Goal: Task Accomplishment & Management: Use online tool/utility

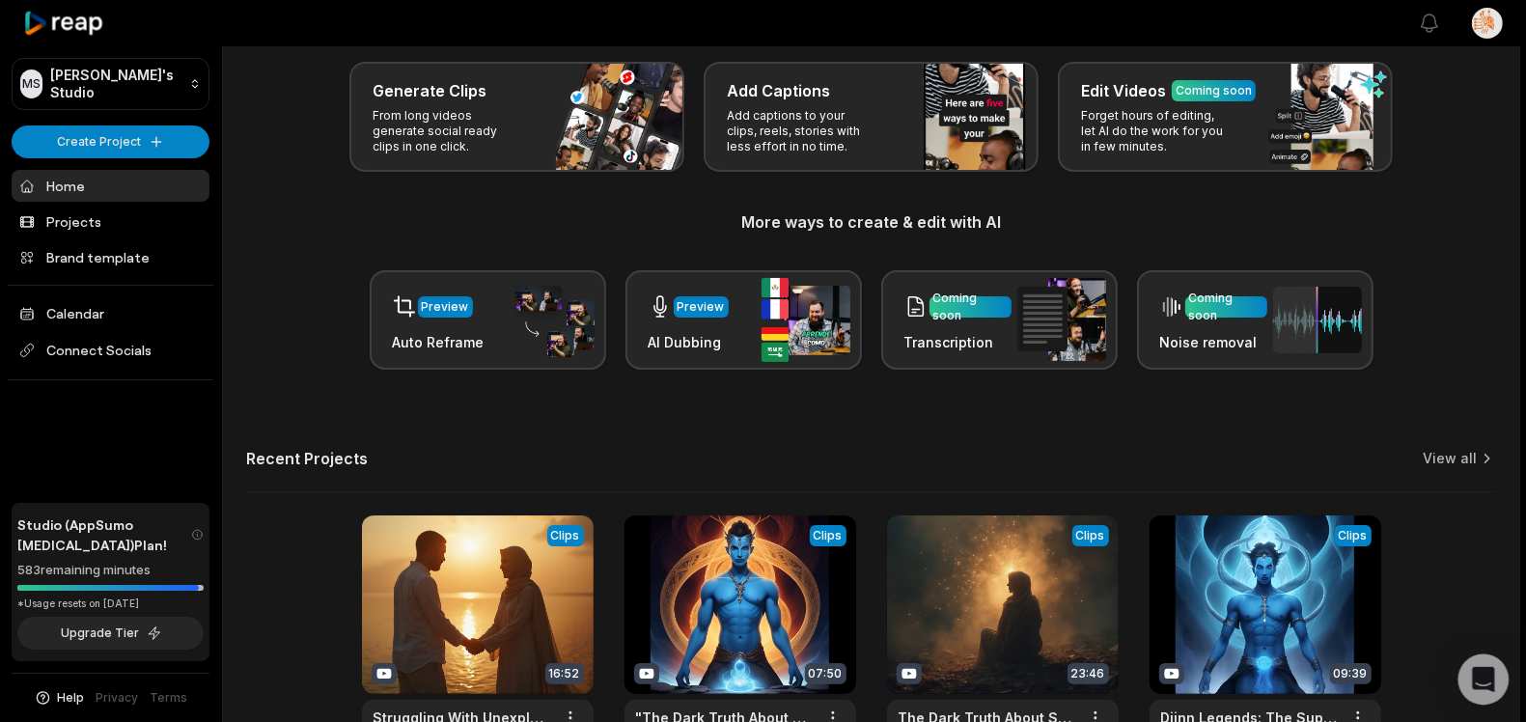
click at [1480, 681] on icon "Open Intercom Messenger" at bounding box center [1483, 679] width 22 height 25
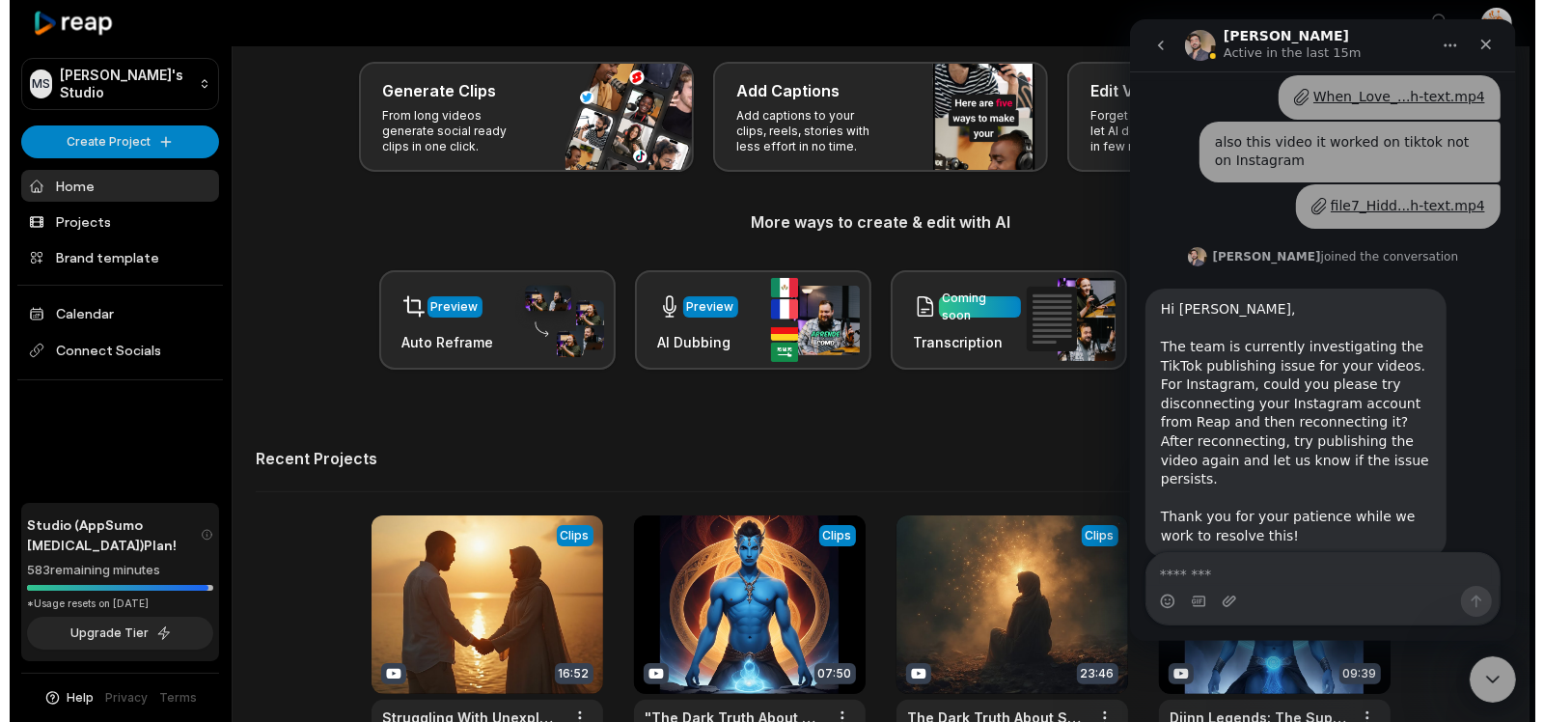
scroll to position [667, 0]
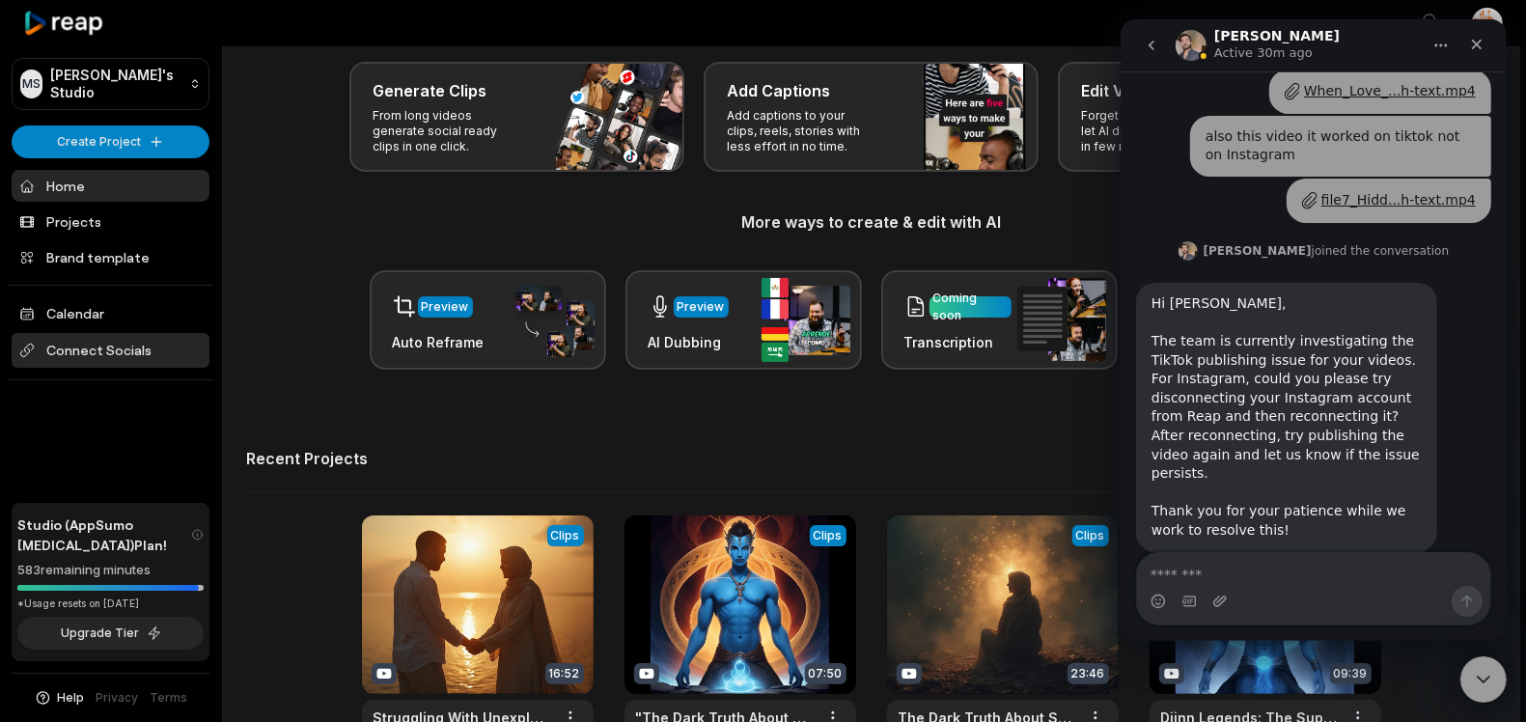
click at [111, 349] on span "Connect Socials" at bounding box center [111, 350] width 198 height 35
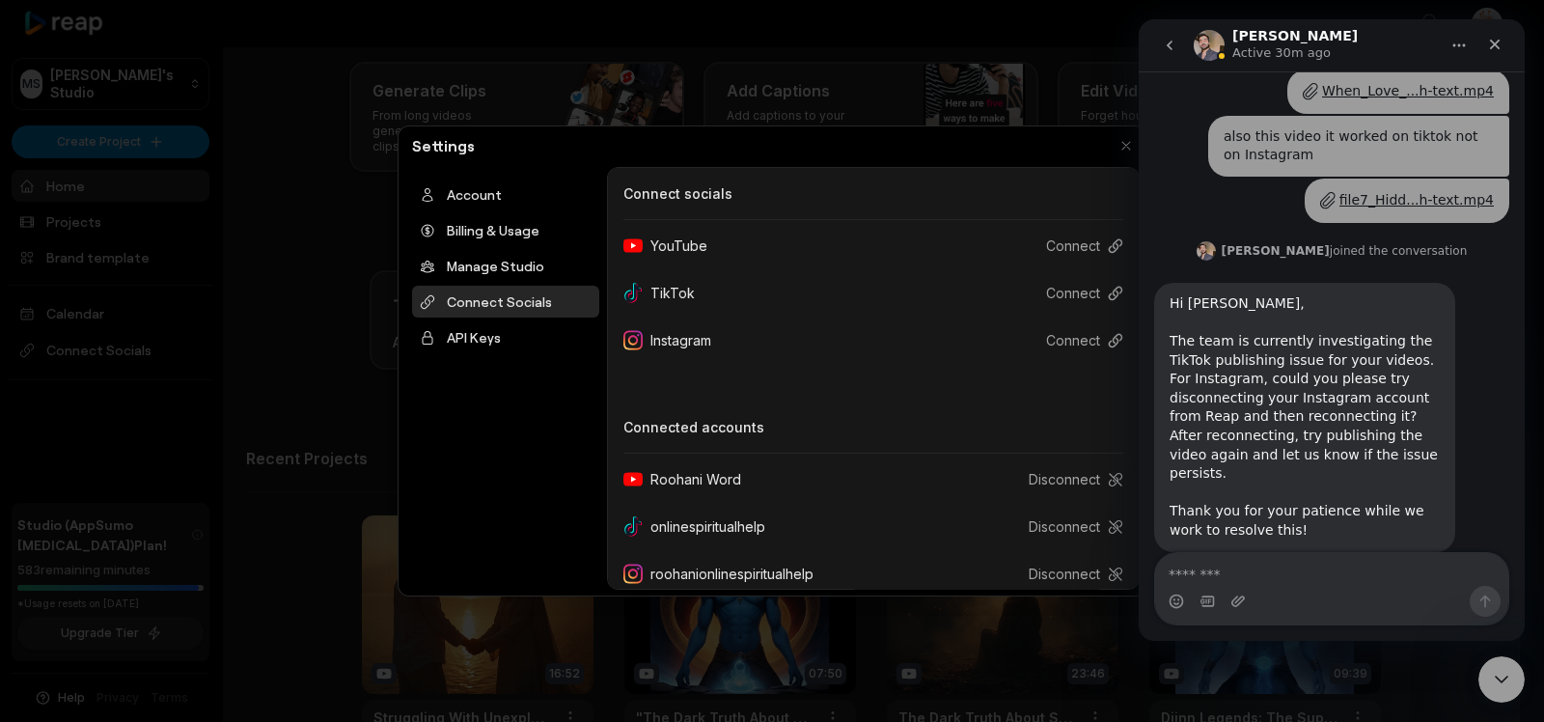
scroll to position [17, 0]
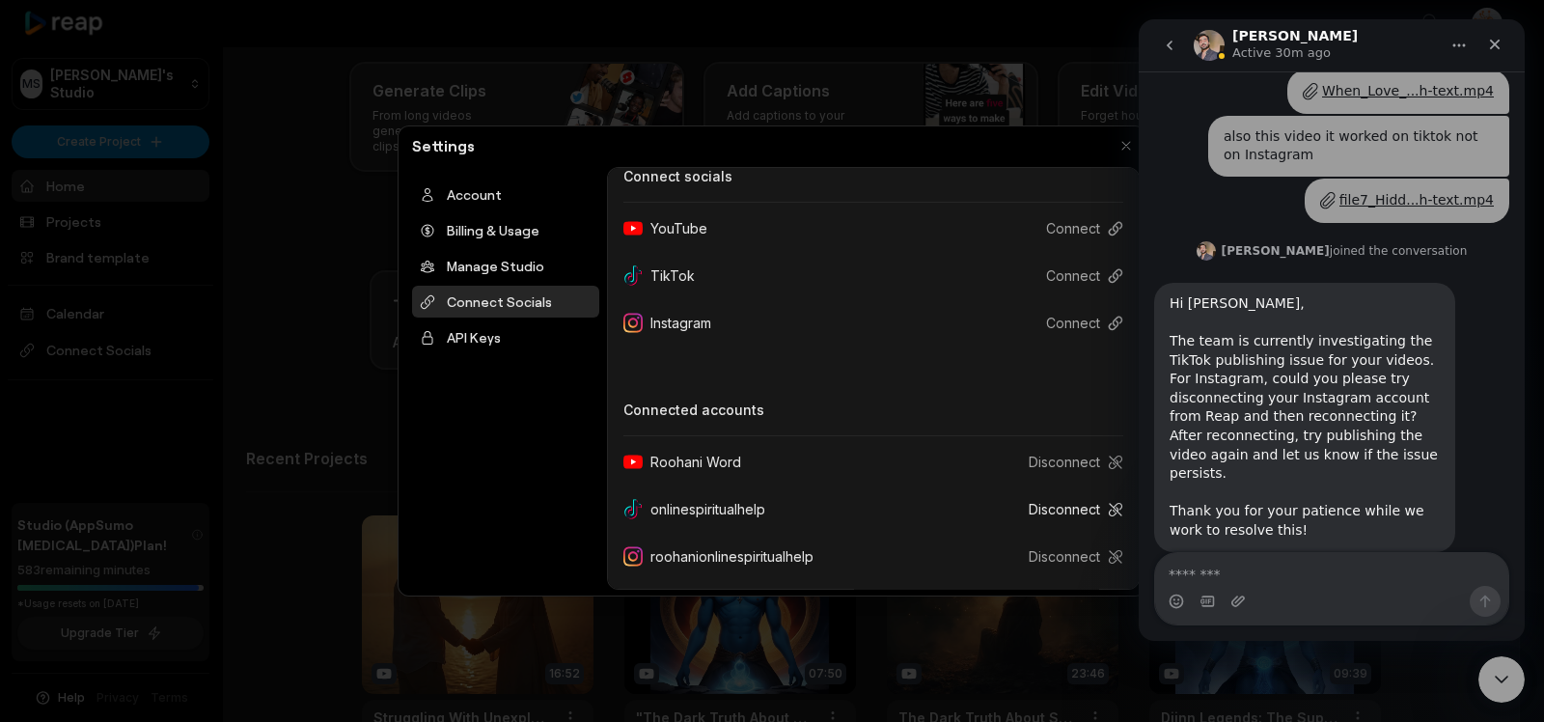
click at [1059, 507] on button "Disconnect" at bounding box center [1068, 509] width 110 height 36
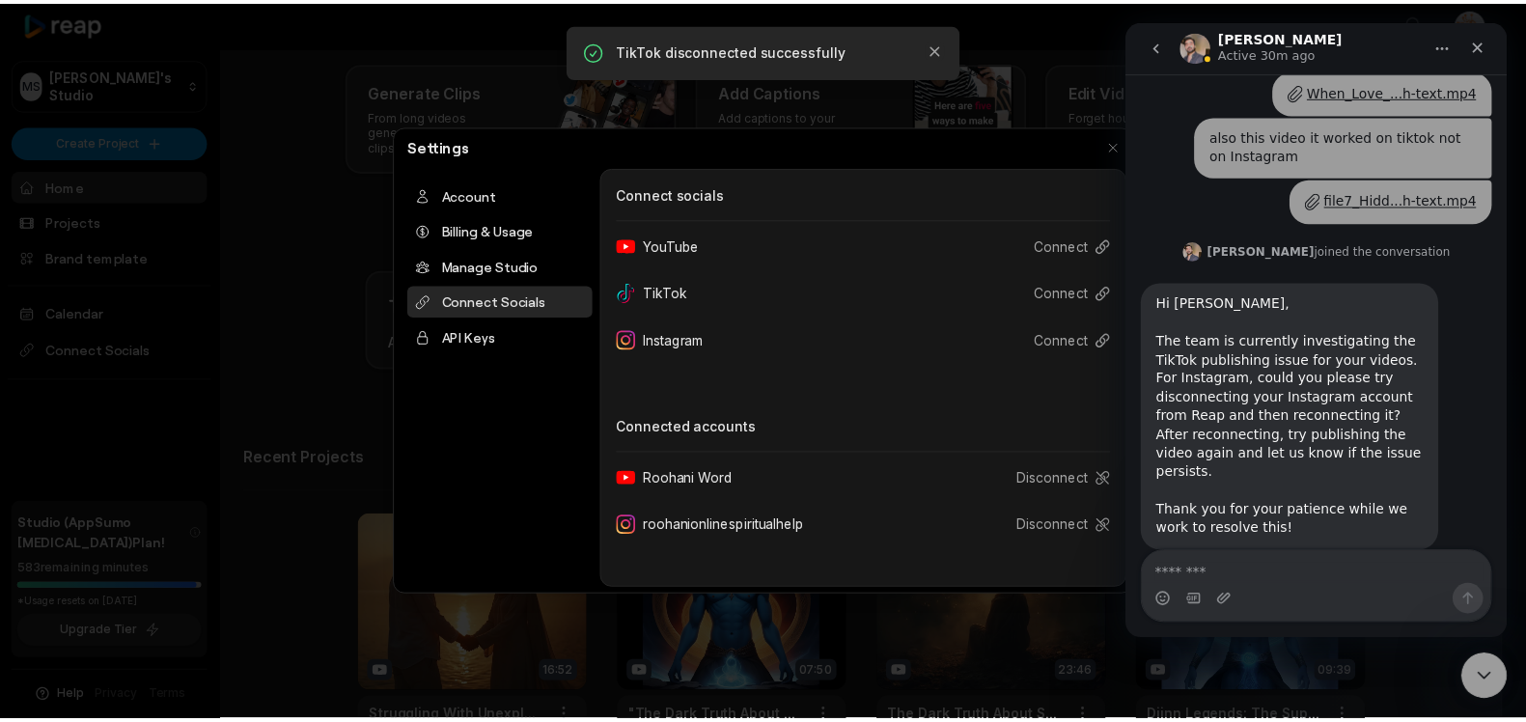
scroll to position [0, 0]
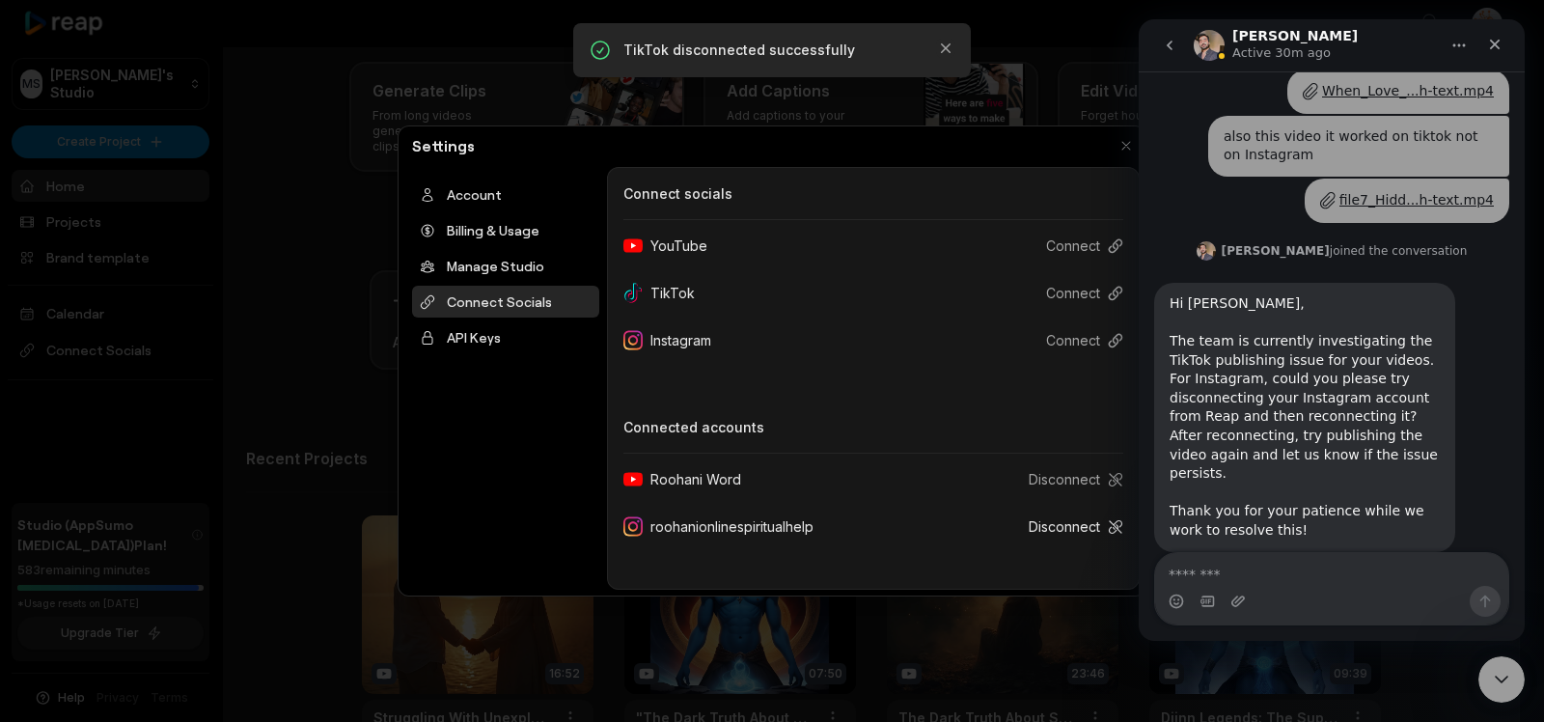
click at [1079, 526] on button "Disconnect" at bounding box center [1068, 527] width 110 height 36
click at [1123, 140] on button "button" at bounding box center [1126, 145] width 27 height 27
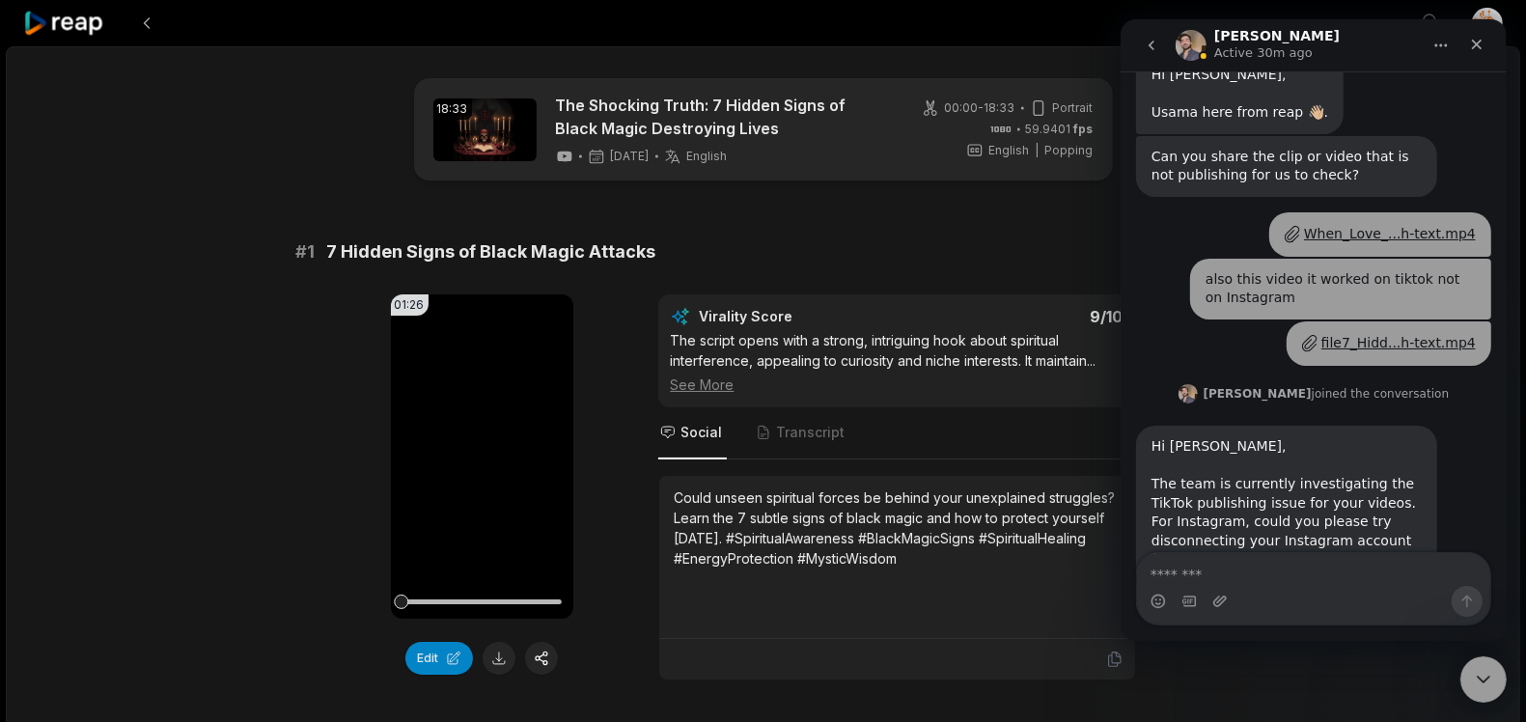
scroll to position [667, 0]
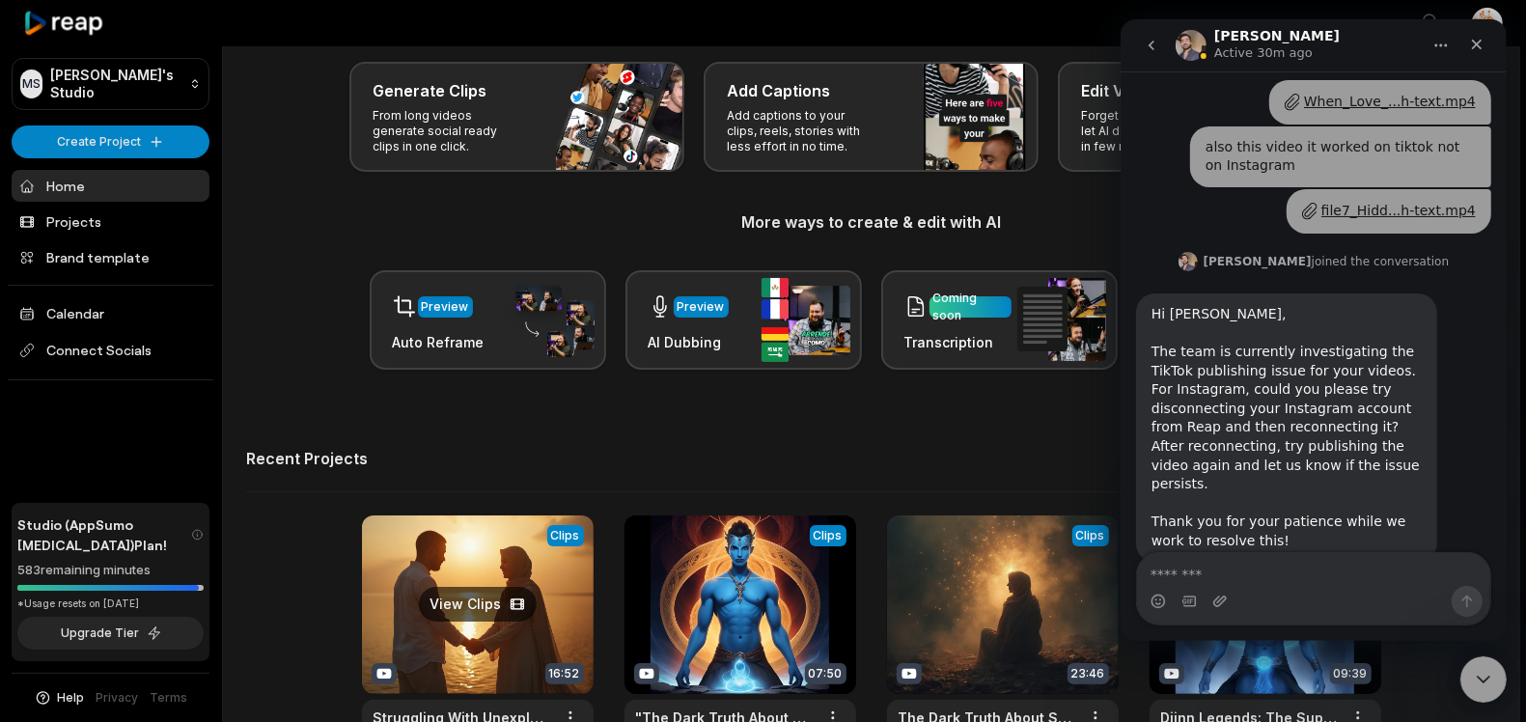
scroll to position [667, 0]
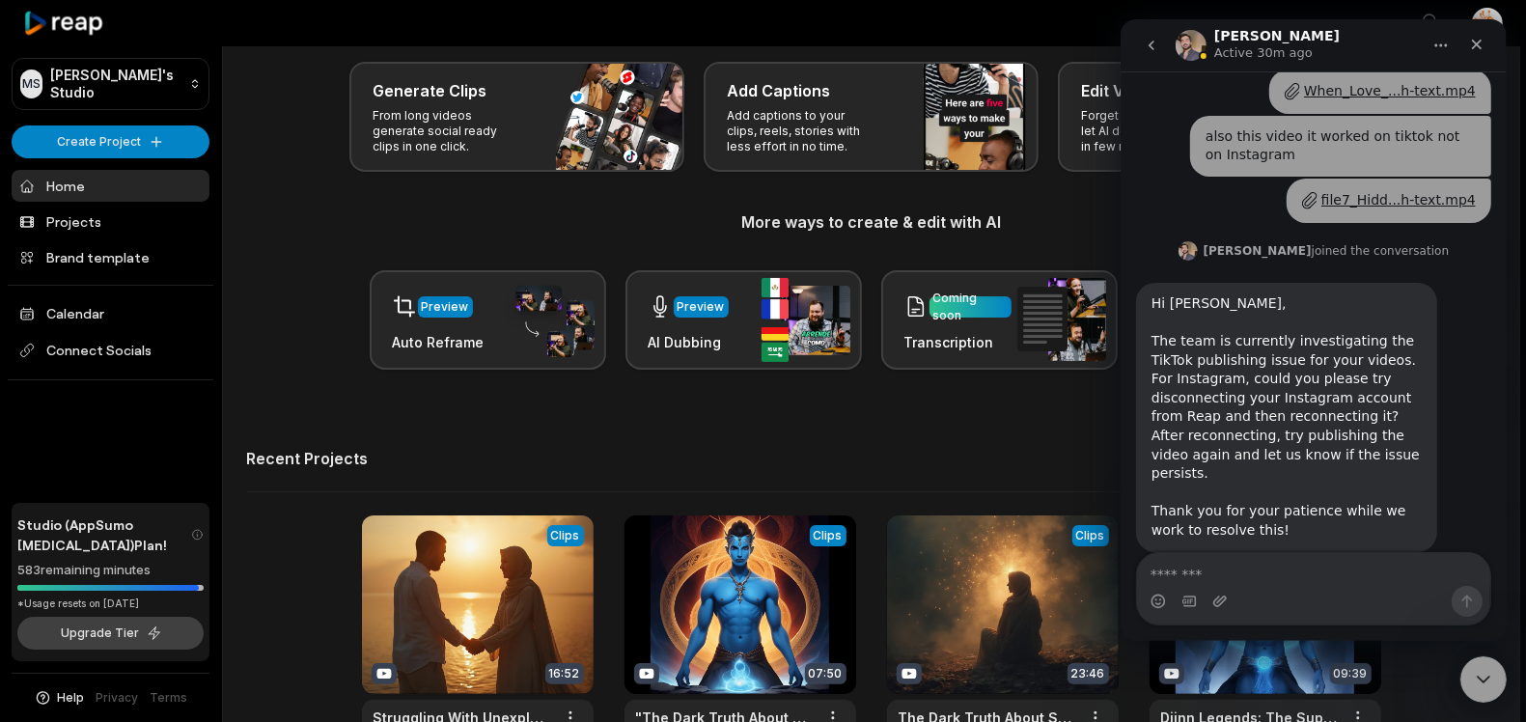
click at [121, 634] on button "Upgrade Tier" at bounding box center [110, 633] width 186 height 33
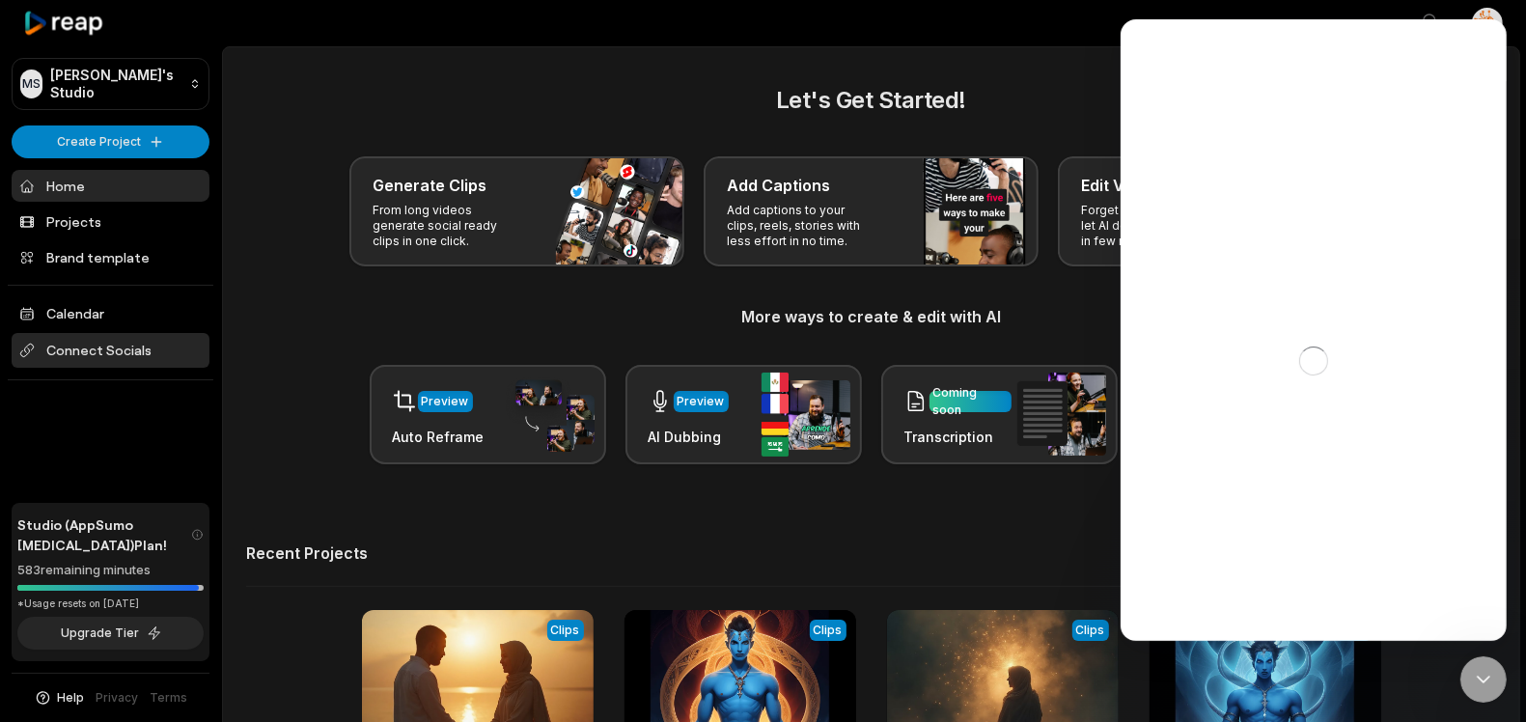
click at [125, 346] on span "Connect Socials" at bounding box center [111, 350] width 198 height 35
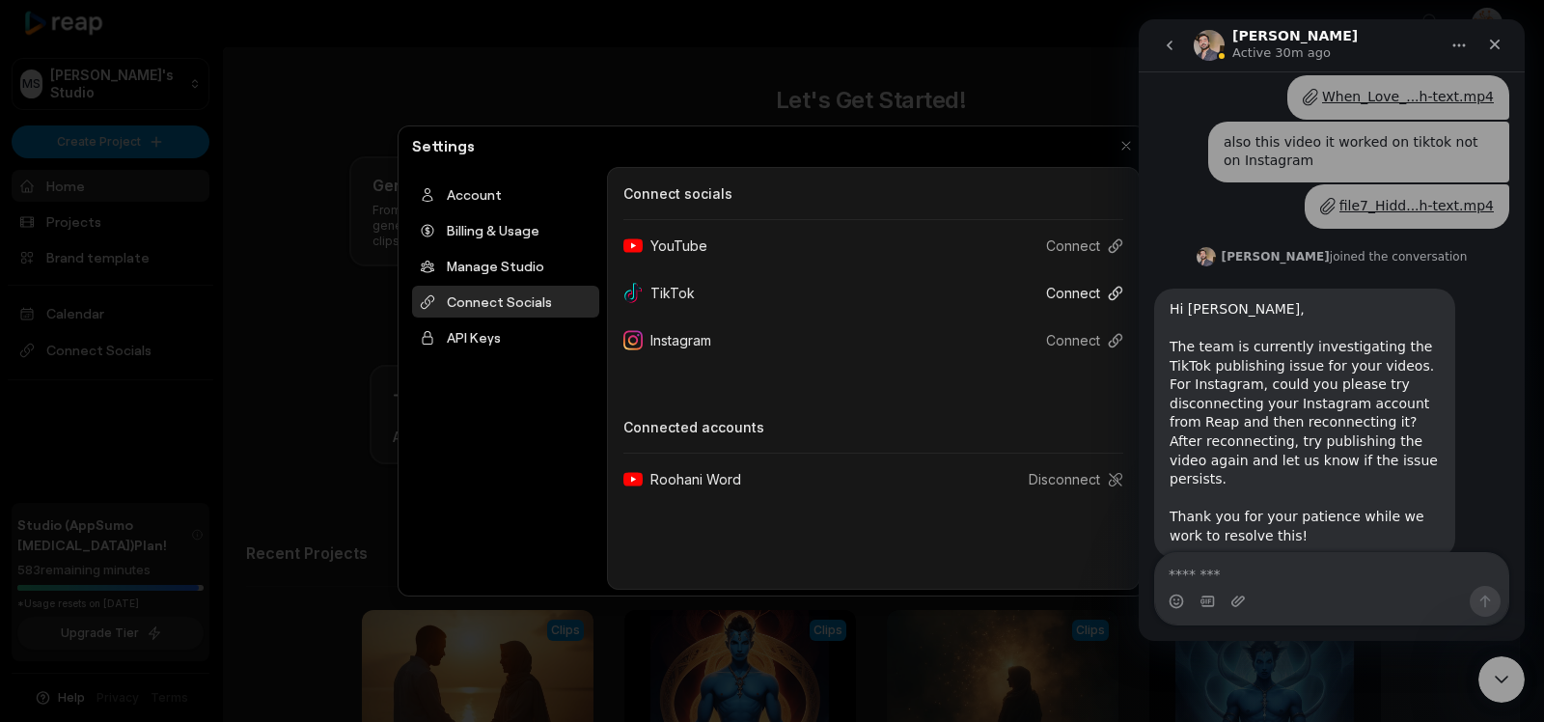
scroll to position [667, 0]
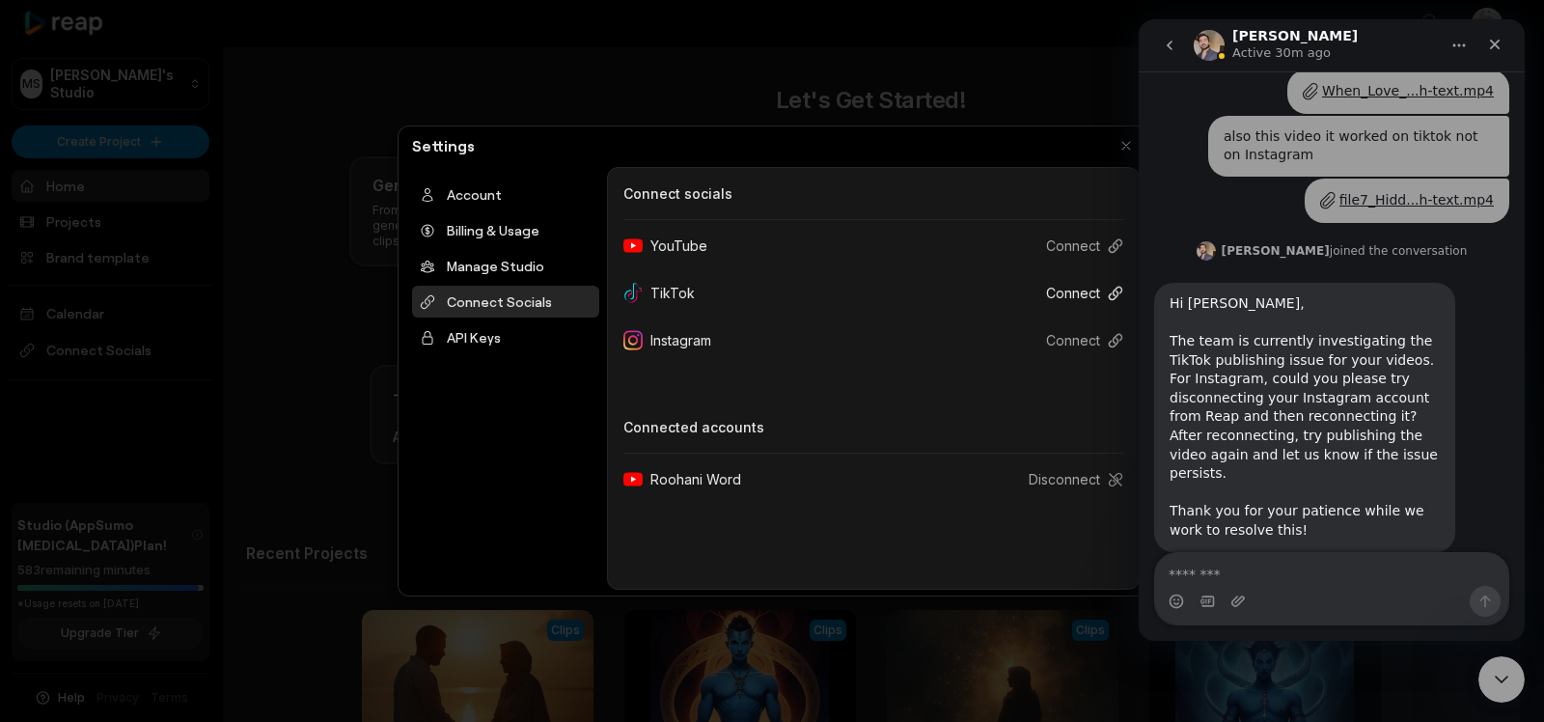
click at [1074, 294] on button "Connect" at bounding box center [1077, 293] width 93 height 36
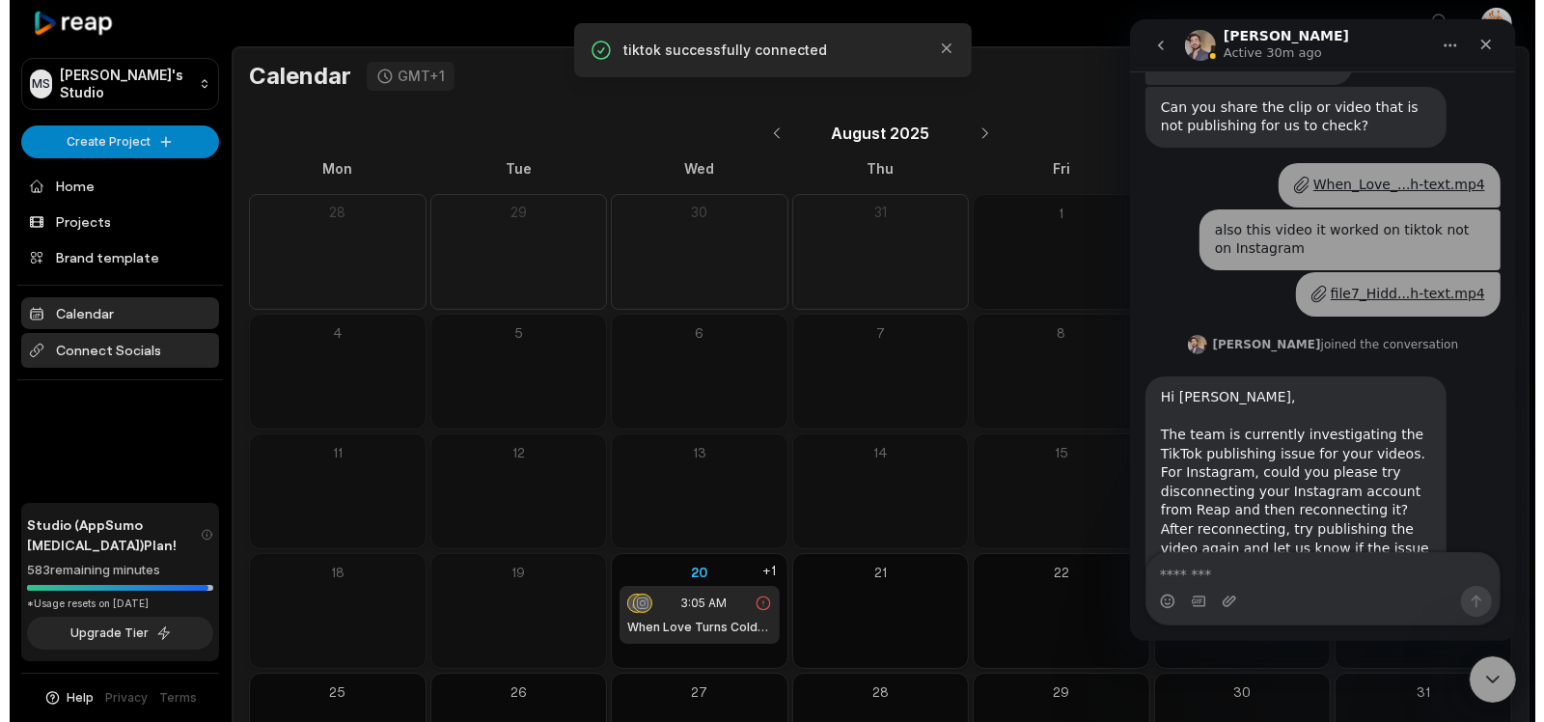
scroll to position [667, 0]
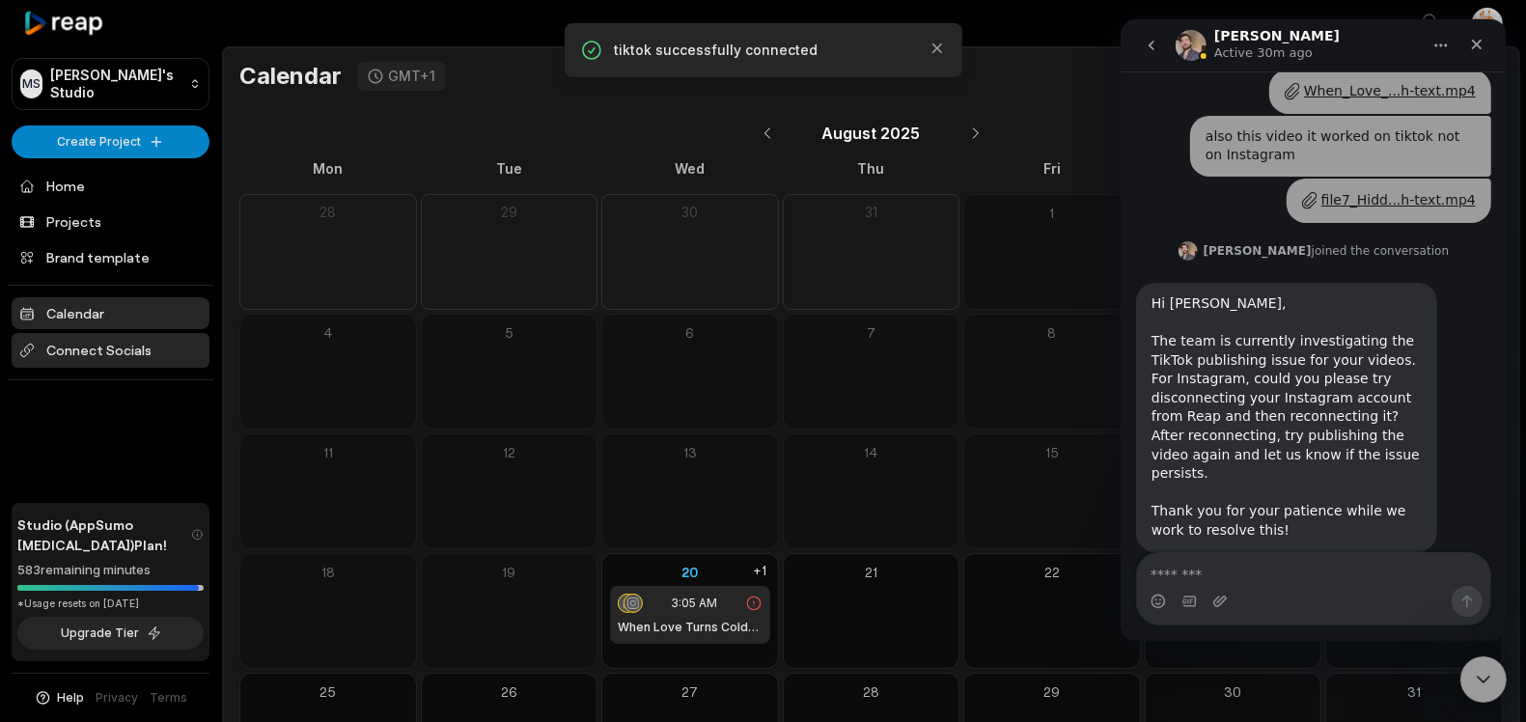
click at [112, 346] on span "Connect Socials" at bounding box center [111, 350] width 198 height 35
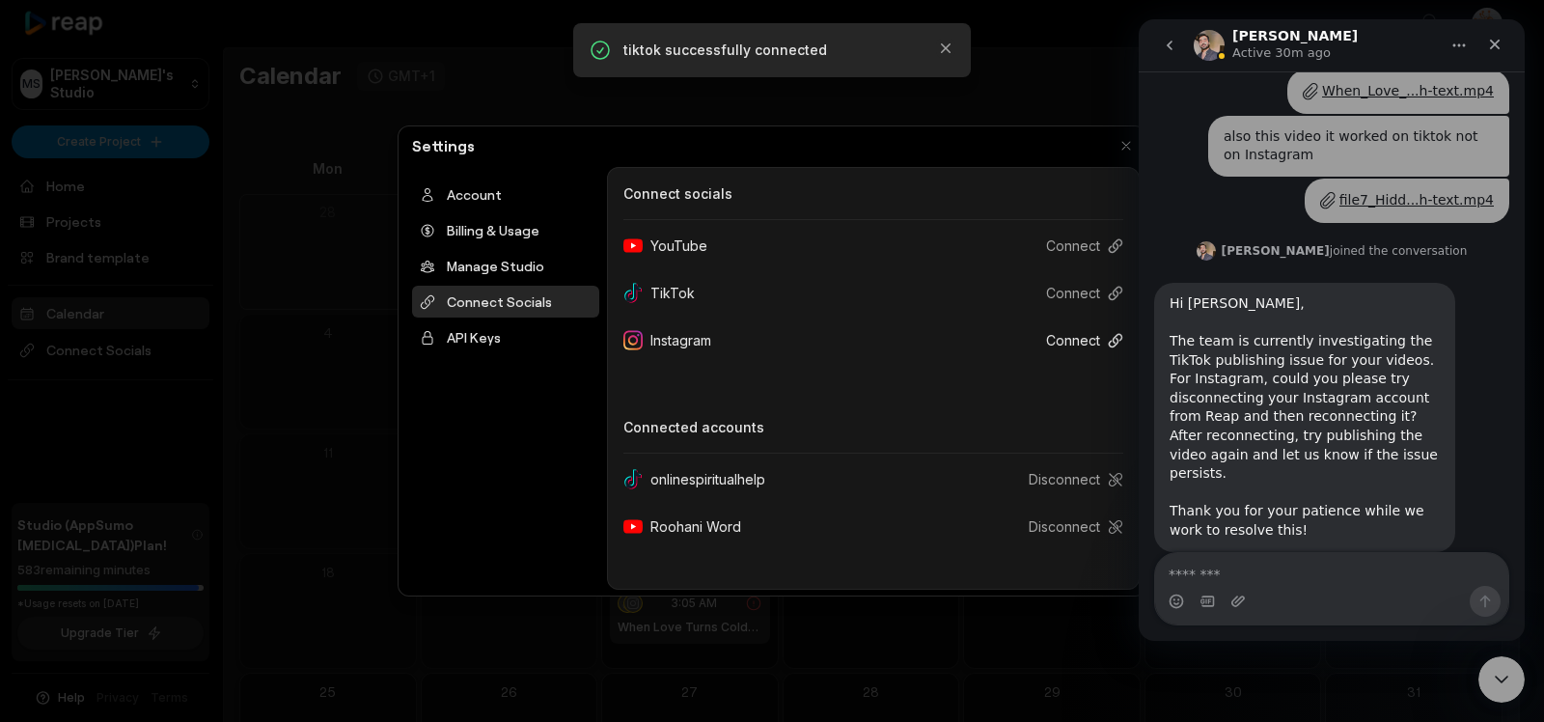
click at [1086, 338] on button "Connect" at bounding box center [1077, 340] width 93 height 36
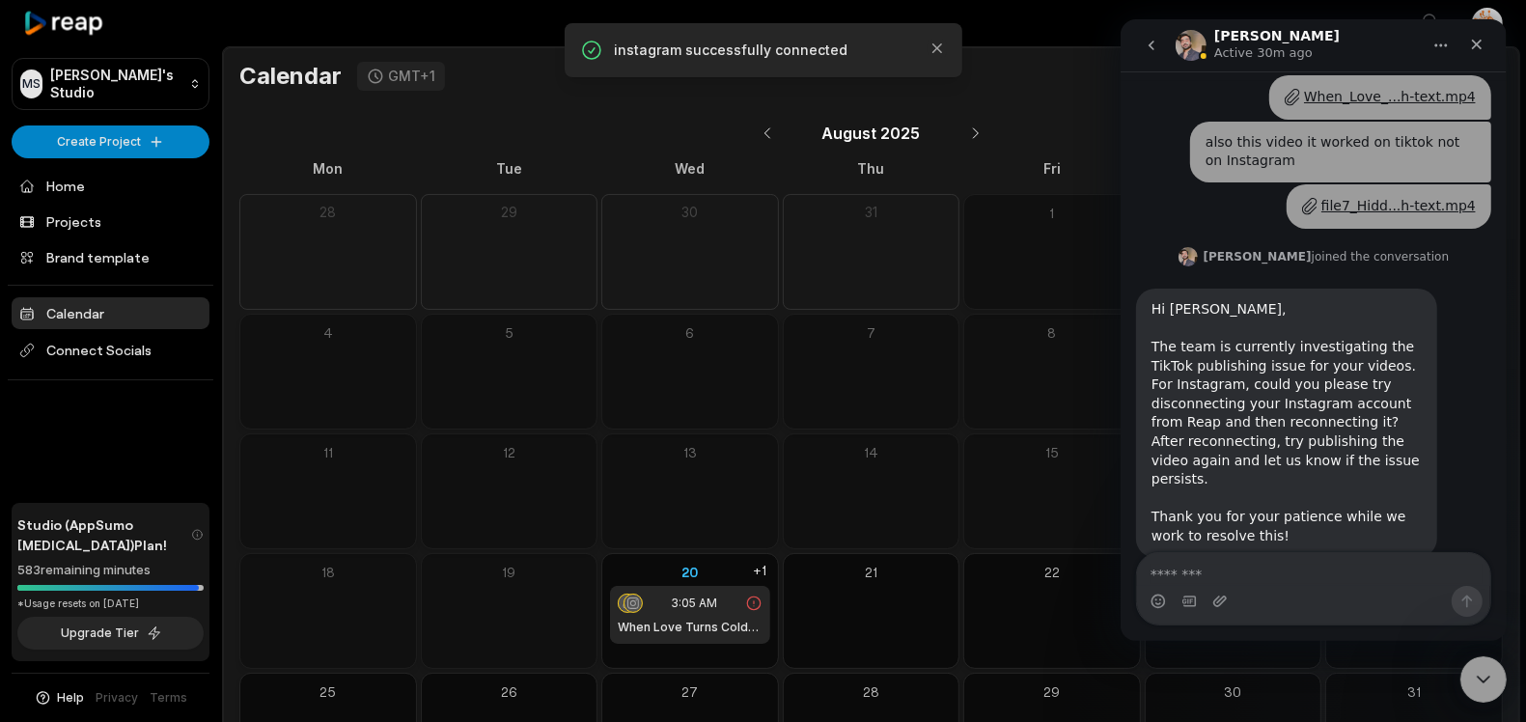
scroll to position [667, 0]
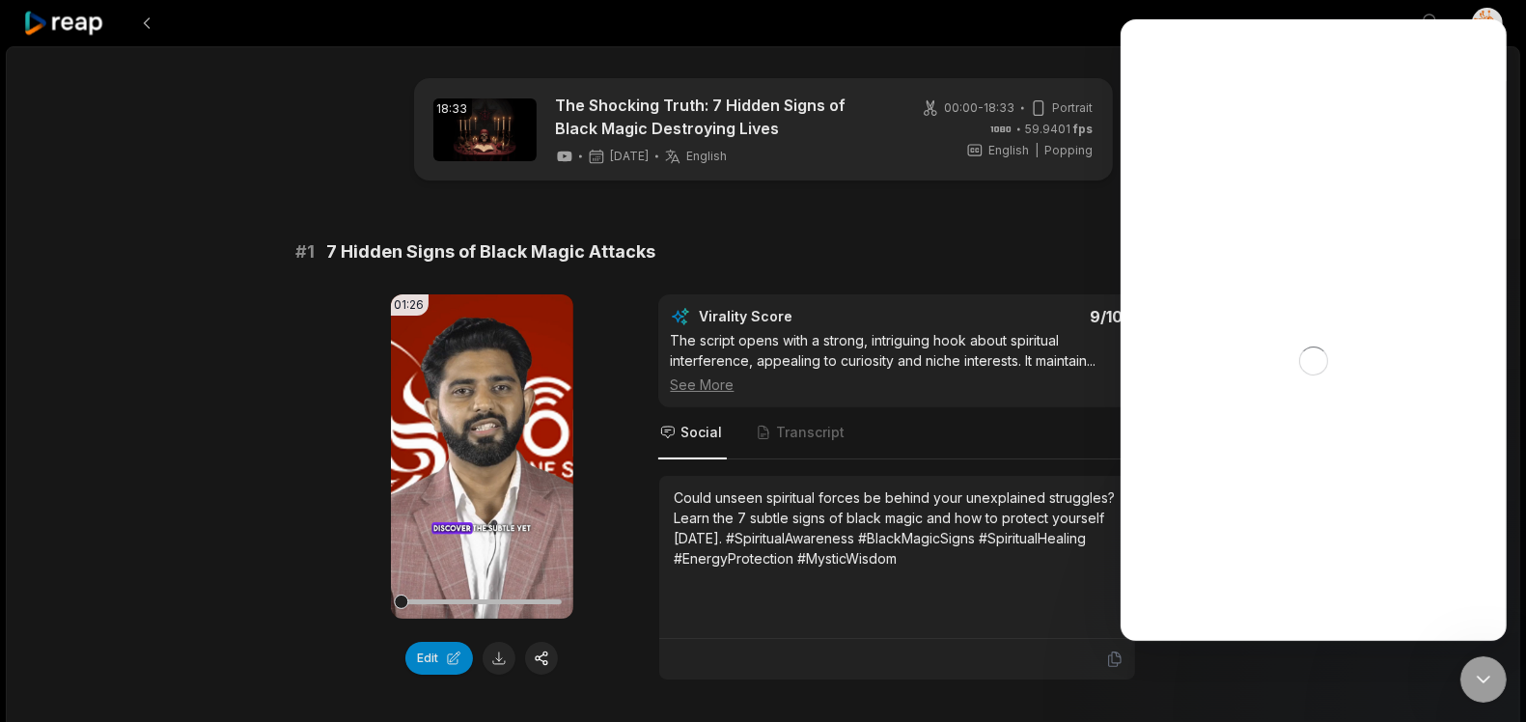
drag, startPoint x: 613, startPoint y: 315, endPoint x: 552, endPoint y: 62, distance: 260.1
click at [613, 315] on div "01:26 Your browser does not support mp4 format. Edit Virality Score 9 /10 The s…" at bounding box center [763, 487] width 934 height 386
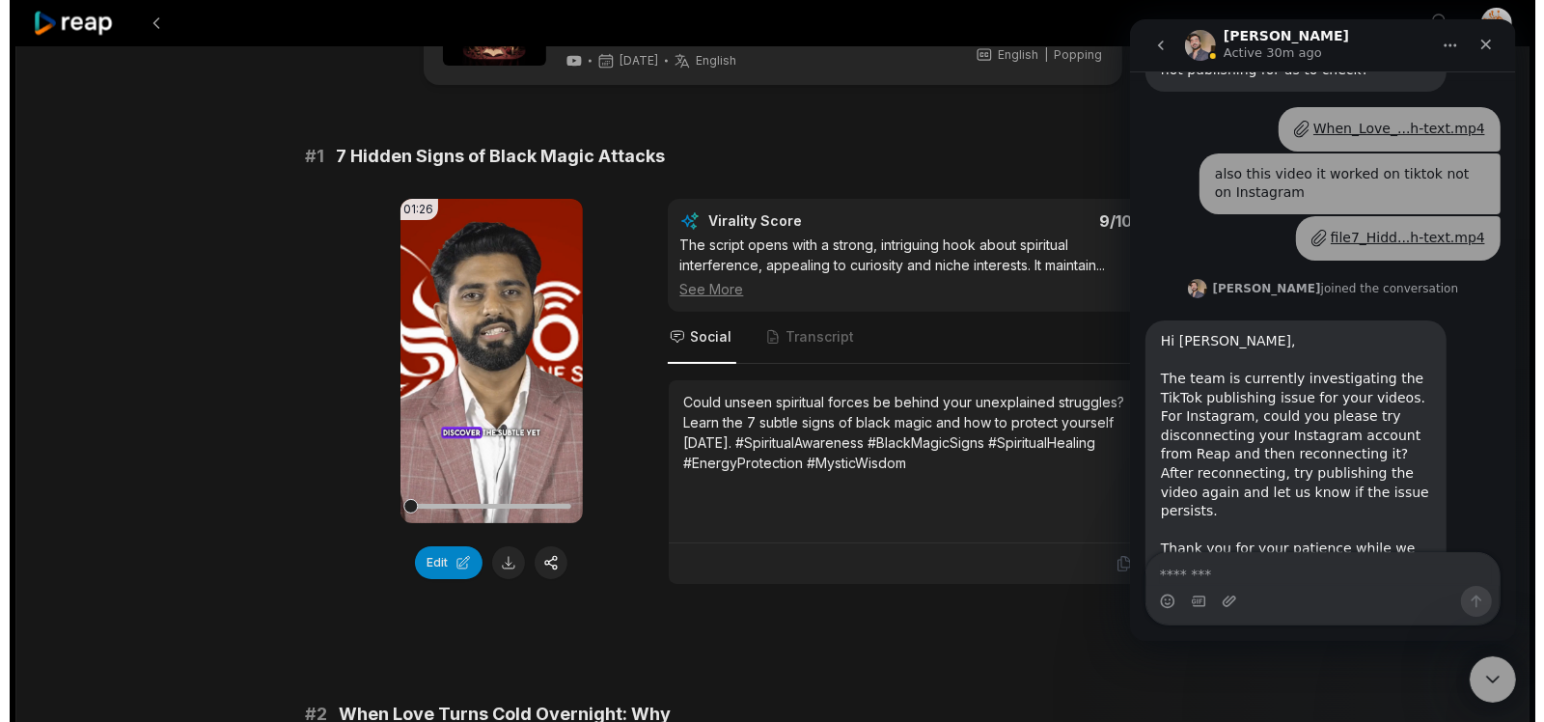
scroll to position [667, 0]
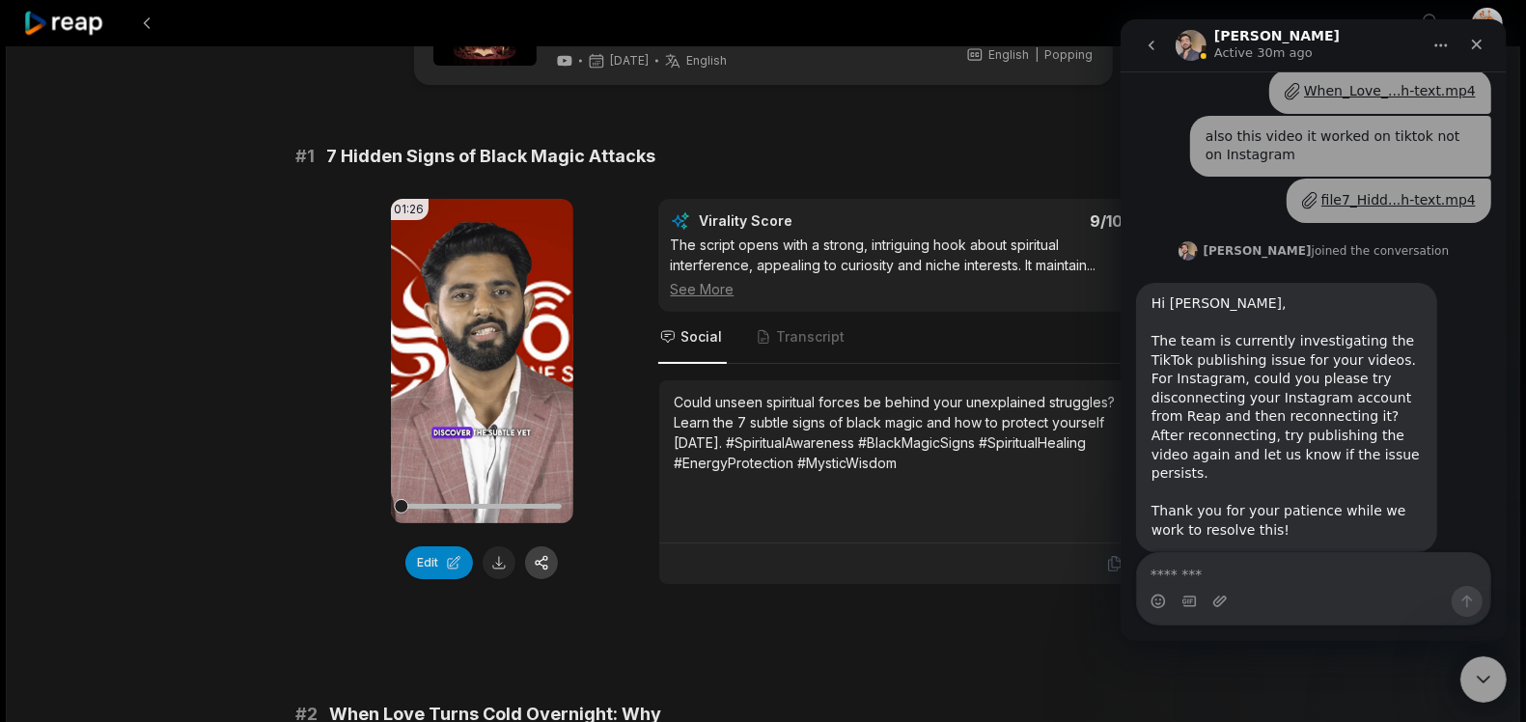
click at [542, 560] on button "button" at bounding box center [541, 562] width 33 height 33
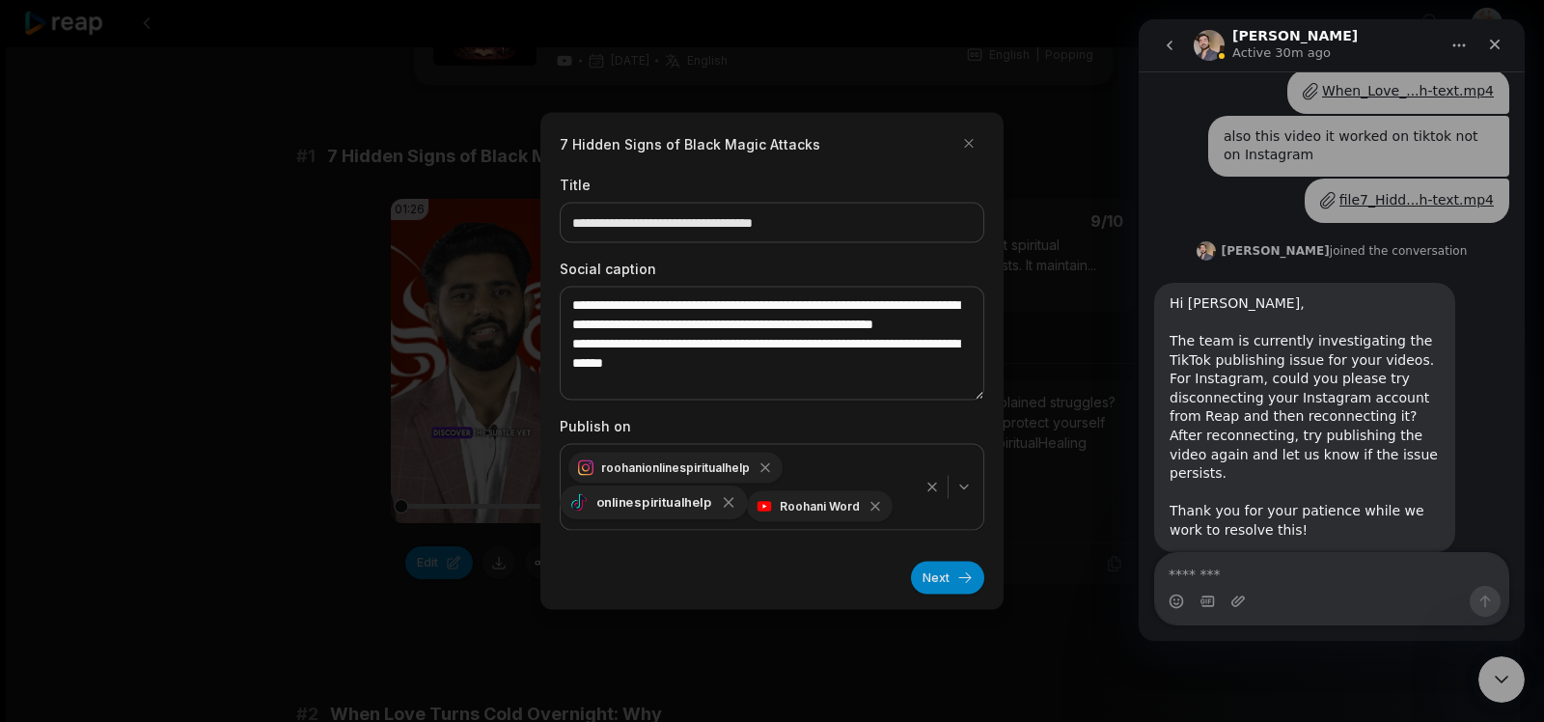
click at [720, 510] on icon "button" at bounding box center [728, 502] width 17 height 17
click at [695, 511] on div "Roohani Word" at bounding box center [641, 502] width 160 height 34
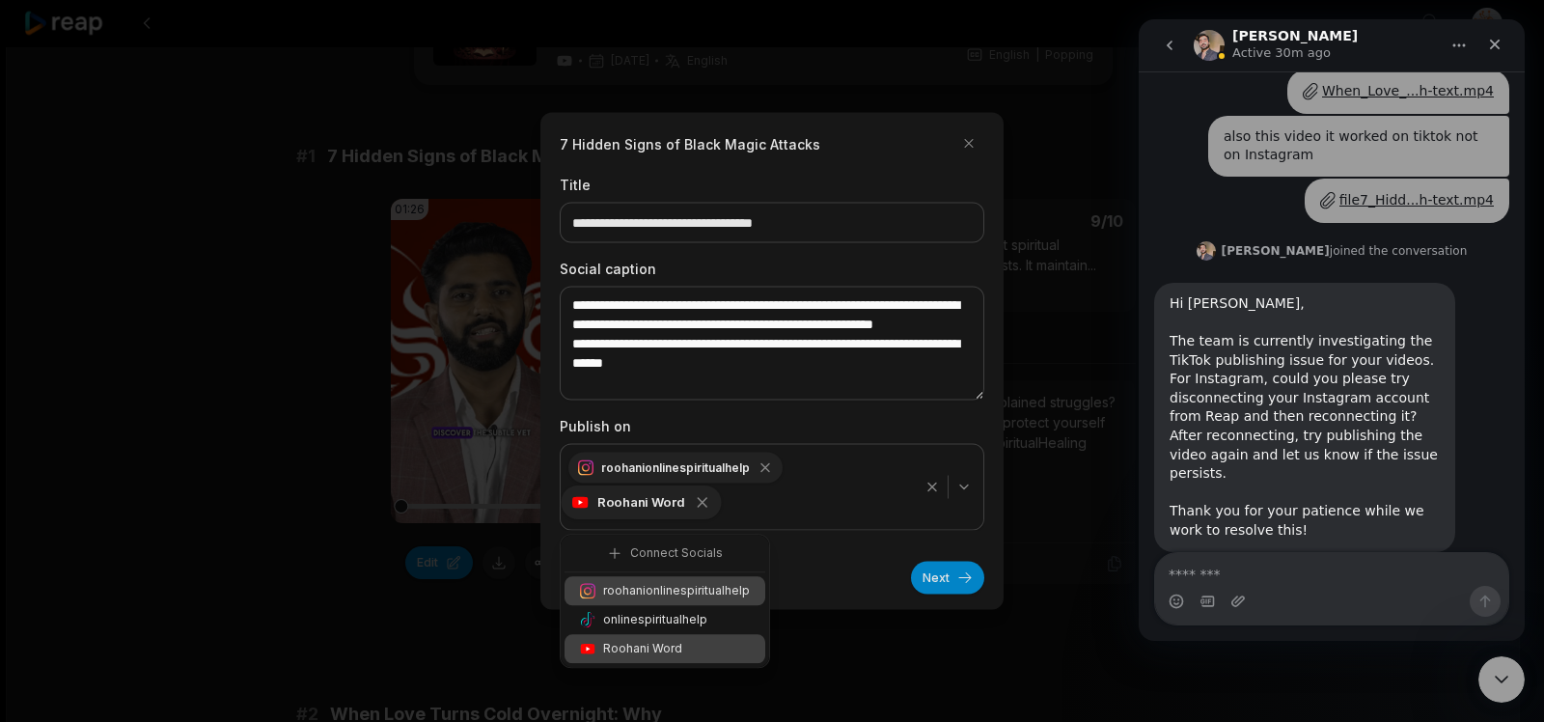
click at [694, 508] on icon "button" at bounding box center [702, 502] width 17 height 17
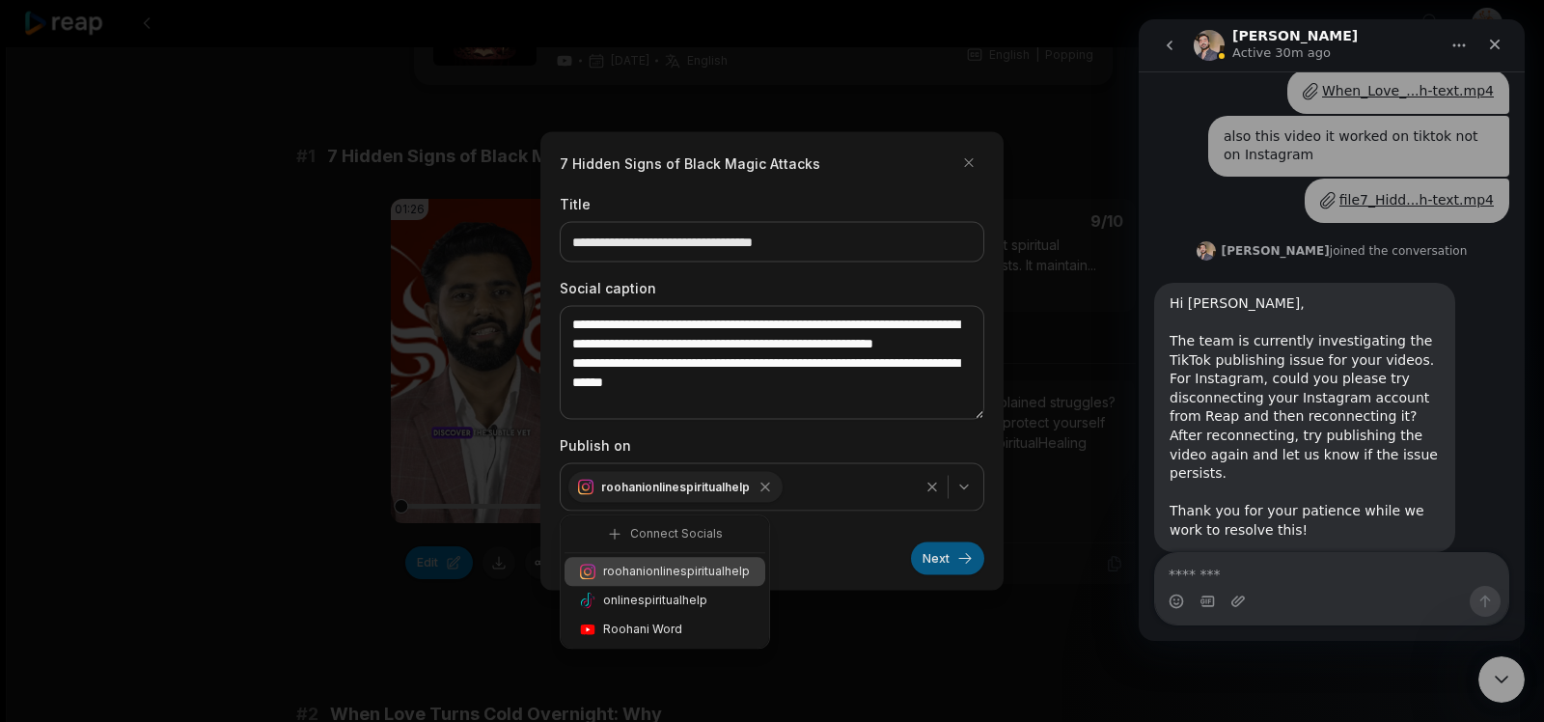
click at [941, 555] on button "Next" at bounding box center [947, 558] width 73 height 33
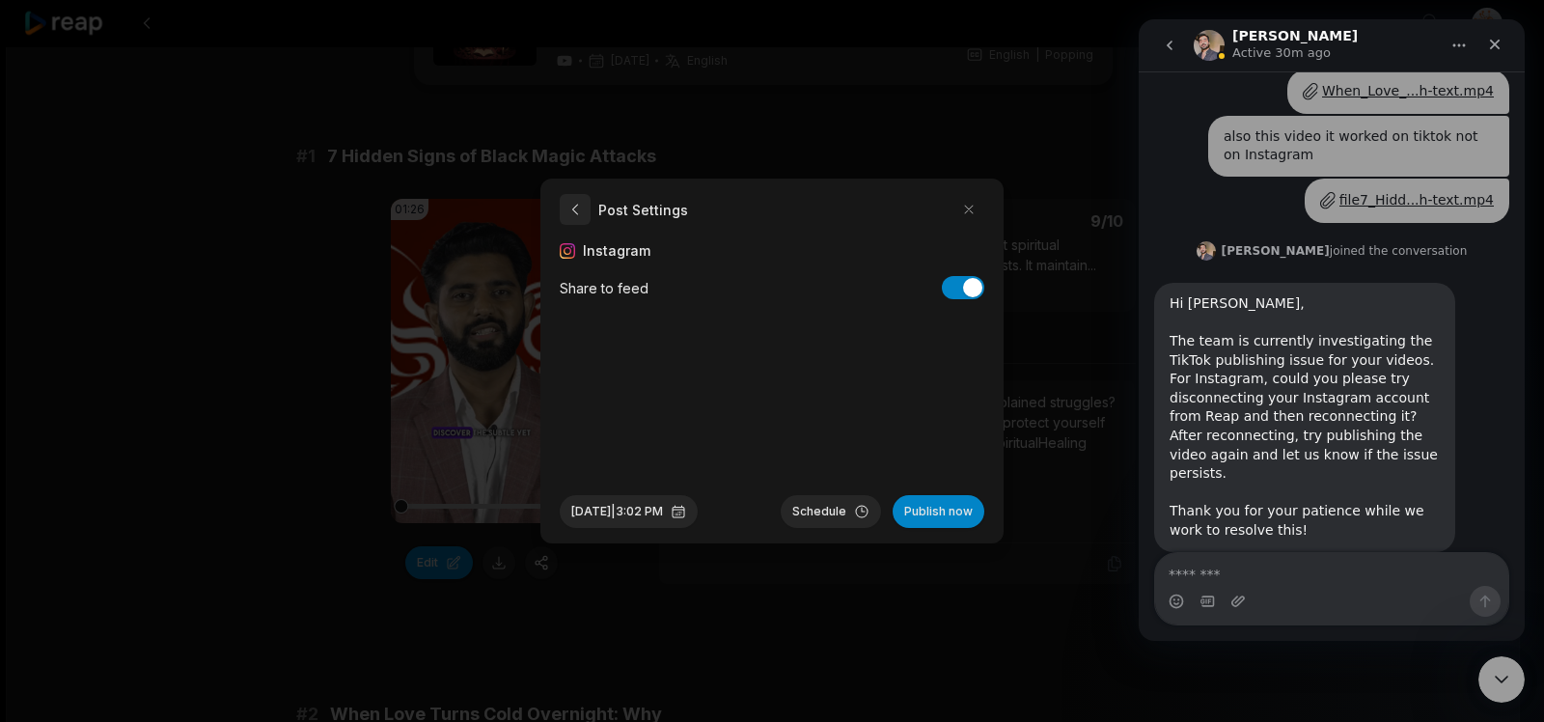
click at [579, 212] on button "button" at bounding box center [575, 209] width 31 height 31
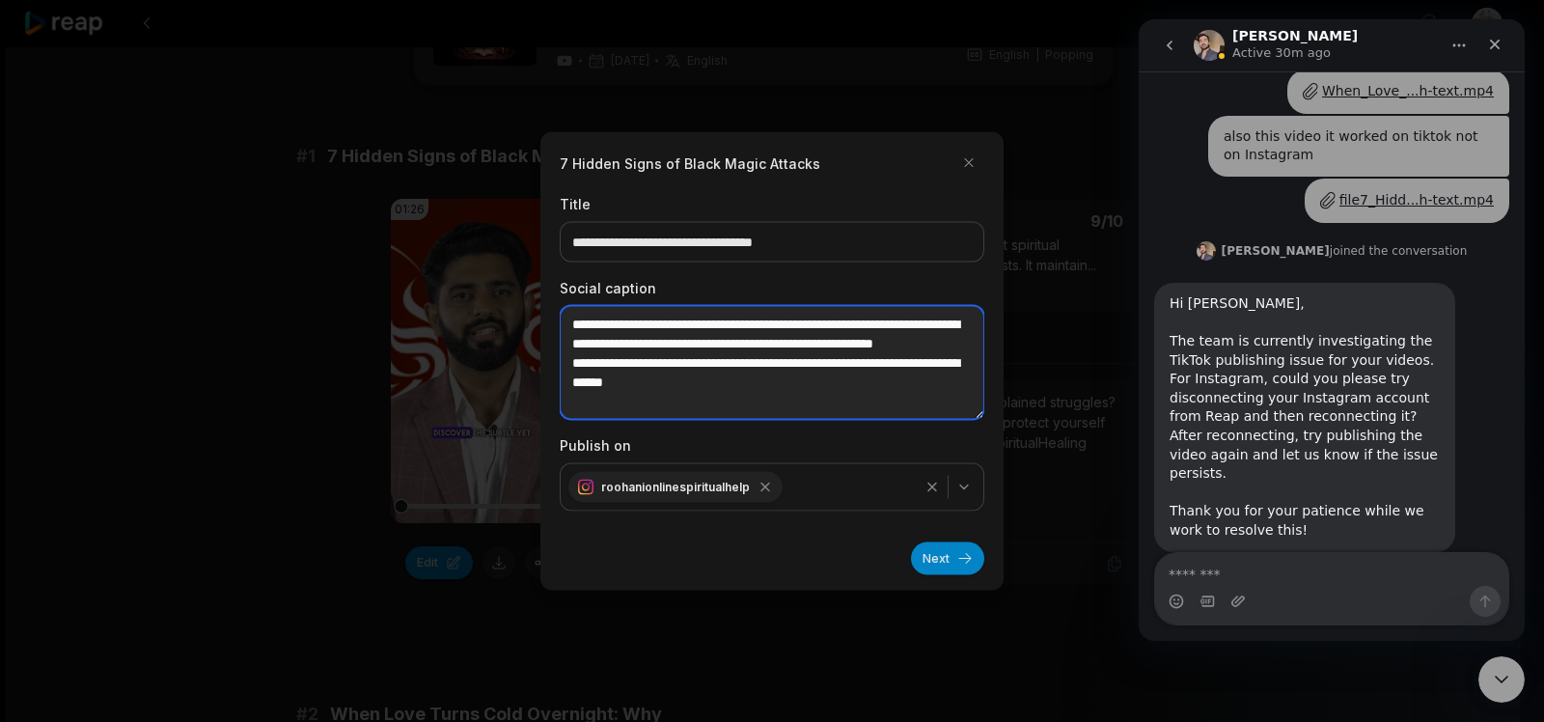
click at [801, 364] on textarea "**********" at bounding box center [772, 363] width 425 height 114
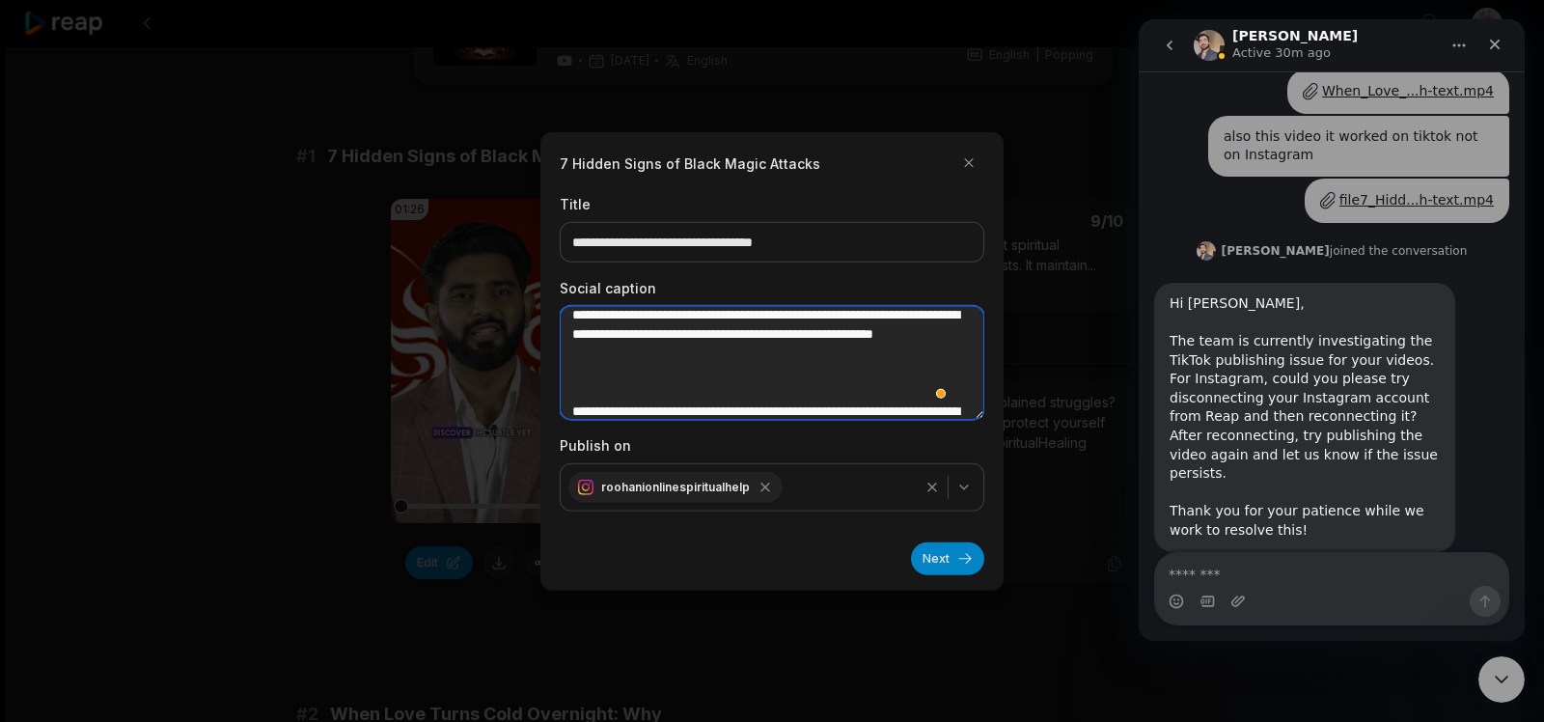
scroll to position [10, 0]
click at [645, 378] on textarea "**********" at bounding box center [772, 363] width 425 height 114
paste textarea "**********"
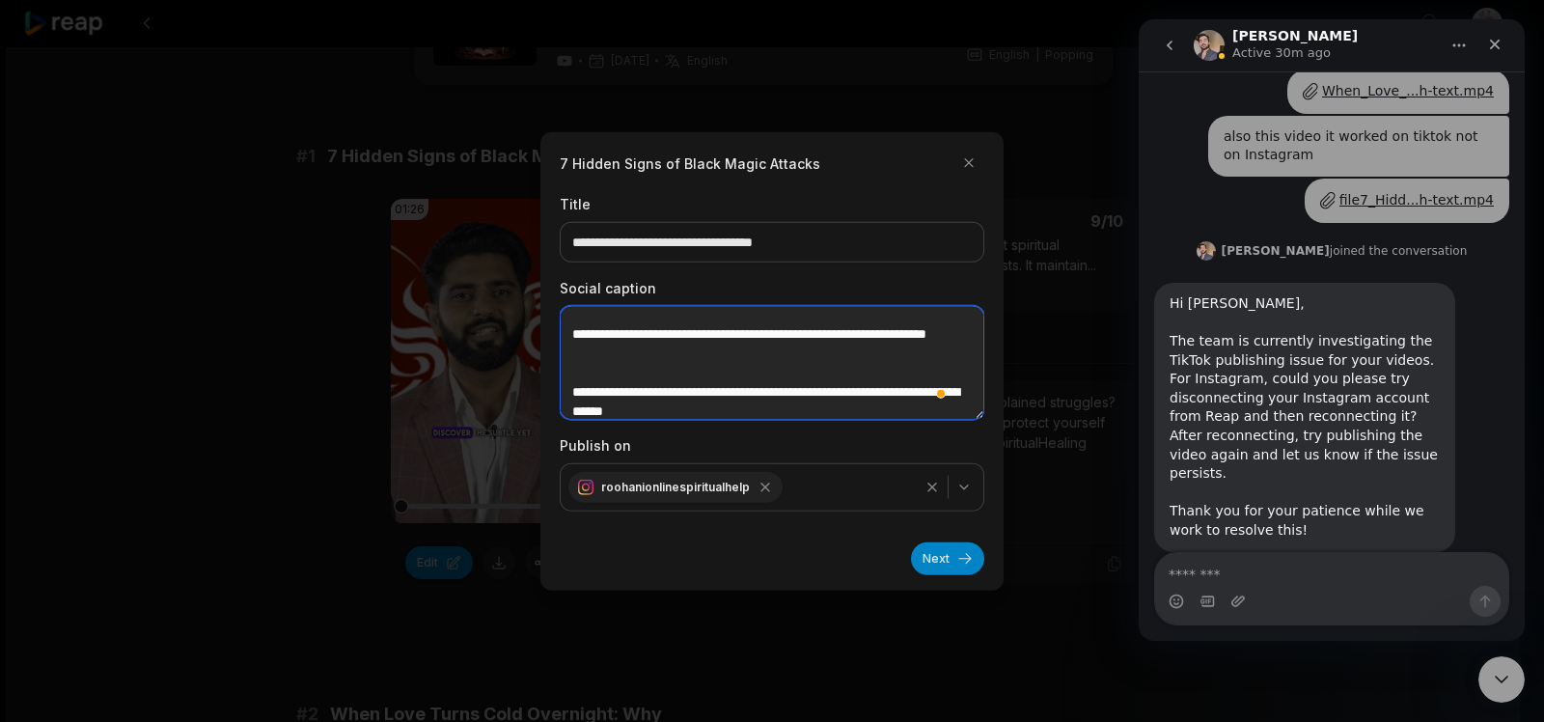
scroll to position [119, 0]
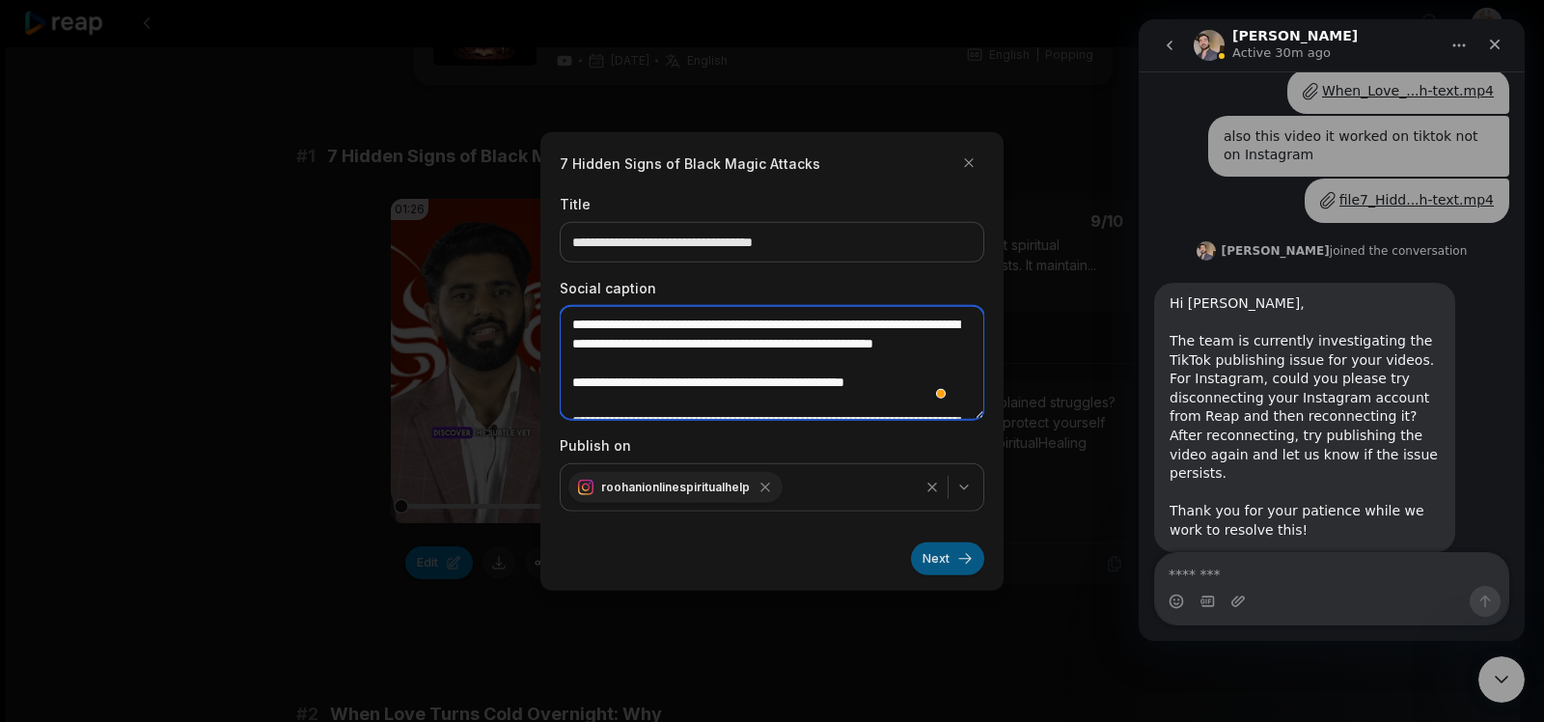
type textarea "**********"
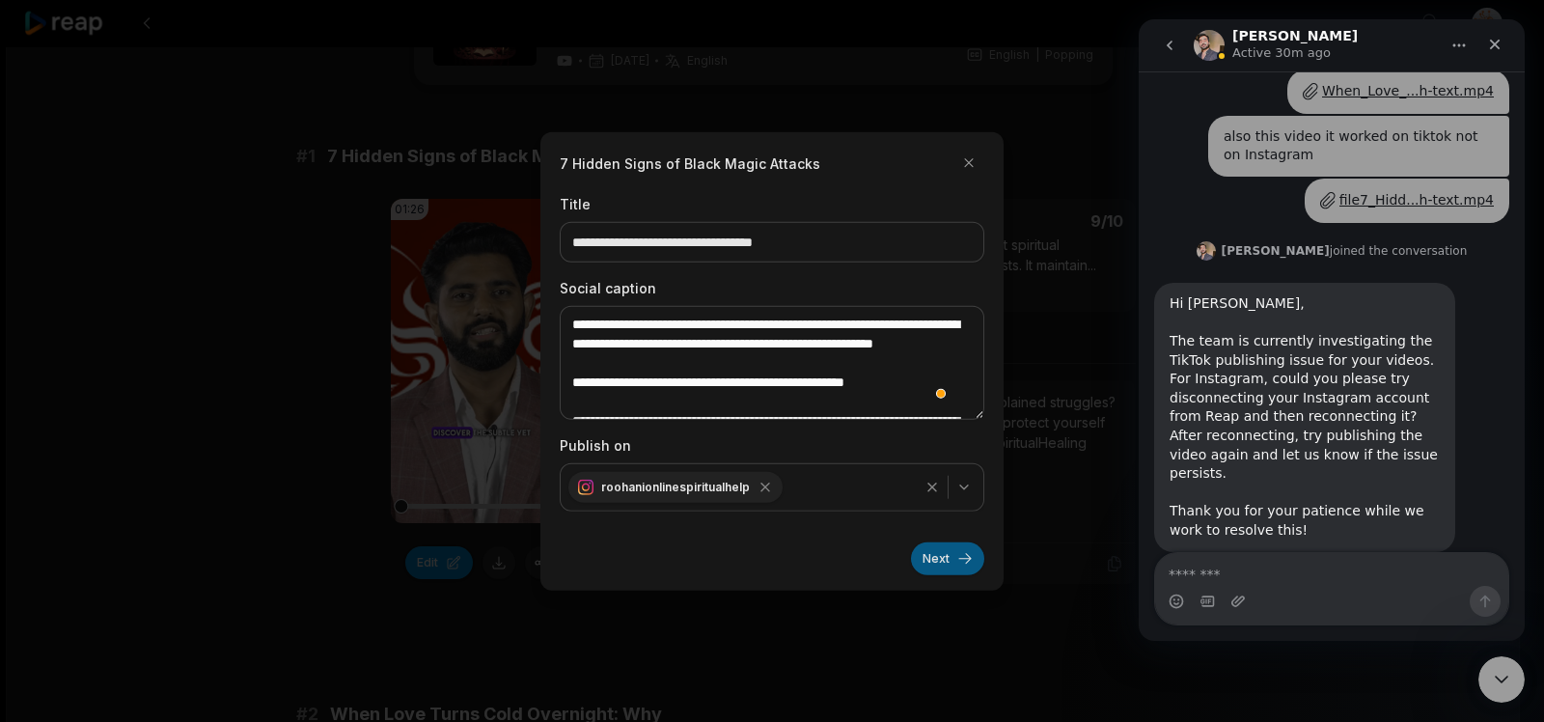
click at [951, 557] on button "Next" at bounding box center [947, 557] width 73 height 33
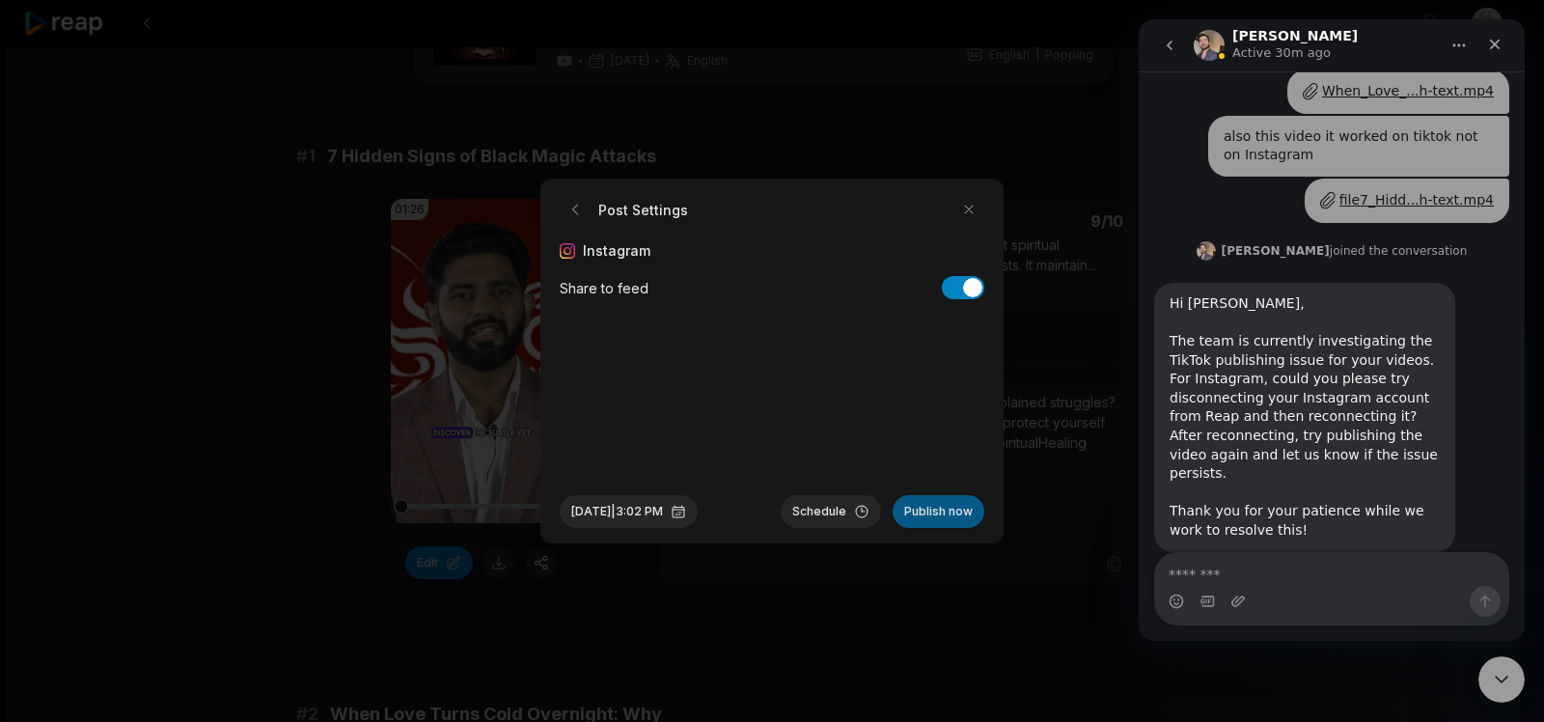
click at [943, 511] on button "Publish now" at bounding box center [939, 511] width 92 height 33
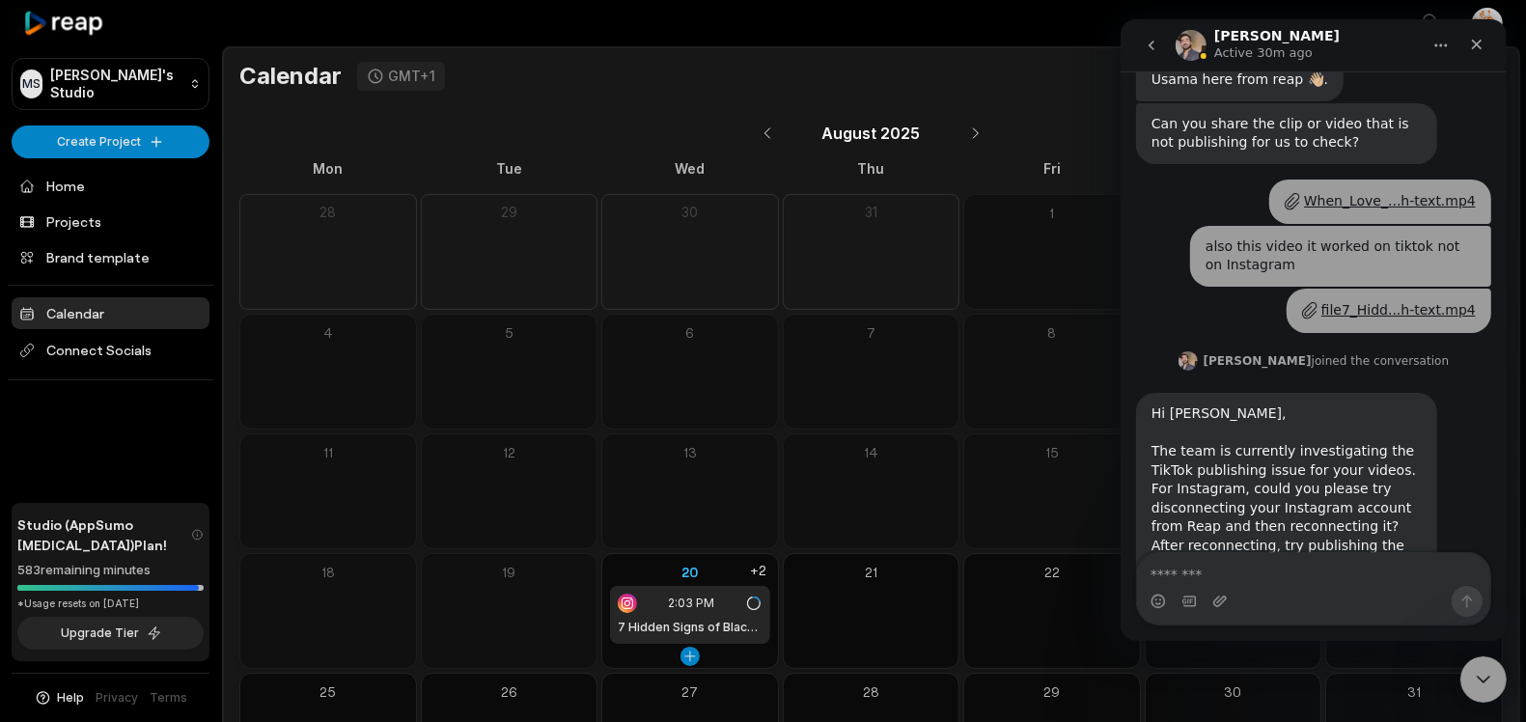
scroll to position [667, 0]
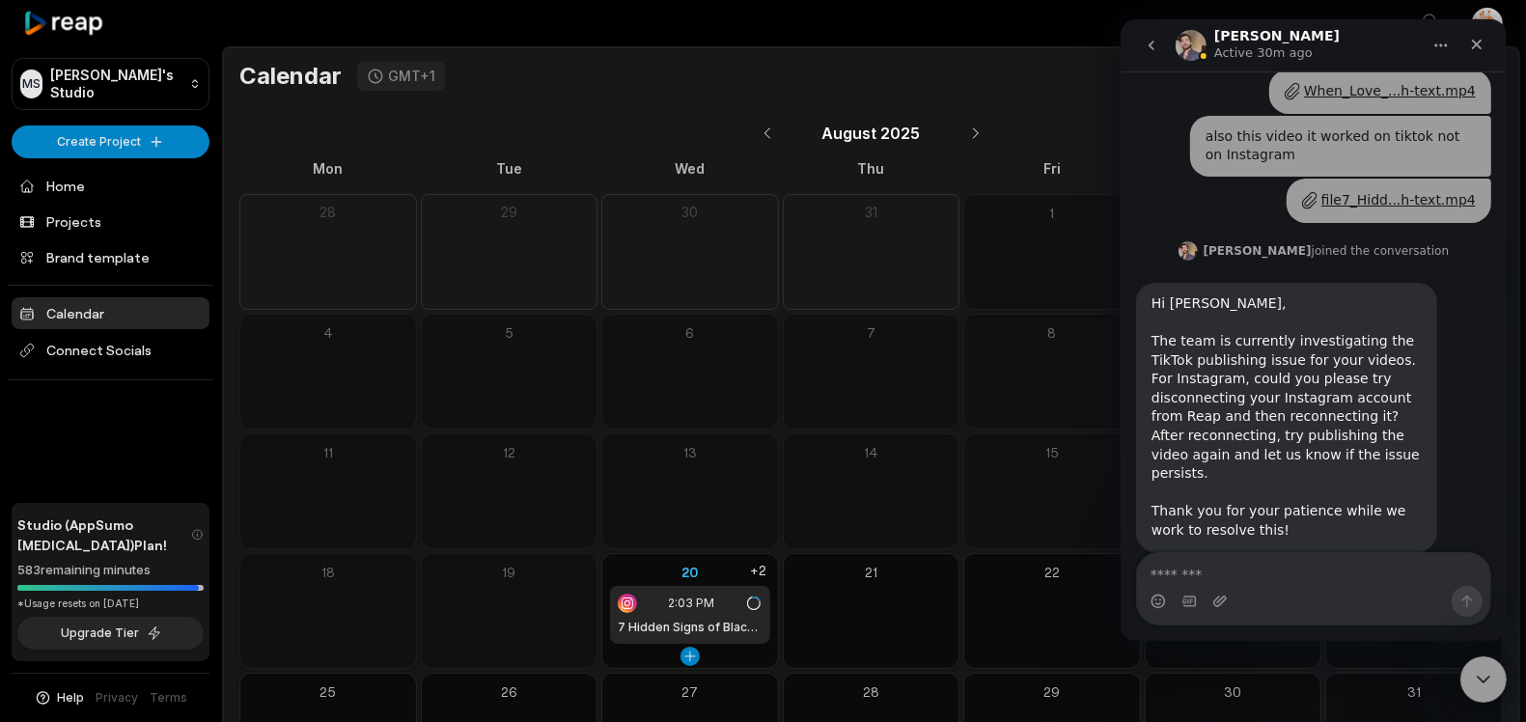
click at [713, 603] on span "2:03 PM" at bounding box center [691, 602] width 46 height 17
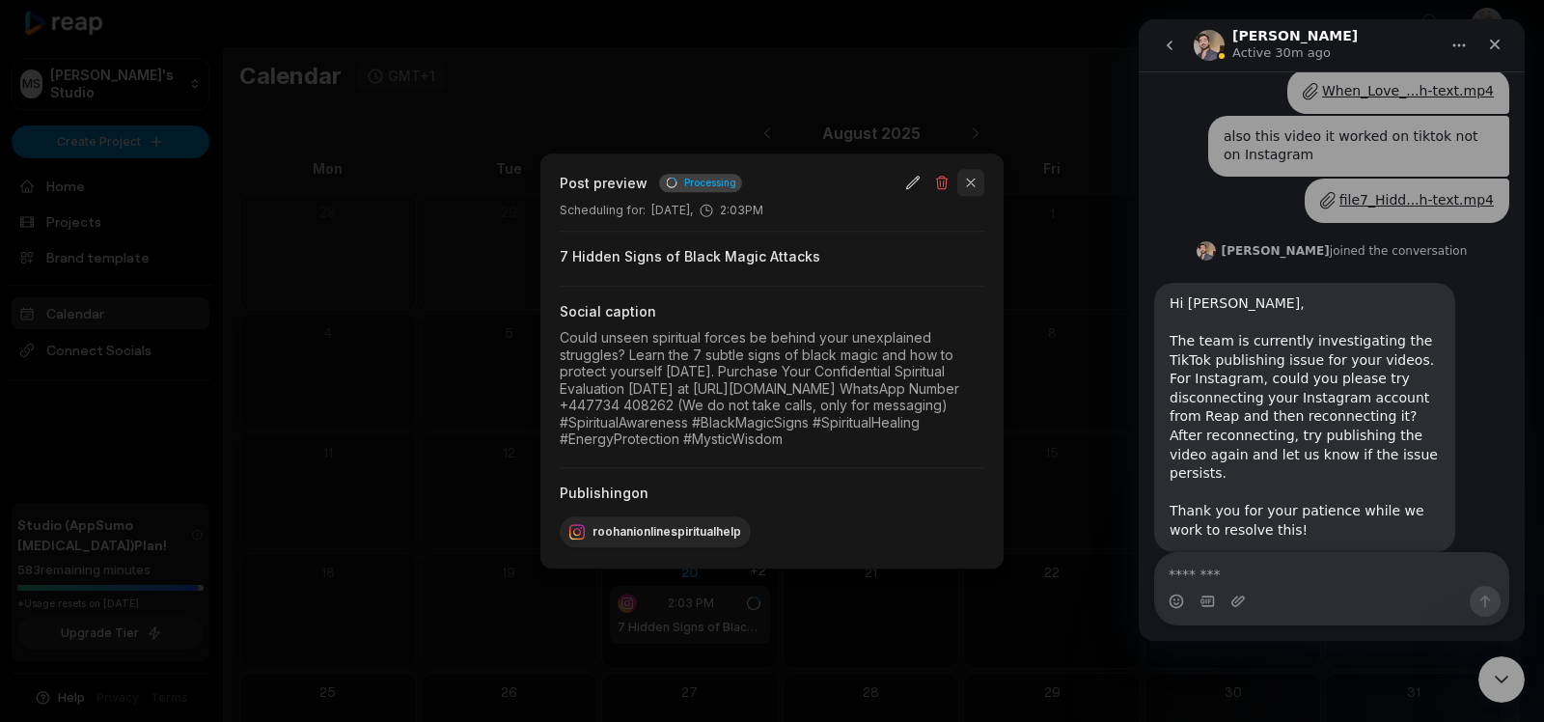
click at [971, 169] on button "button" at bounding box center [970, 182] width 27 height 27
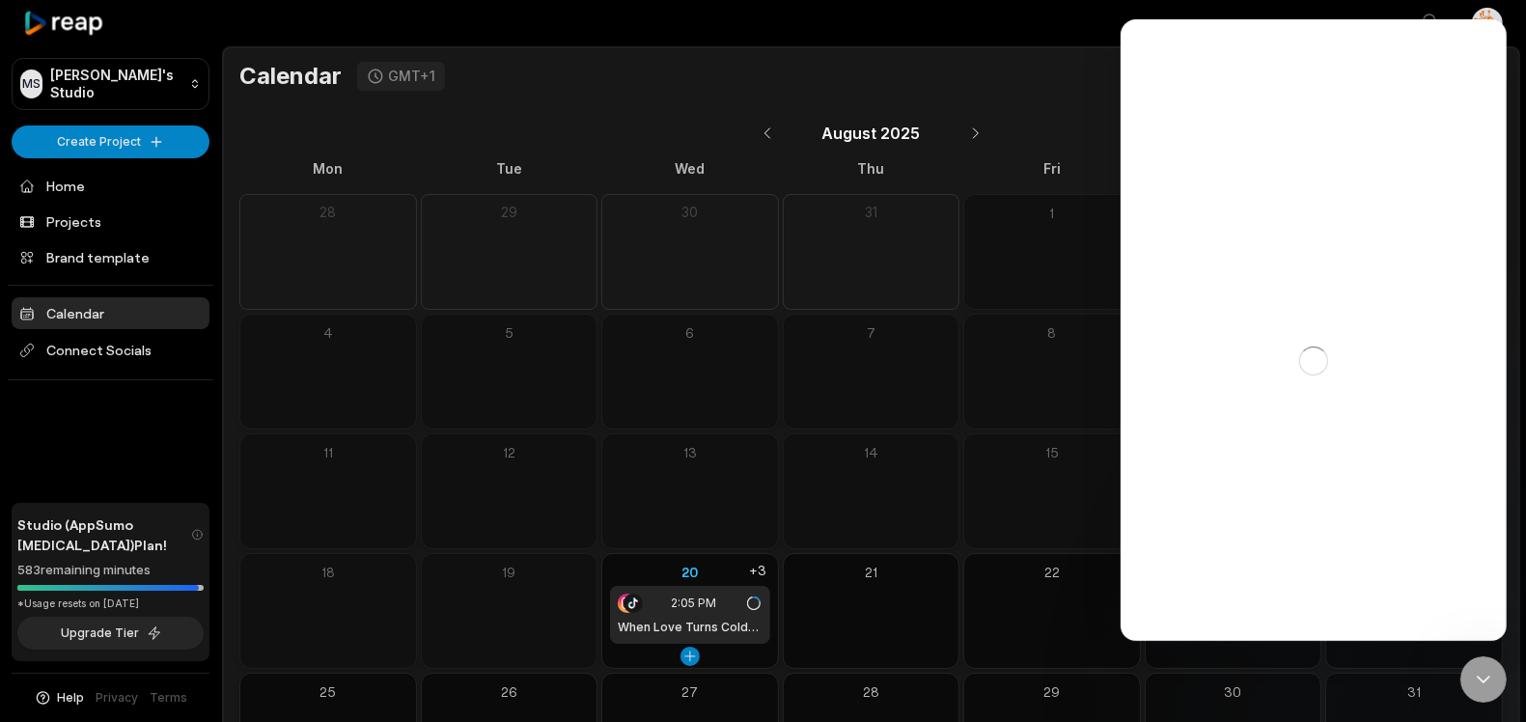
click at [681, 598] on span "2:05 PM" at bounding box center [693, 602] width 45 height 17
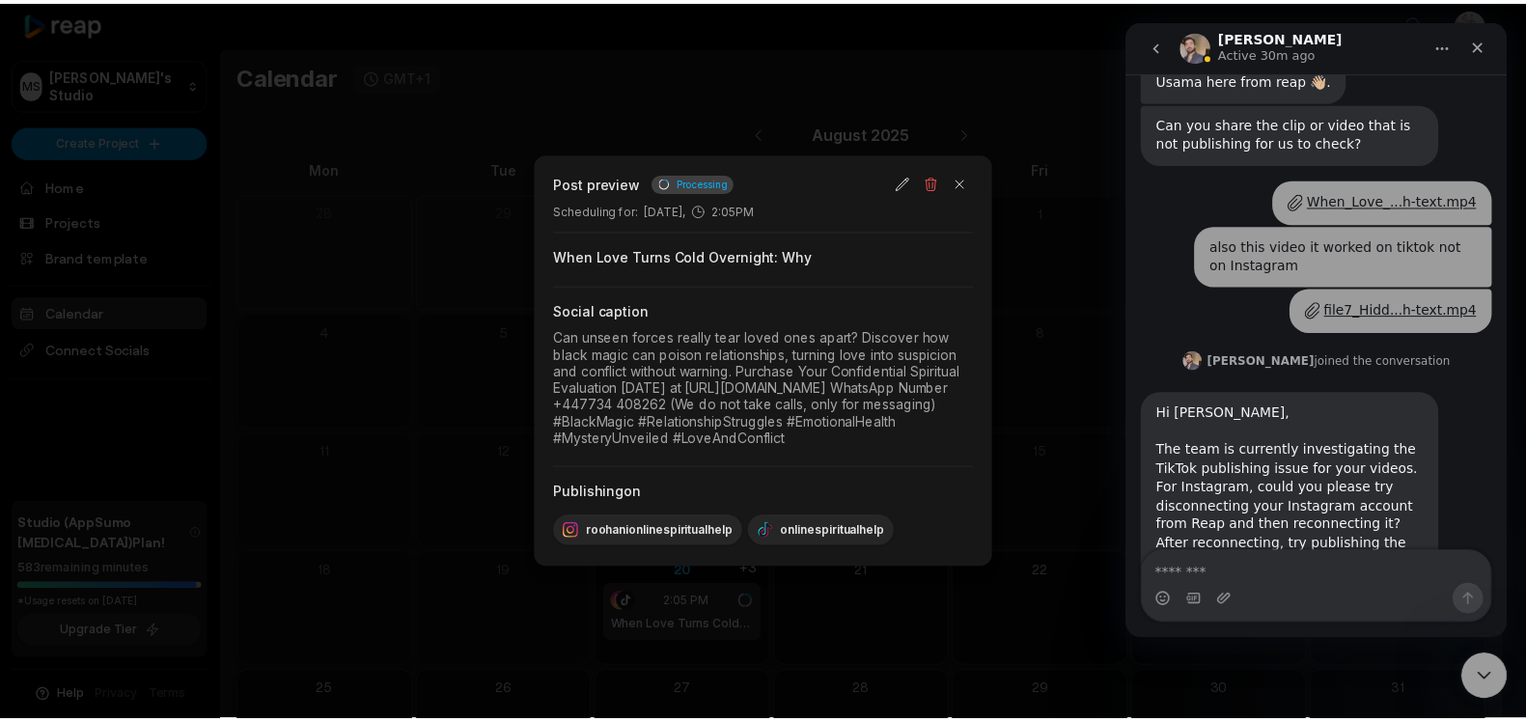
scroll to position [667, 0]
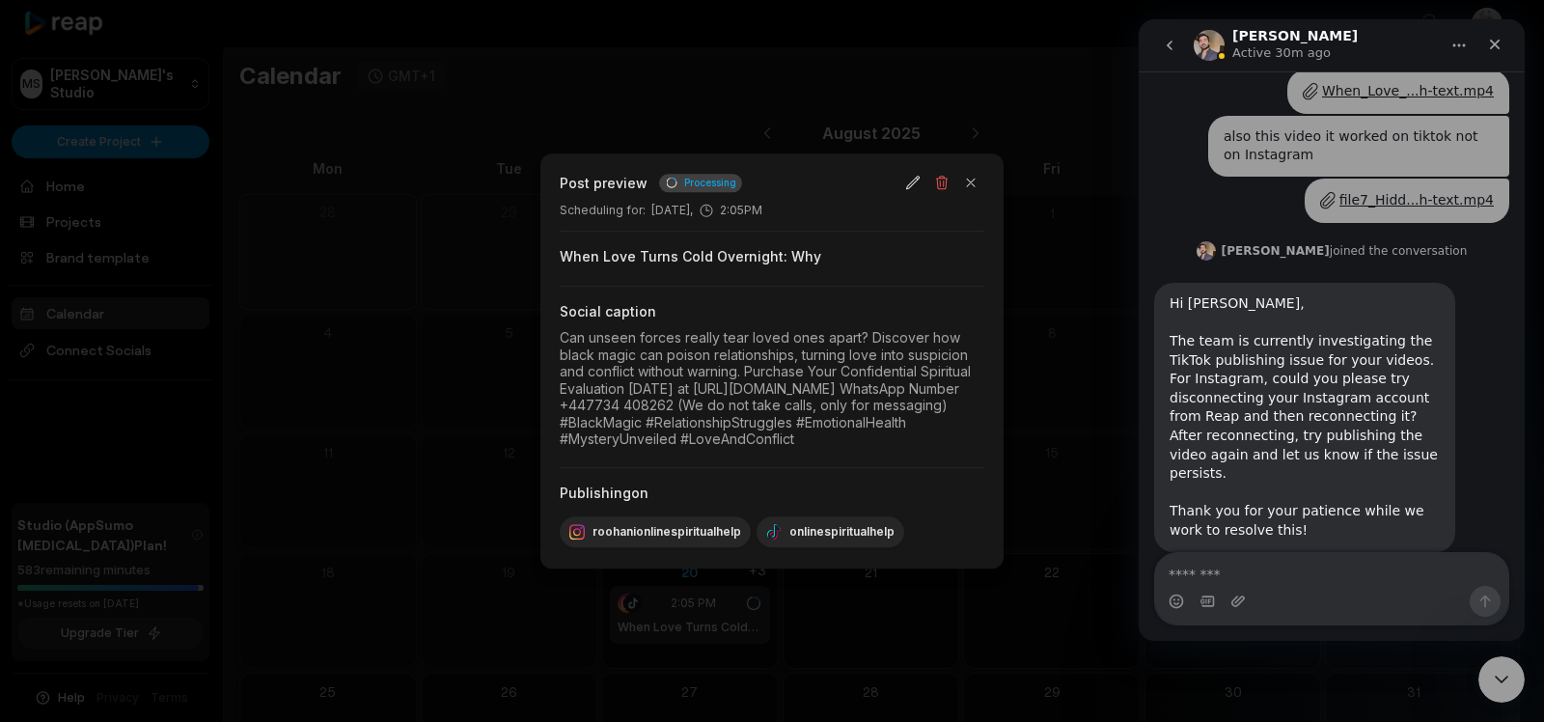
click at [429, 414] on div at bounding box center [772, 361] width 1544 height 722
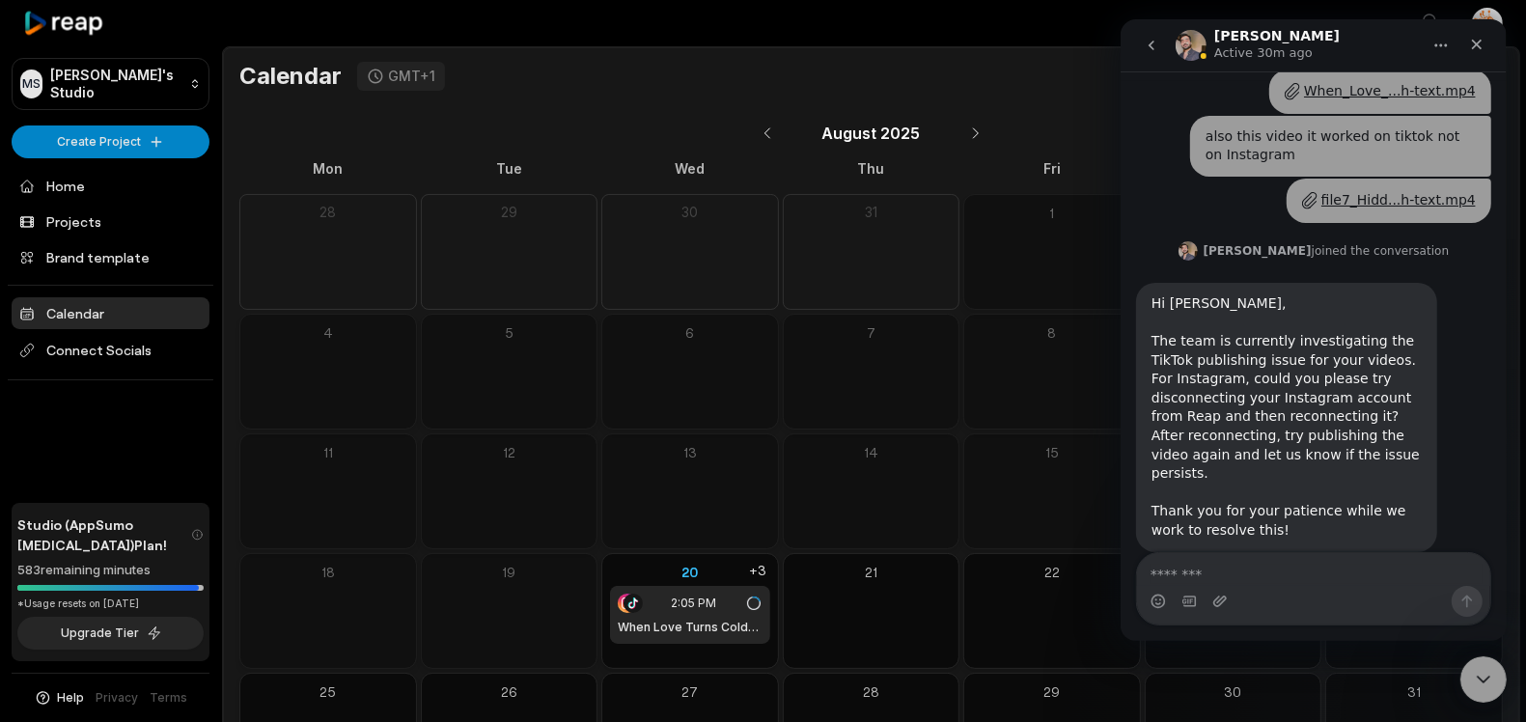
scroll to position [97, 0]
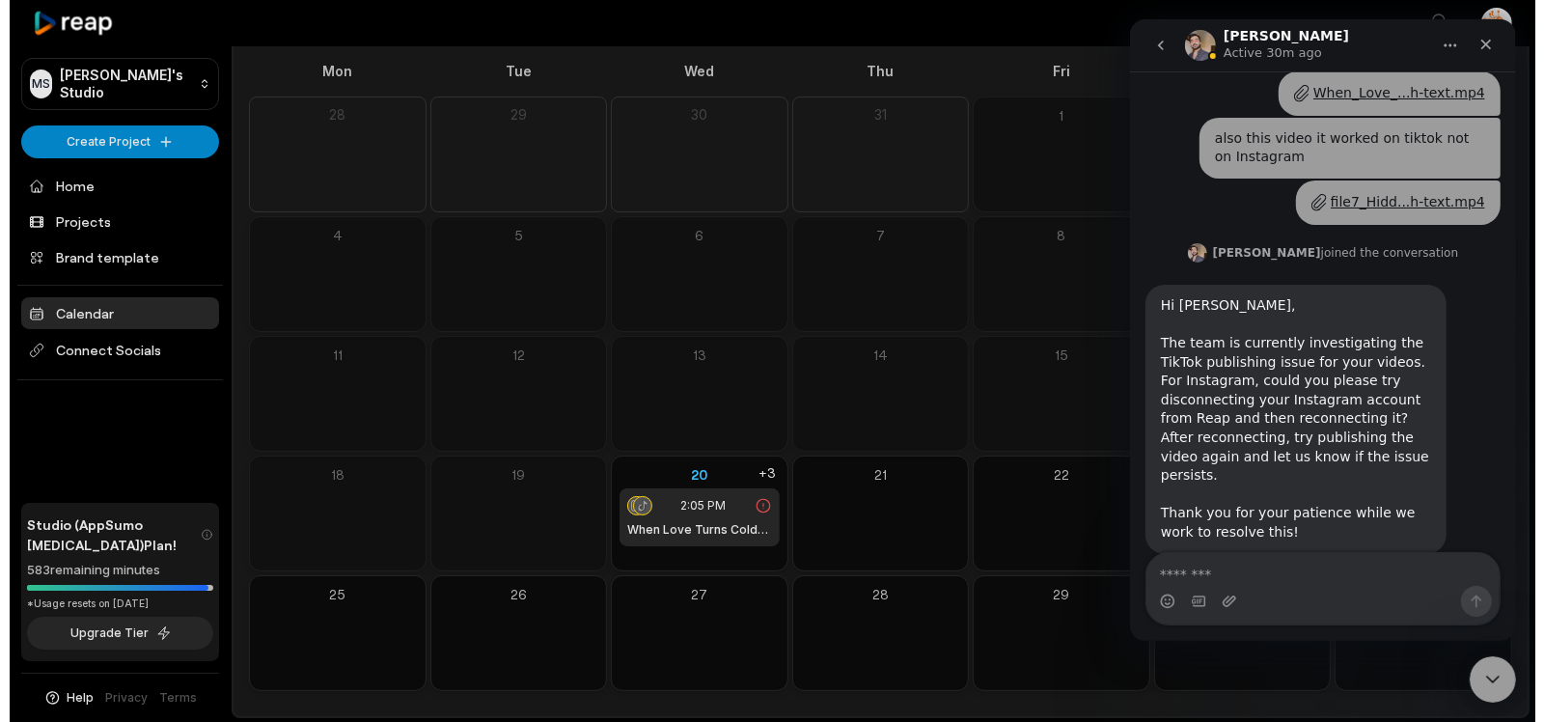
scroll to position [667, 0]
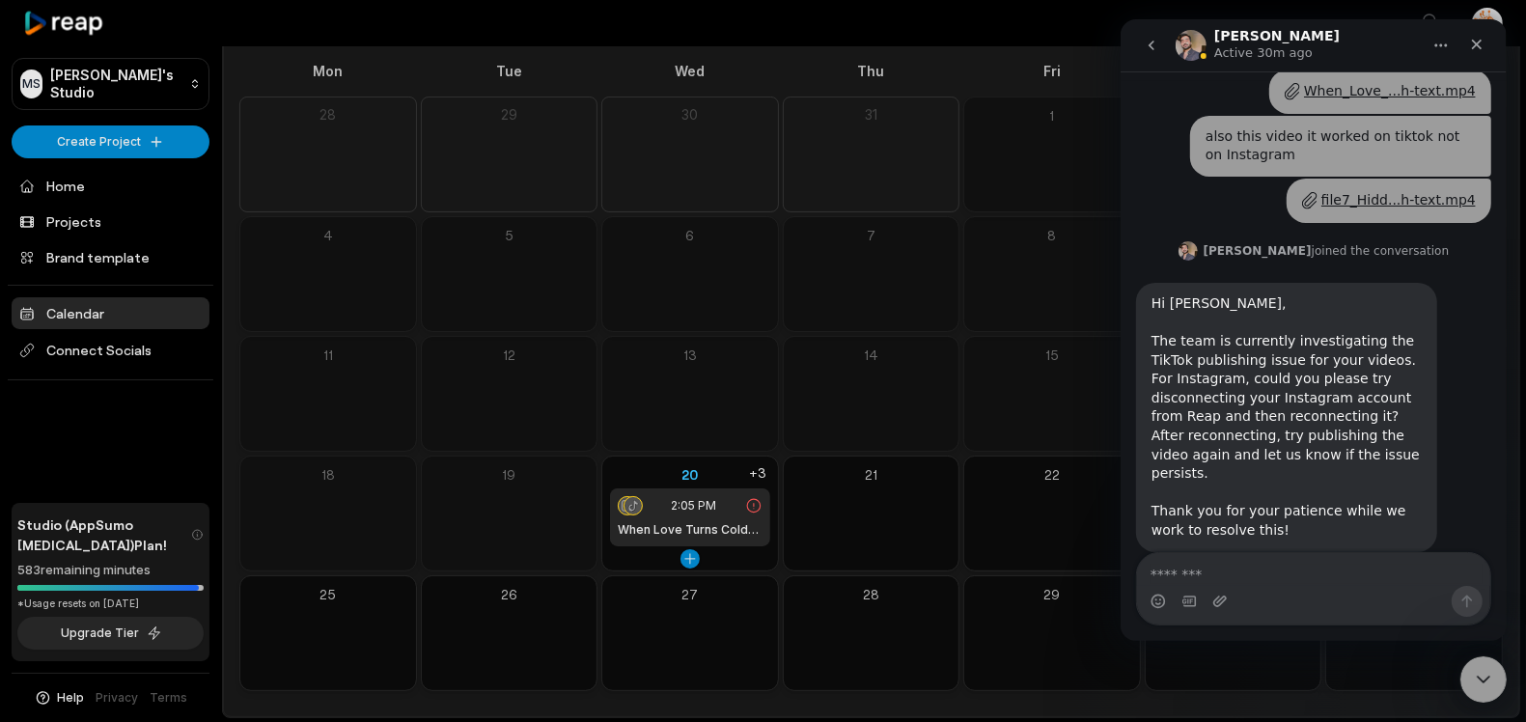
click at [755, 509] on icon at bounding box center [753, 505] width 17 height 17
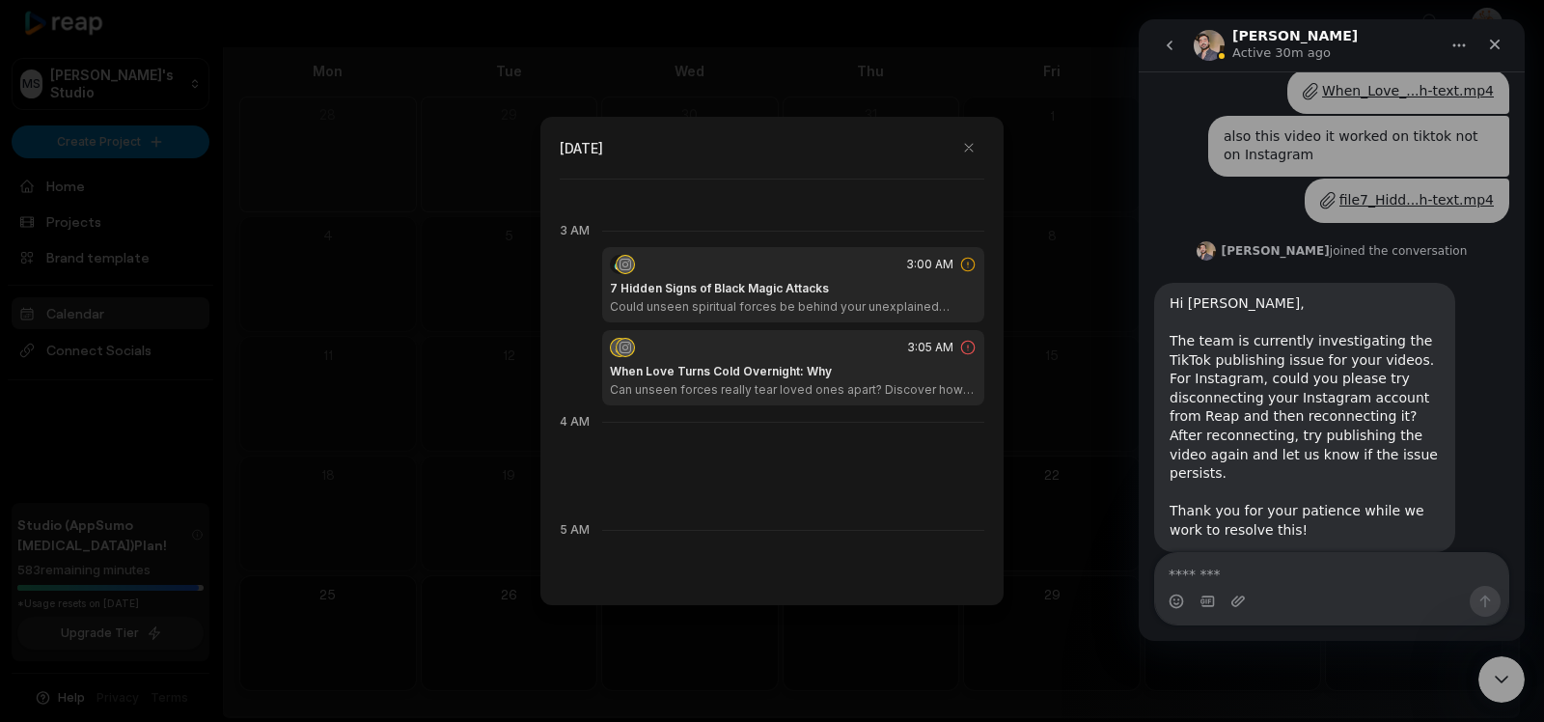
scroll to position [323, 0]
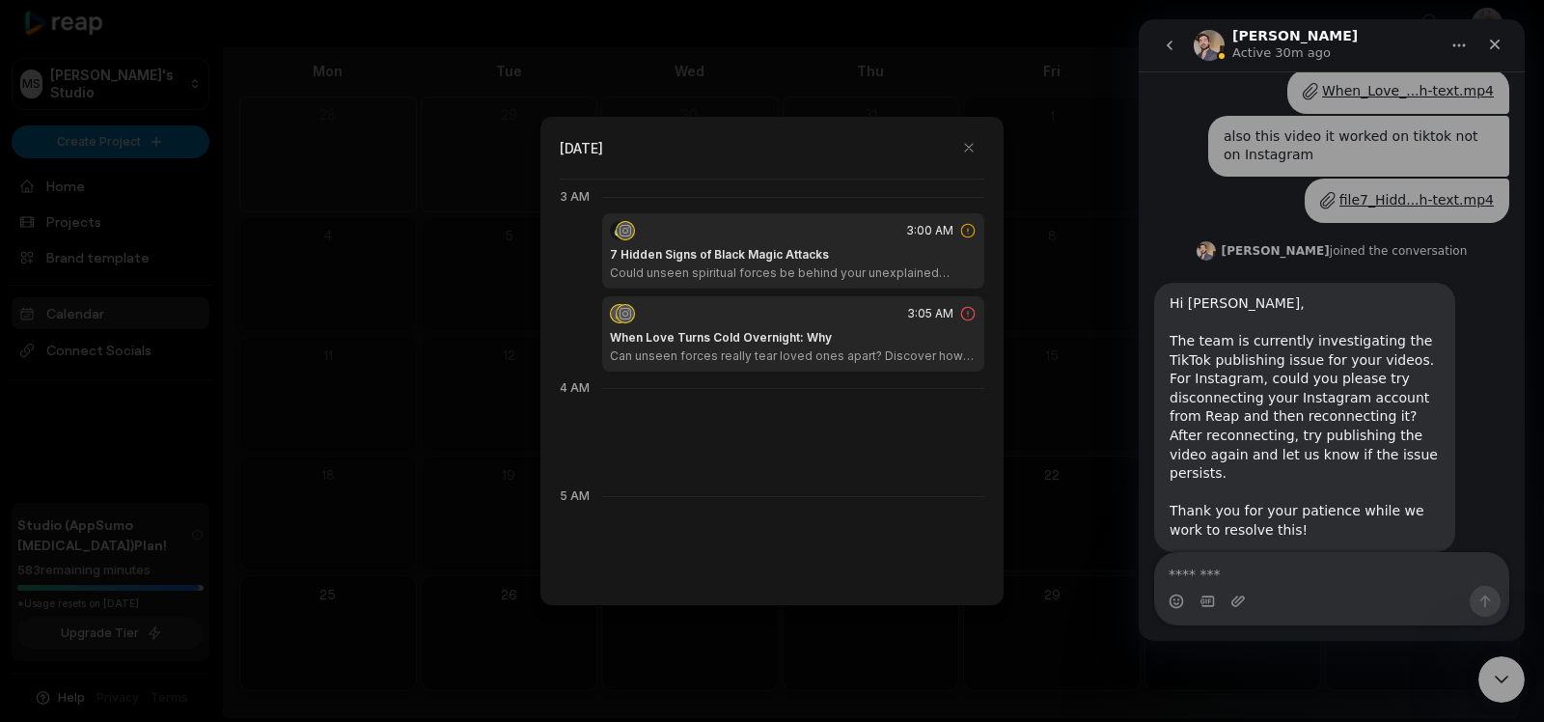
click at [959, 311] on icon at bounding box center [967, 313] width 17 height 17
click at [858, 223] on div "3:00 AM" at bounding box center [793, 230] width 367 height 19
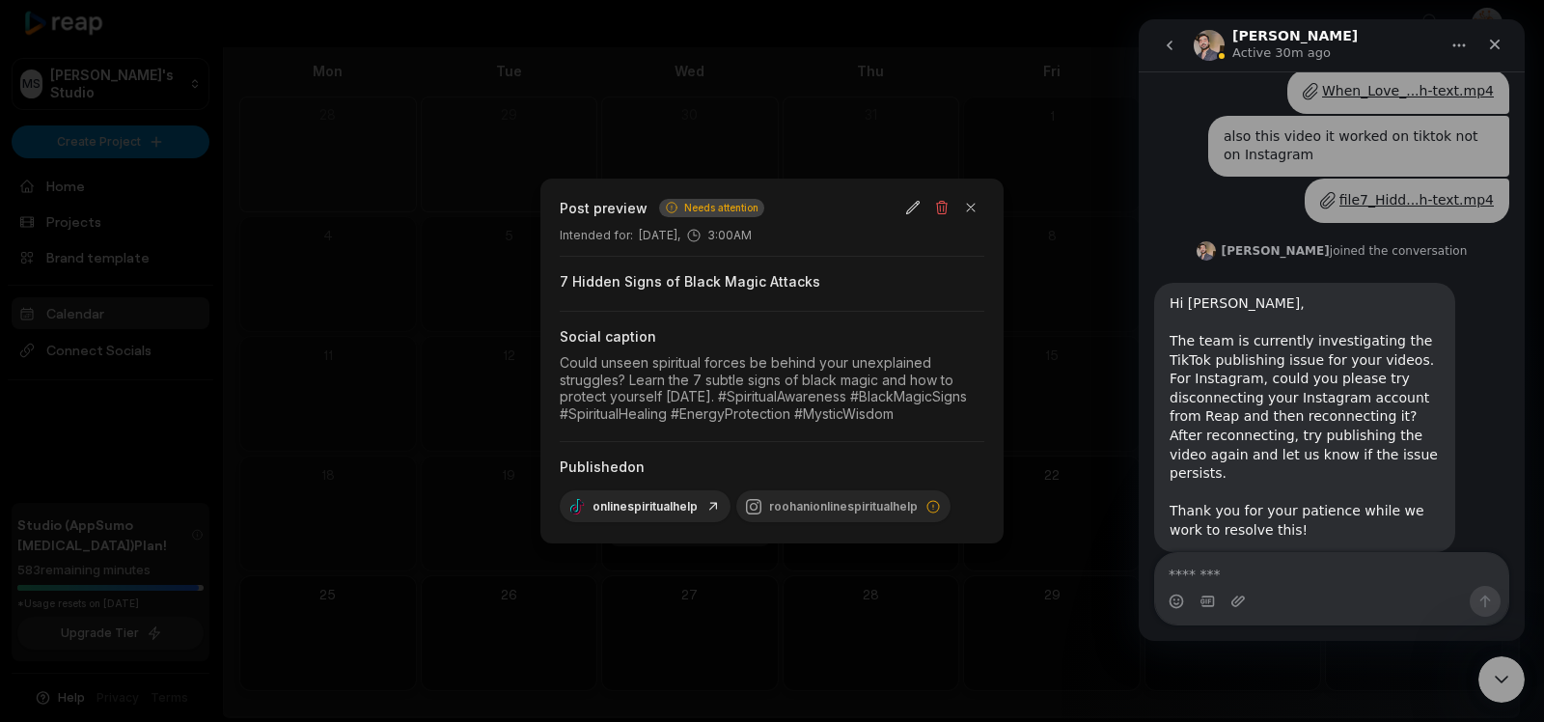
click at [735, 390] on div "Could unseen spiritual forces be behind your unexplained struggles? Learn the 7…" at bounding box center [772, 388] width 425 height 68
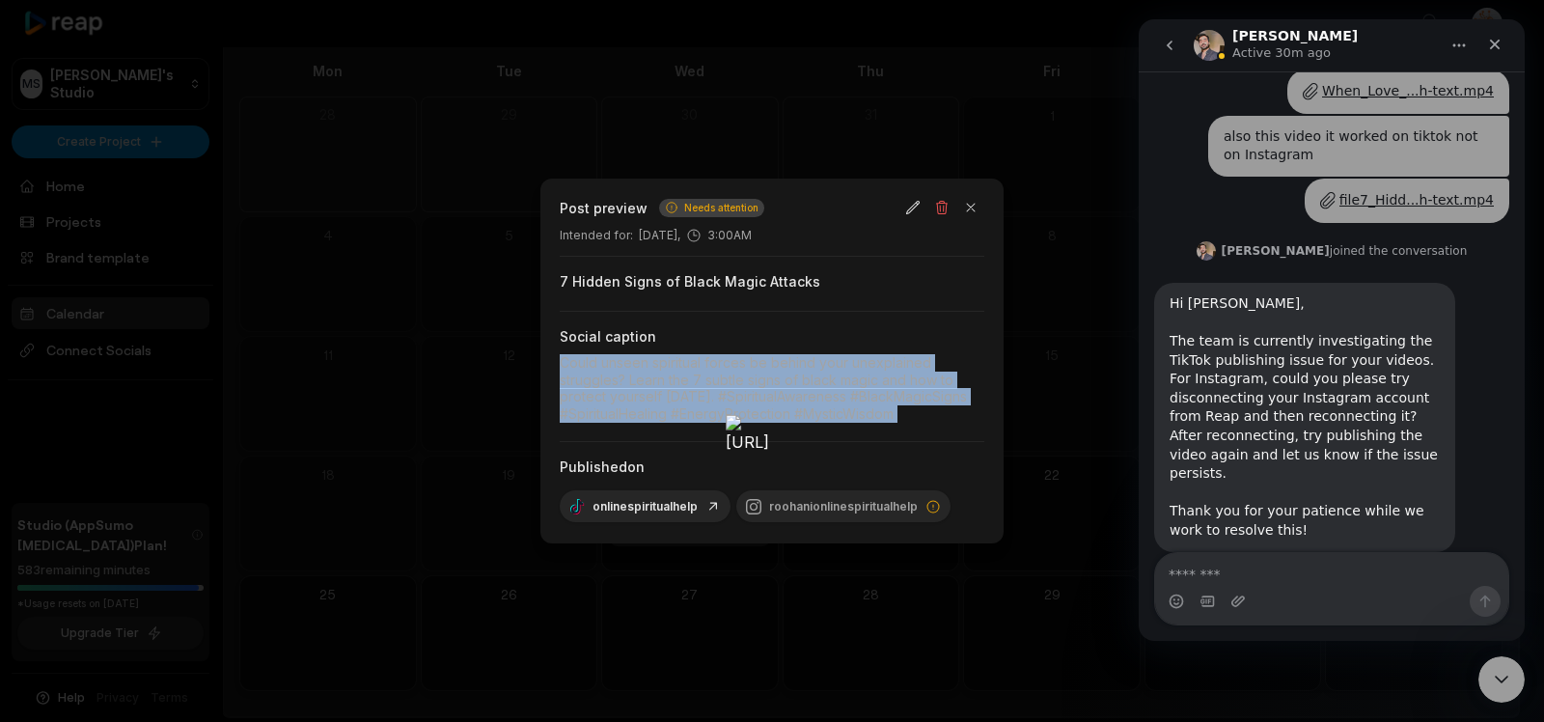
click at [735, 390] on div "Could unseen spiritual forces be behind your unexplained struggles? Learn the 7…" at bounding box center [772, 388] width 425 height 68
click at [860, 367] on div "Could unseen spiritual forces be behind your unexplained struggles? Learn the 7…" at bounding box center [772, 388] width 425 height 68
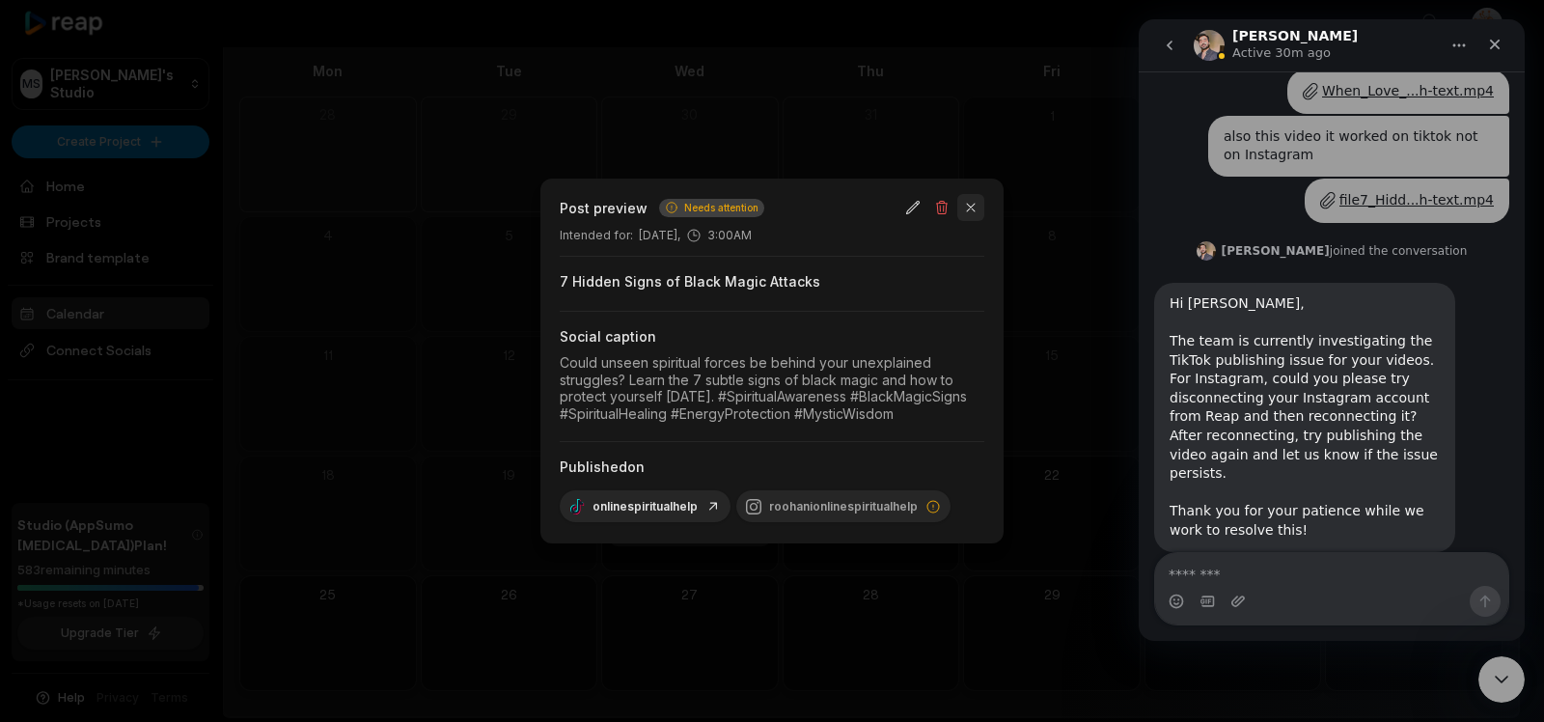
click at [978, 206] on button "button" at bounding box center [970, 207] width 27 height 27
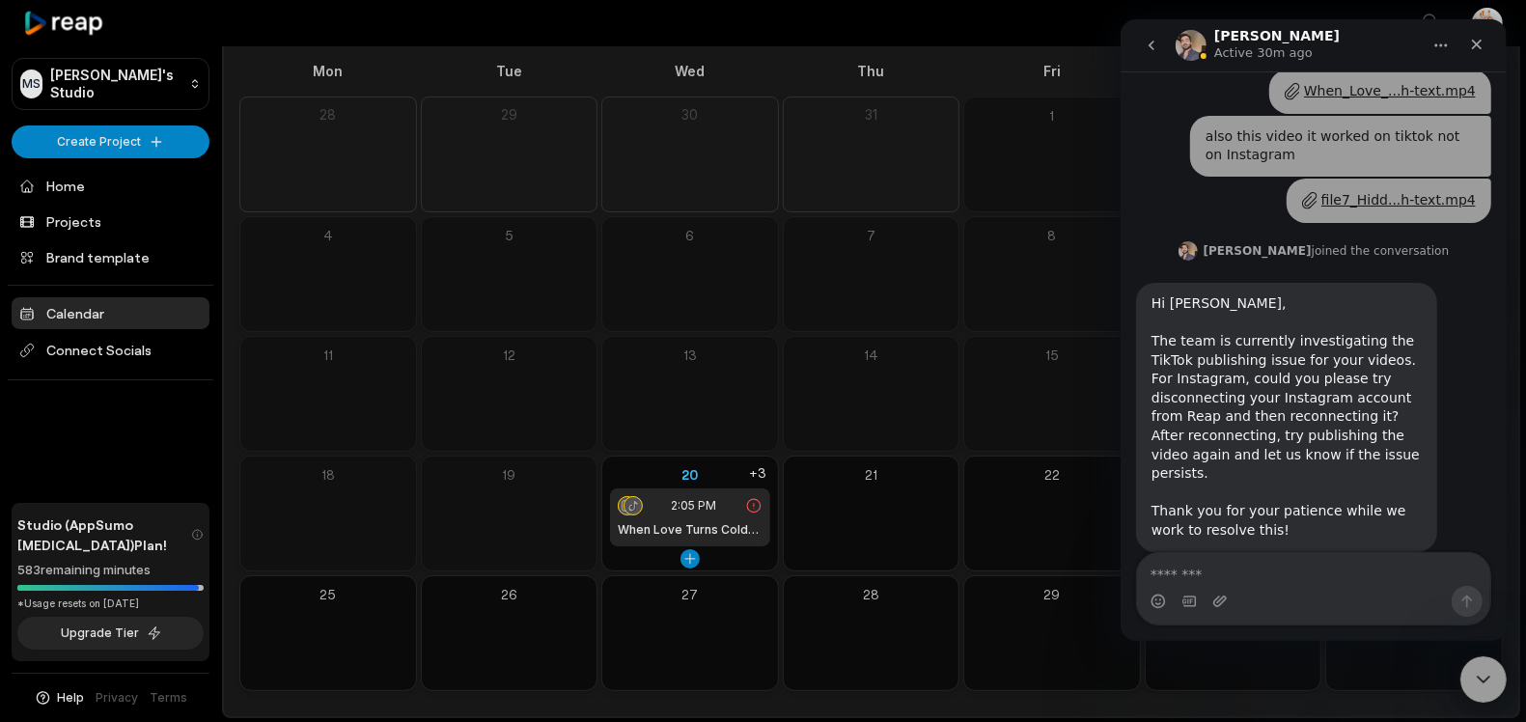
click at [677, 503] on span "2:05 PM" at bounding box center [693, 505] width 45 height 17
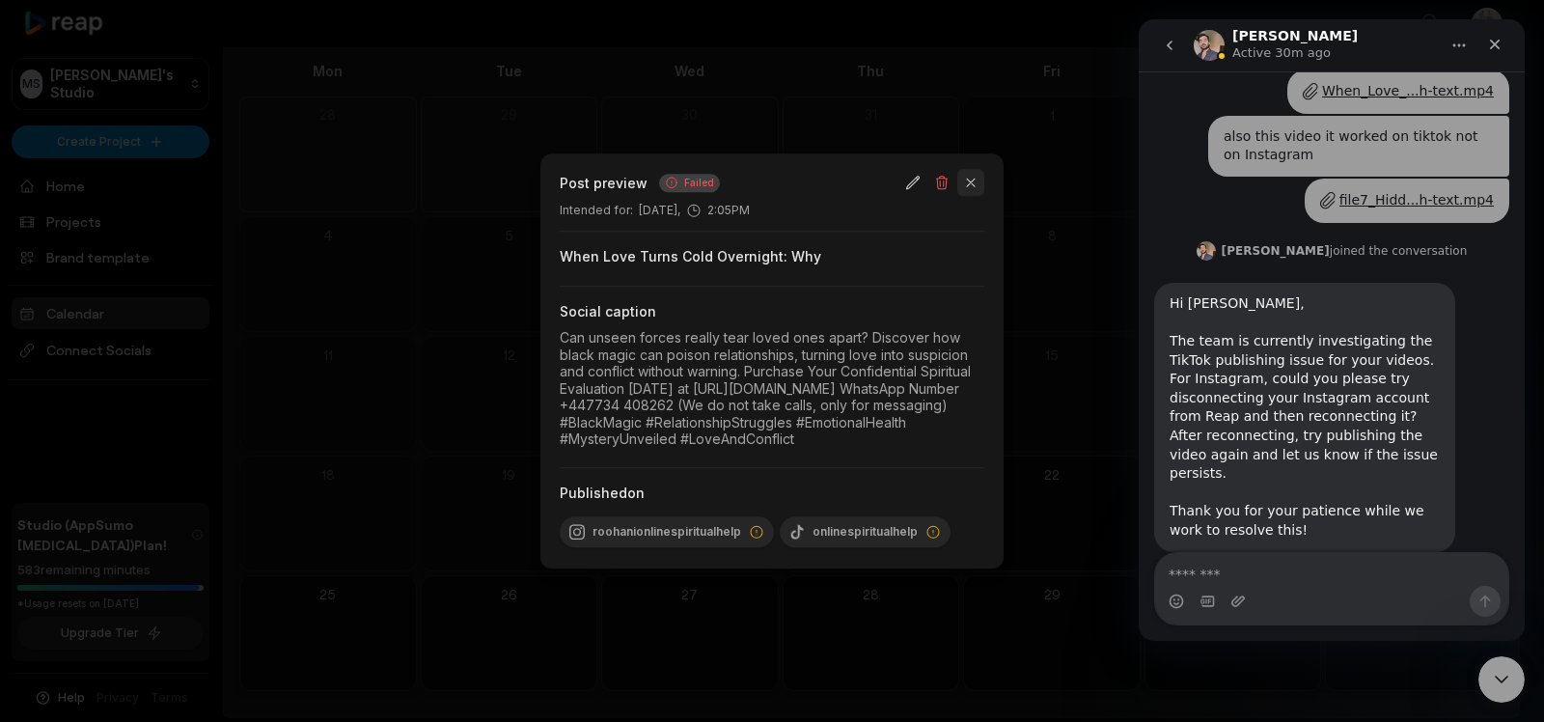
click at [979, 169] on button "button" at bounding box center [970, 182] width 27 height 27
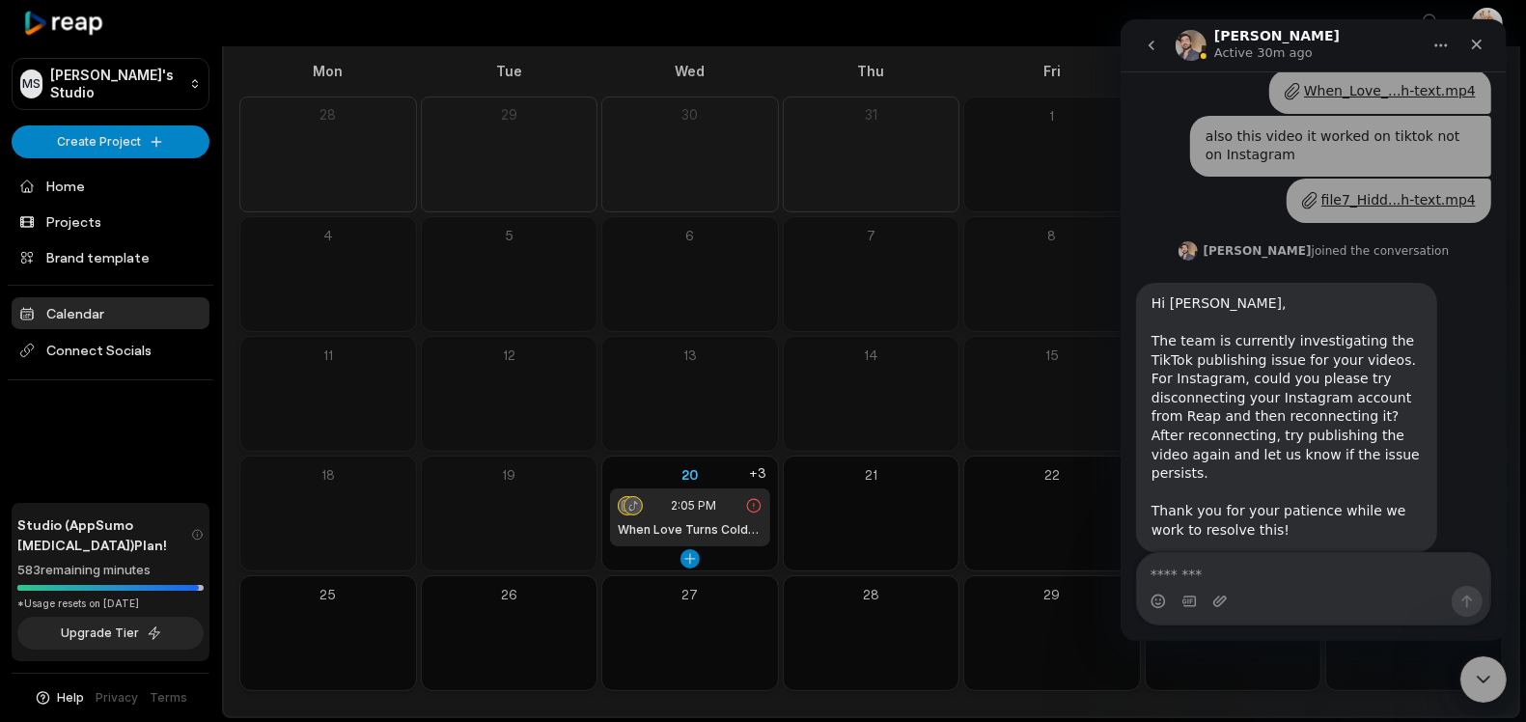
click at [758, 506] on icon at bounding box center [753, 505] width 17 height 17
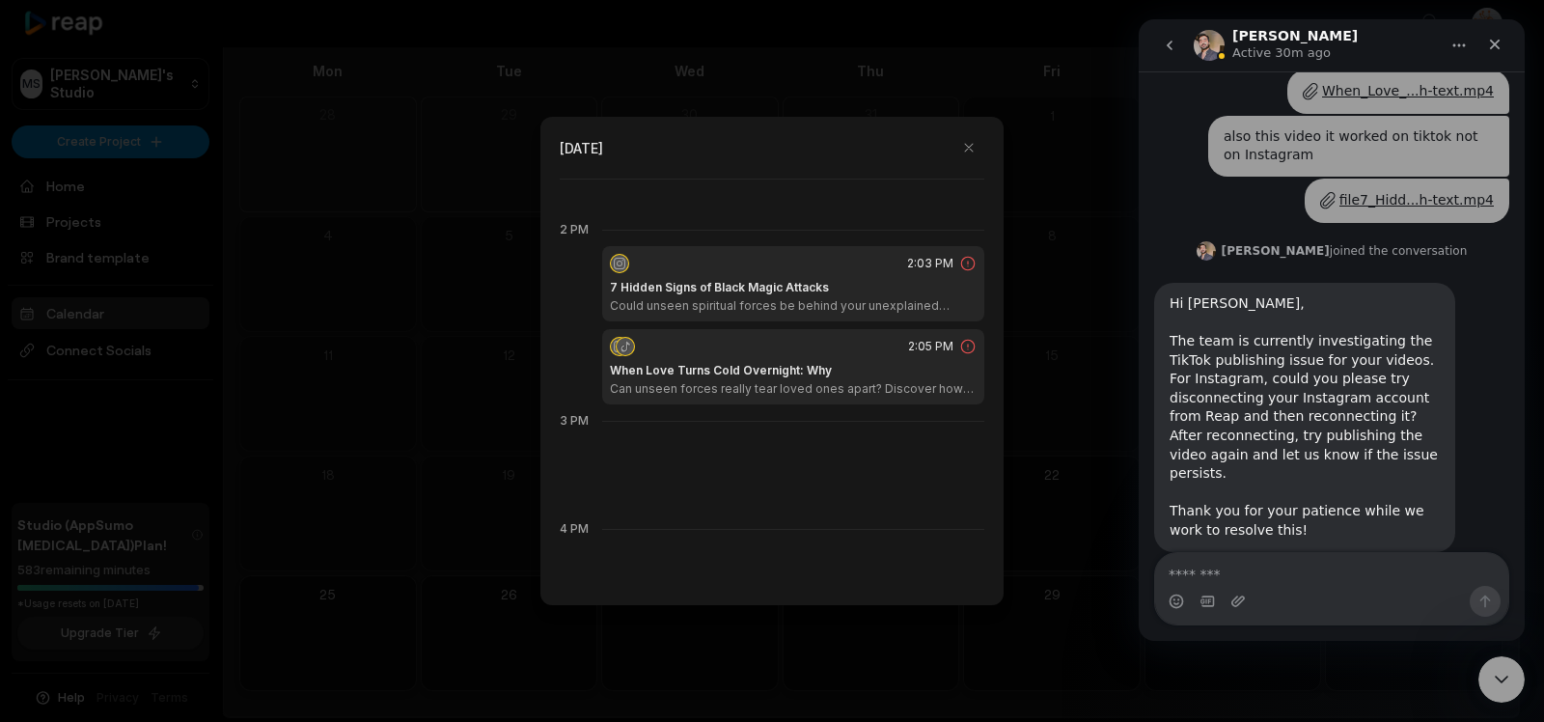
scroll to position [1541, 0]
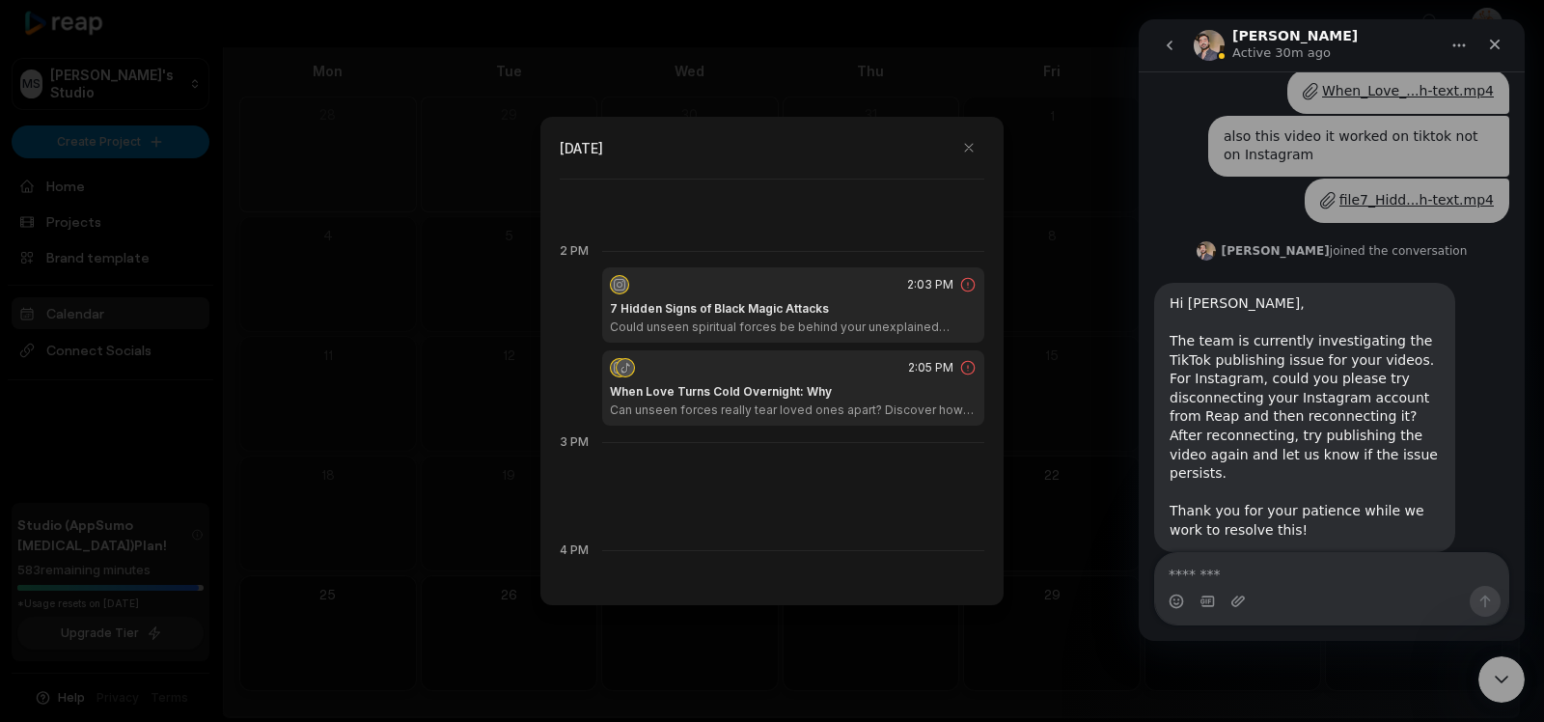
click at [959, 285] on icon at bounding box center [967, 284] width 17 height 17
click at [858, 298] on div "2:03 PM 7 Hidden Signs of Black Magic Attacks Could unseen spiritual forces be …" at bounding box center [793, 304] width 382 height 75
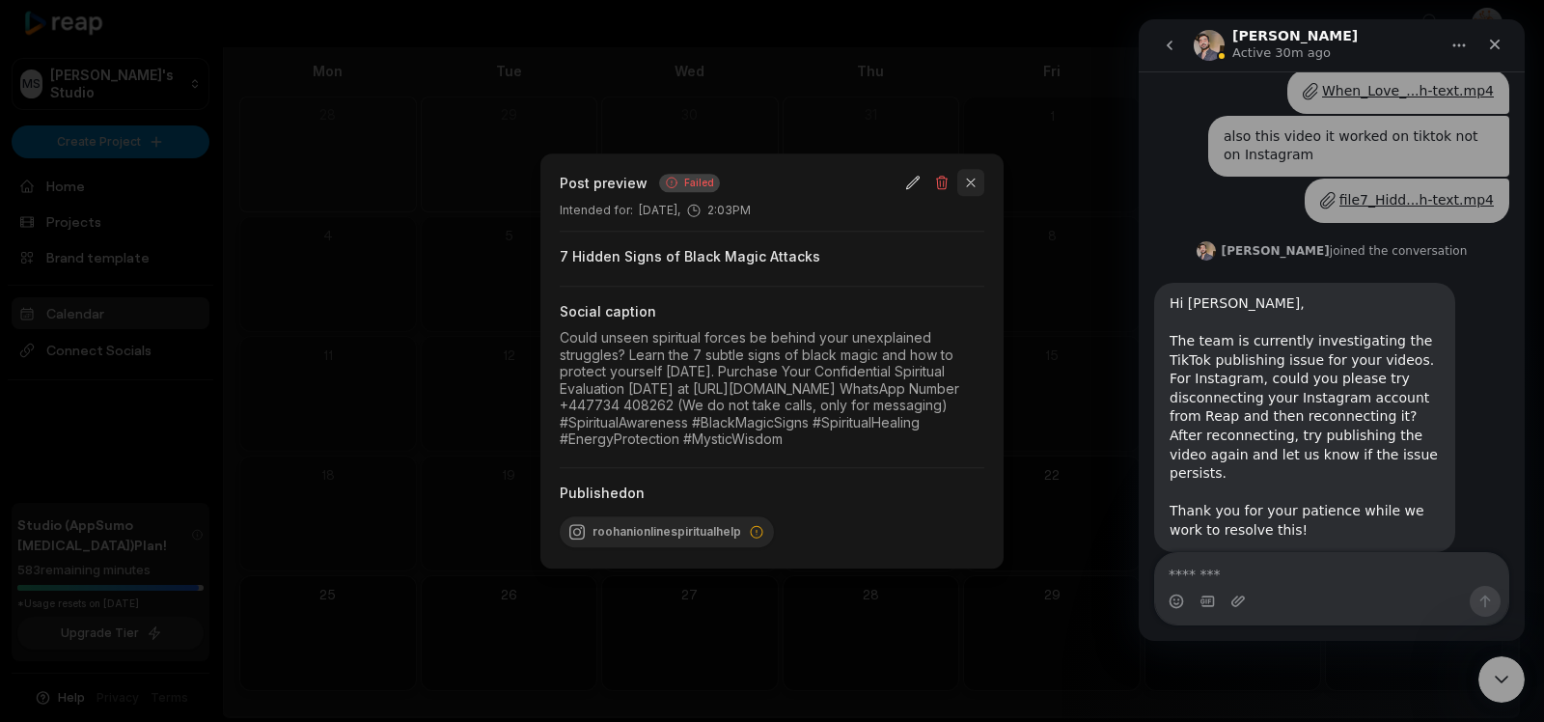
click at [973, 170] on button "button" at bounding box center [970, 182] width 27 height 27
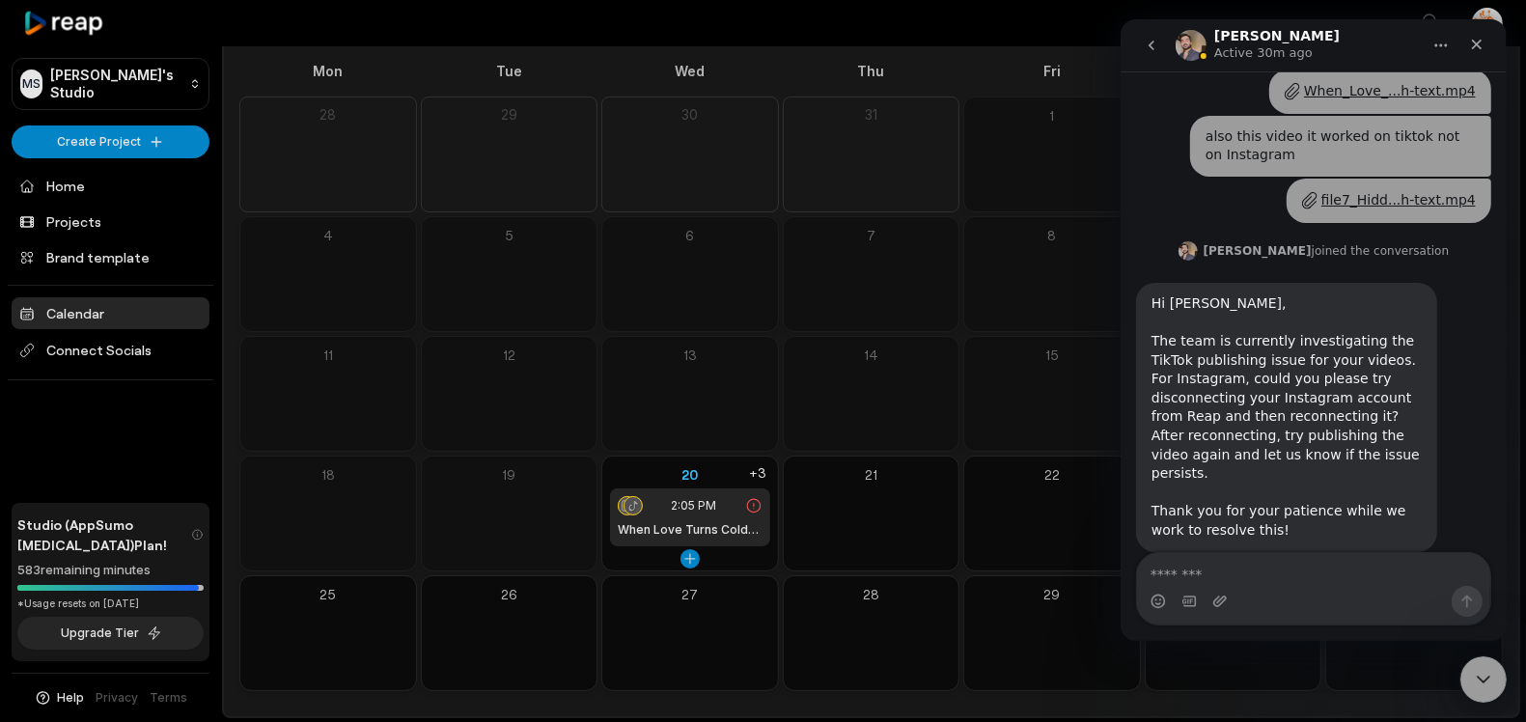
click at [720, 522] on h1 "When Love Turns Cold Overnight: Why" at bounding box center [690, 529] width 145 height 17
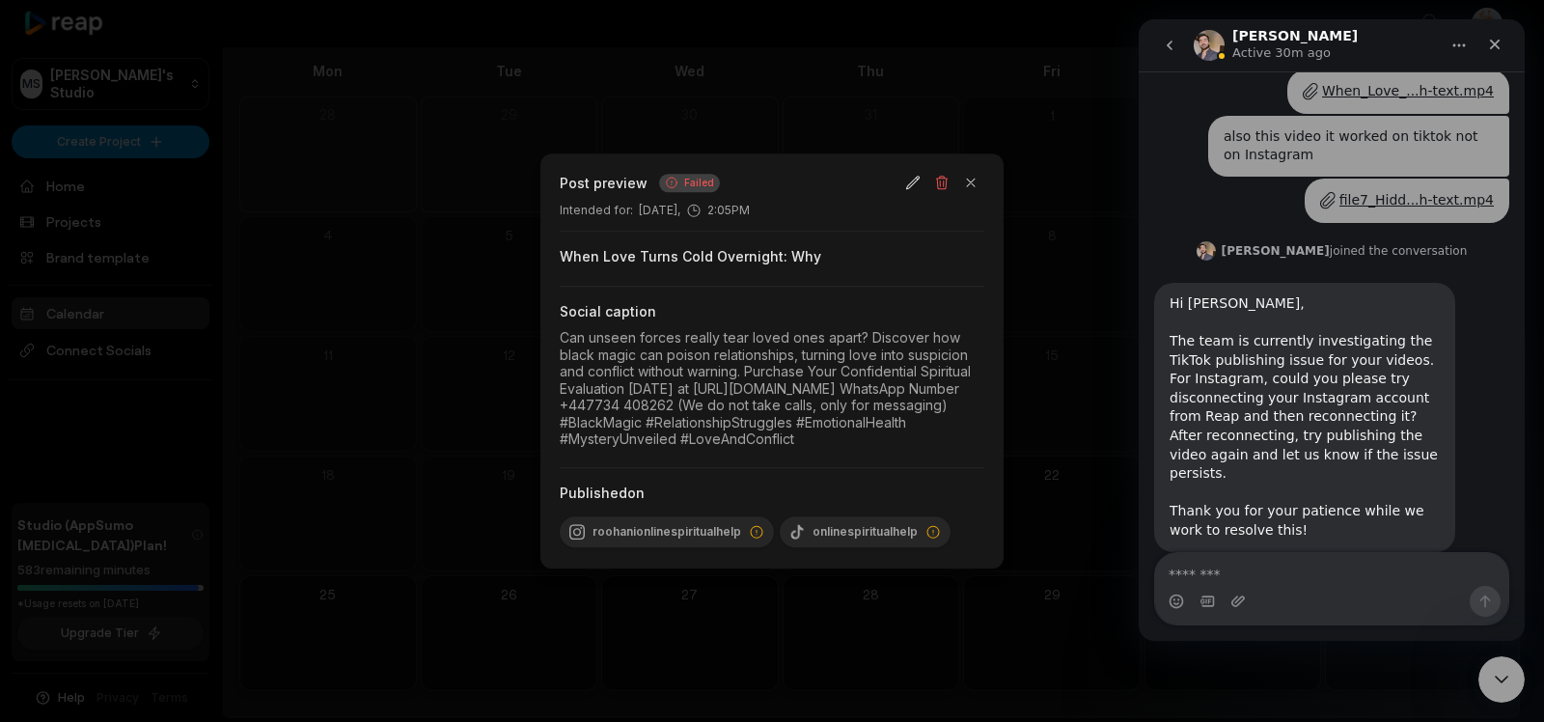
click at [813, 364] on div "Can unseen forces really tear loved ones apart? Discover how black magic can po…" at bounding box center [772, 388] width 425 height 119
click at [972, 169] on button "button" at bounding box center [970, 182] width 27 height 27
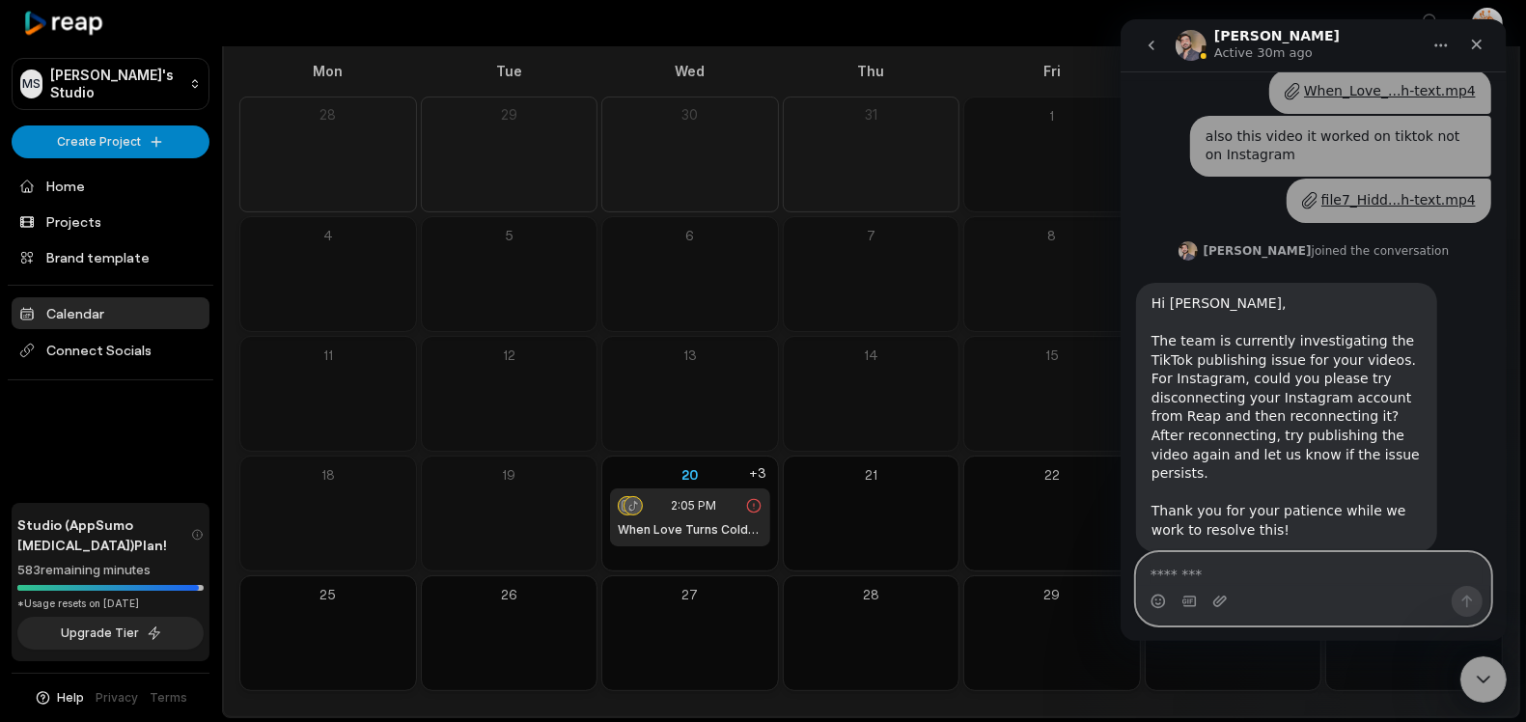
click at [1254, 574] on textarea "Message…" at bounding box center [1312, 569] width 353 height 33
click at [757, 508] on icon at bounding box center [753, 505] width 17 height 17
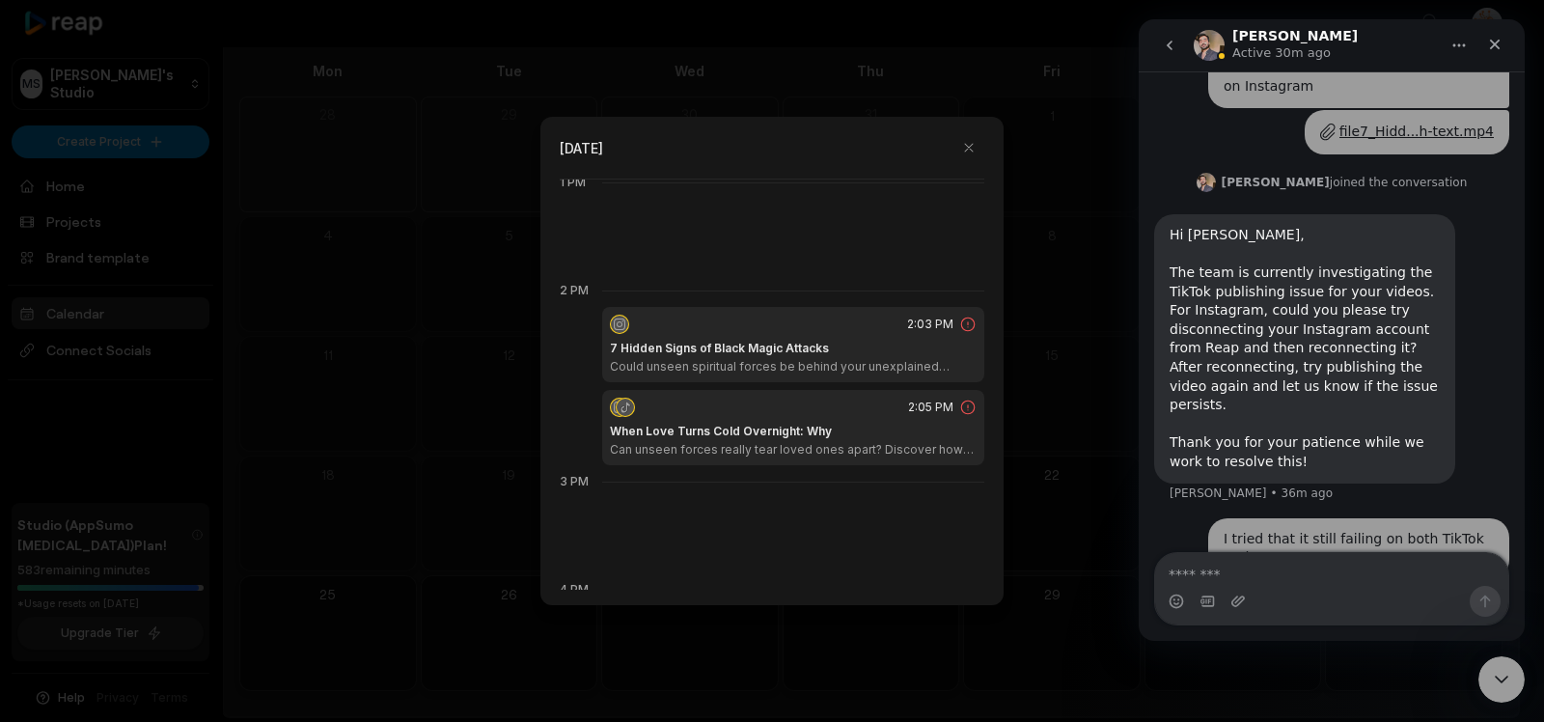
scroll to position [743, 0]
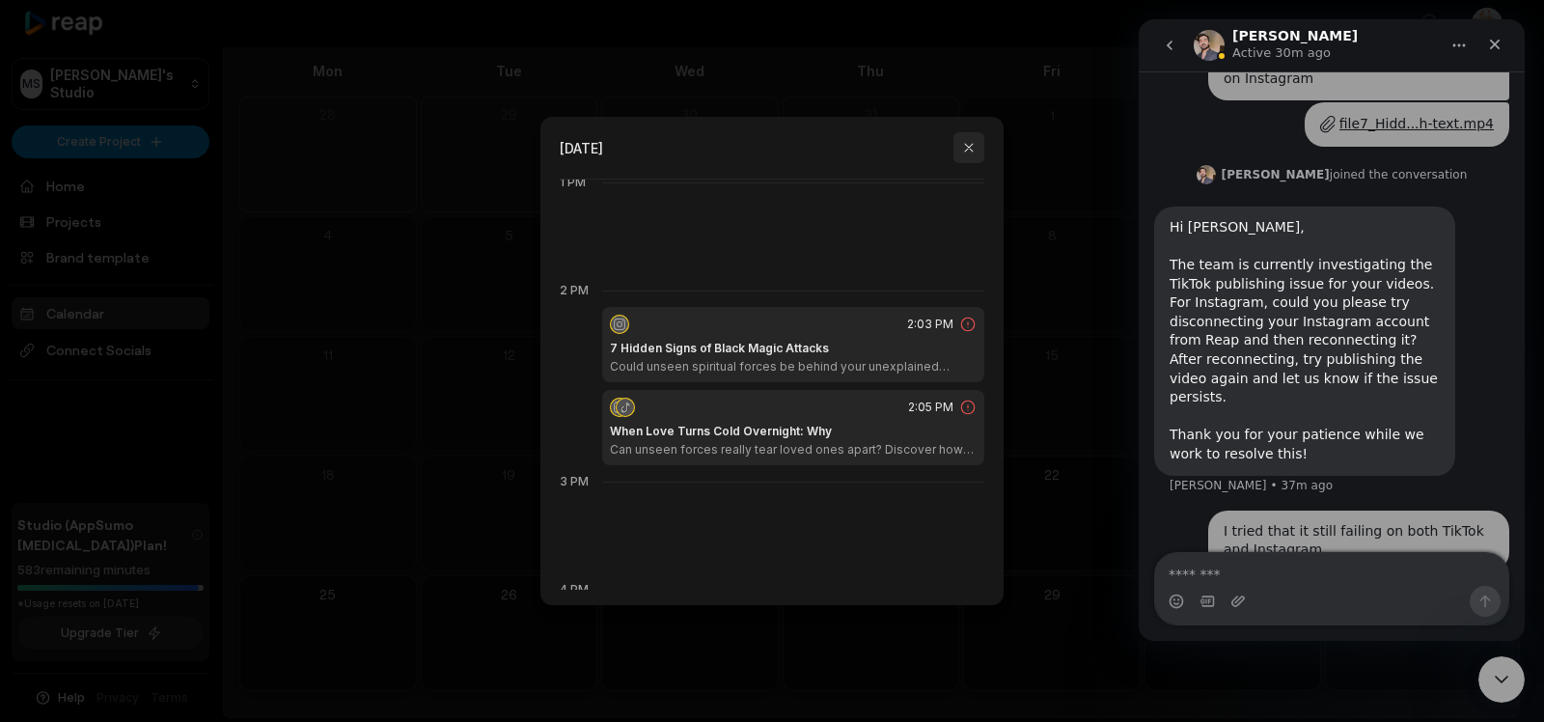
click at [973, 143] on button "button" at bounding box center [969, 147] width 31 height 31
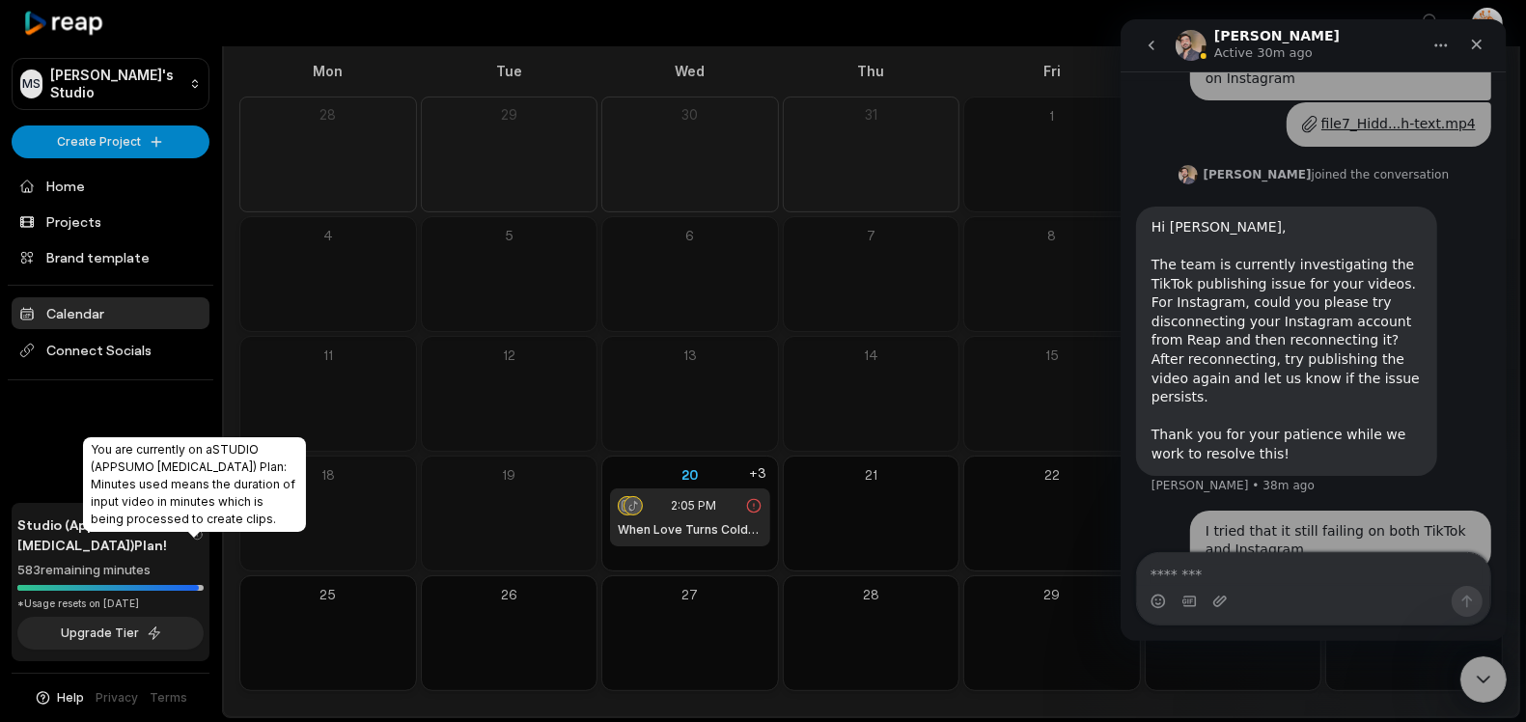
click at [195, 544] on icon at bounding box center [197, 534] width 13 height 19
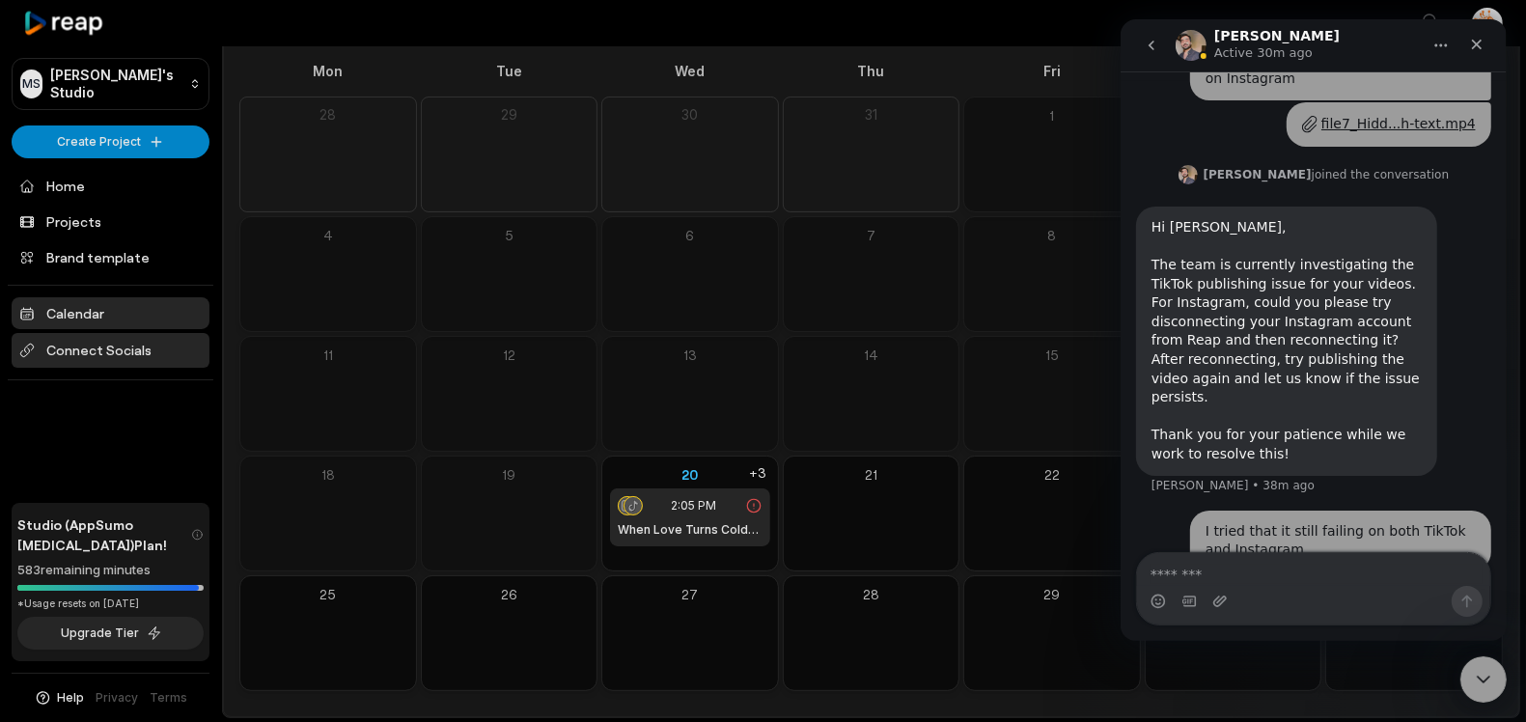
click at [108, 346] on span "Connect Socials" at bounding box center [111, 350] width 198 height 35
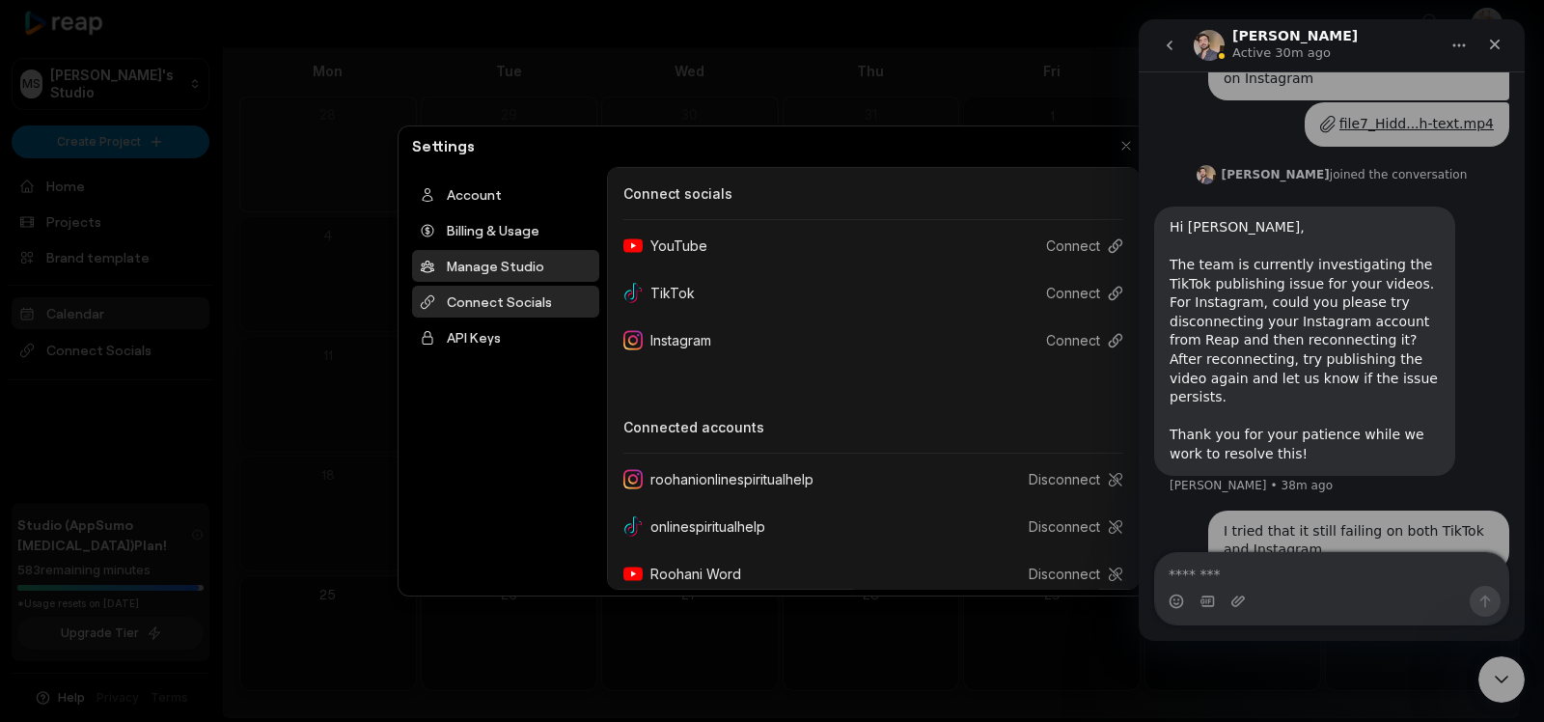
click at [511, 264] on div "Manage Studio" at bounding box center [505, 266] width 187 height 32
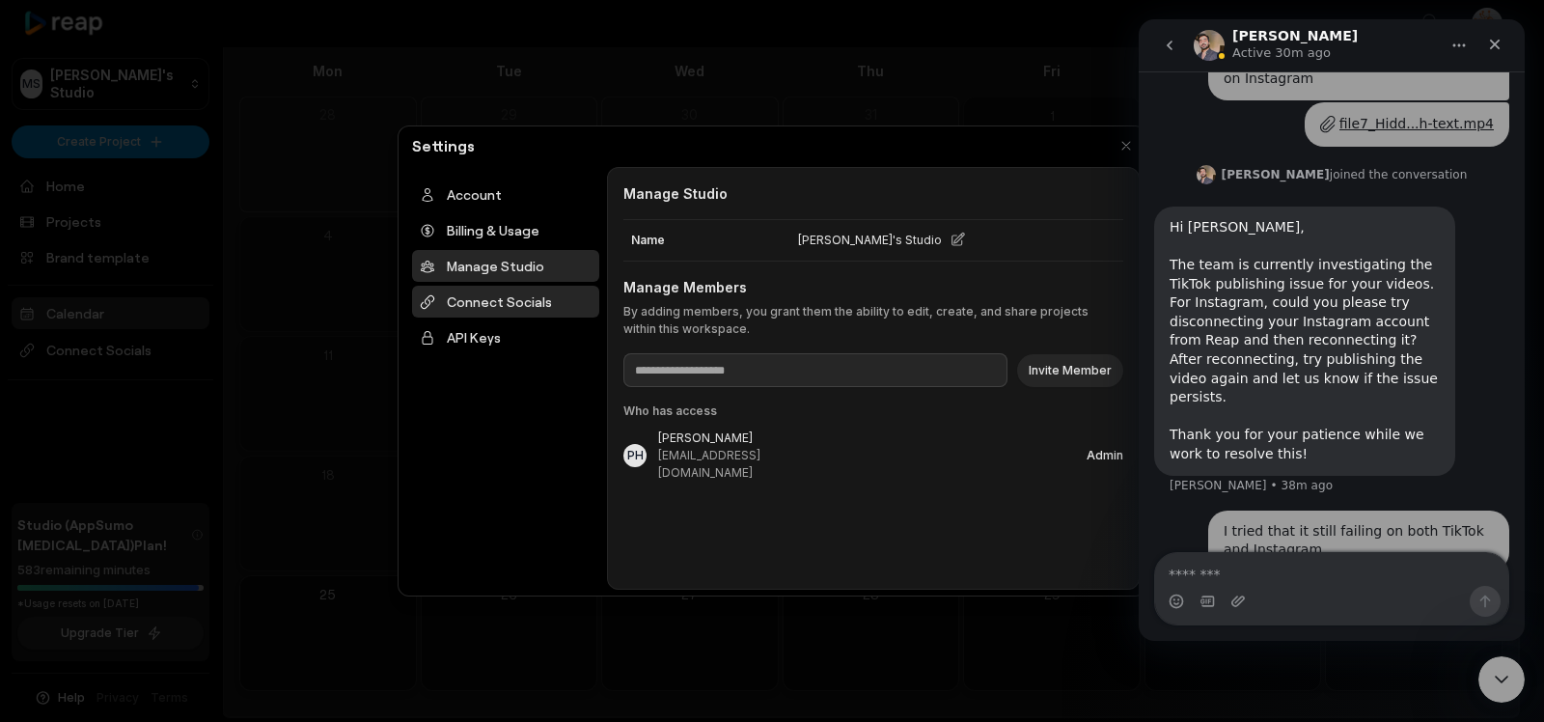
click at [496, 300] on div "Connect Socials" at bounding box center [505, 302] width 187 height 32
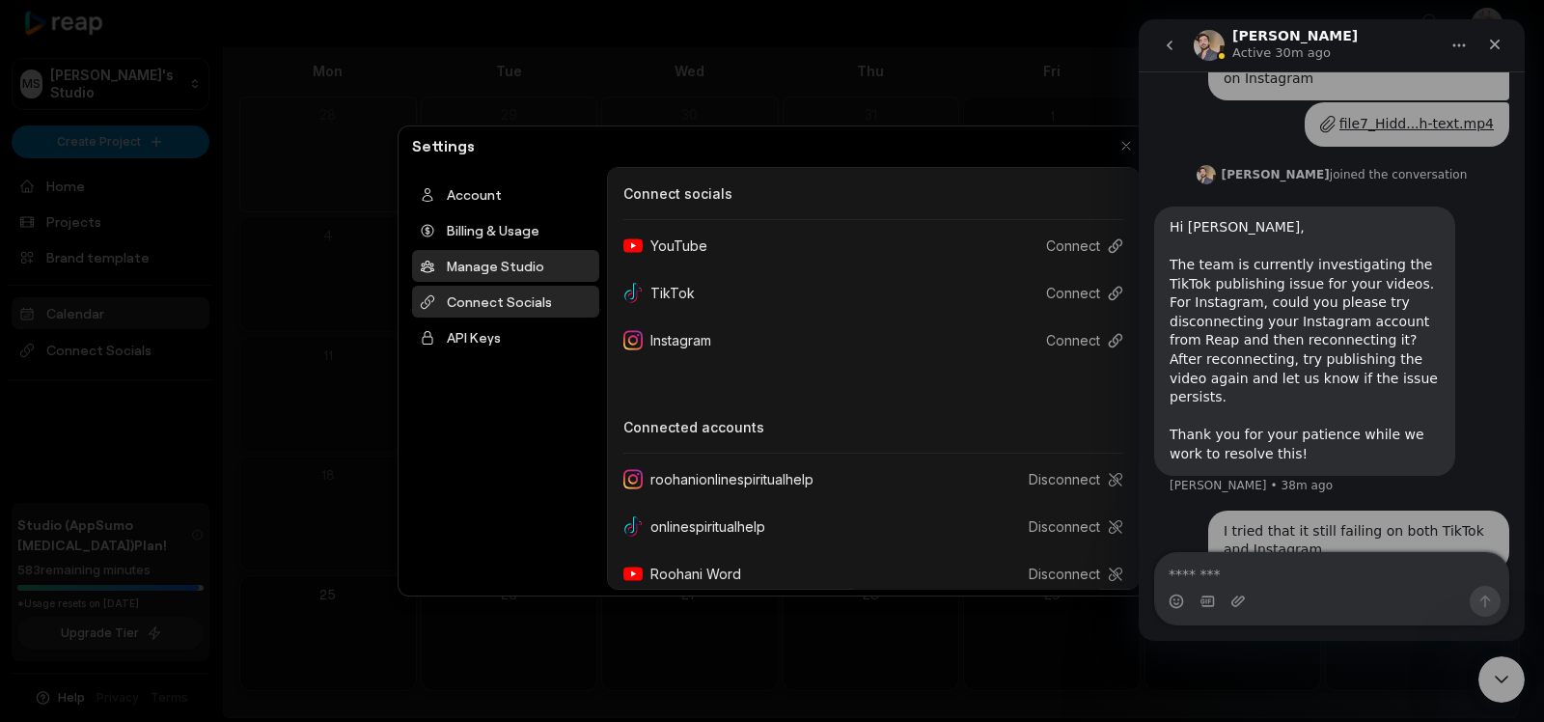
click at [499, 270] on div "Manage Studio" at bounding box center [505, 266] width 187 height 32
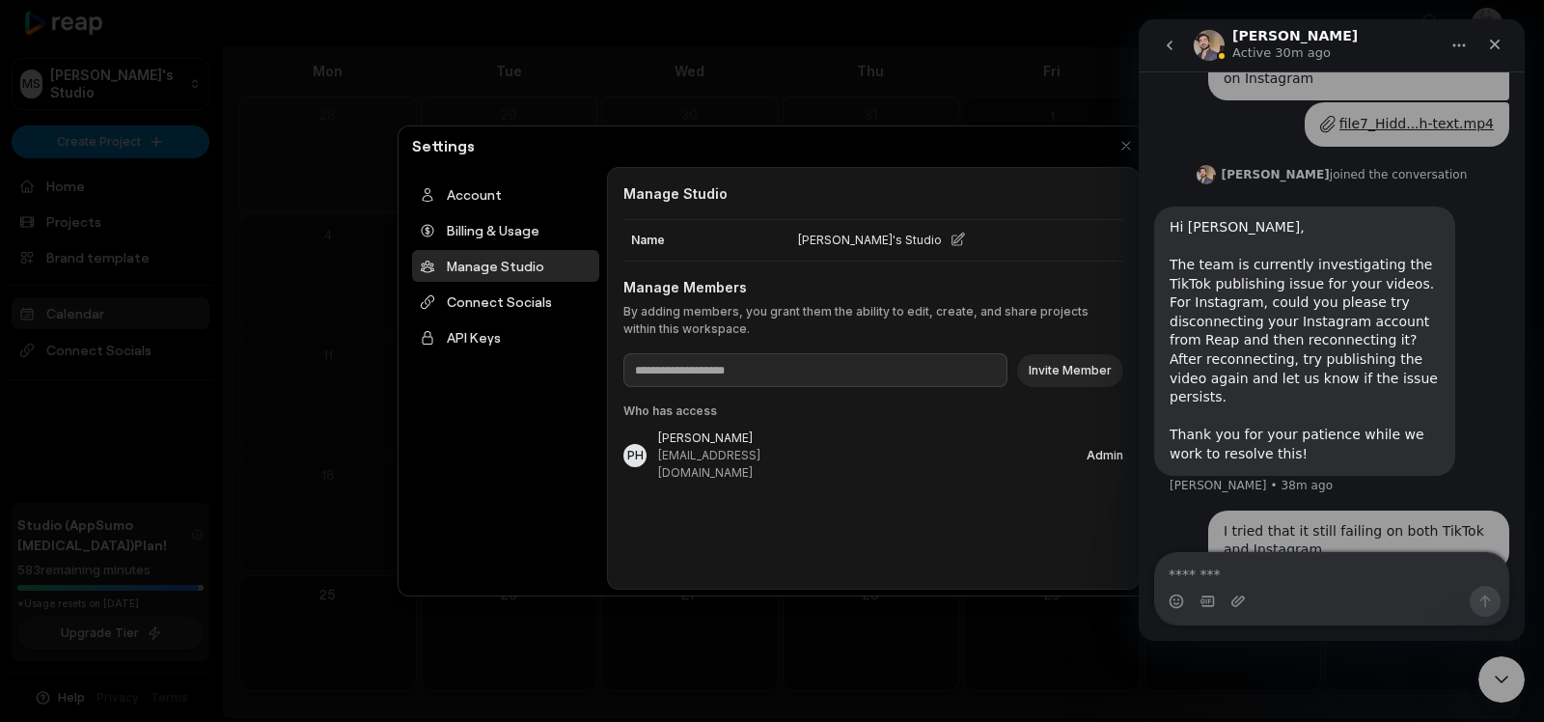
click at [952, 240] on icon at bounding box center [958, 240] width 13 height 13
click at [1082, 237] on button "Cancel" at bounding box center [1088, 240] width 40 height 17
click at [506, 300] on div "Connect Socials" at bounding box center [505, 302] width 187 height 32
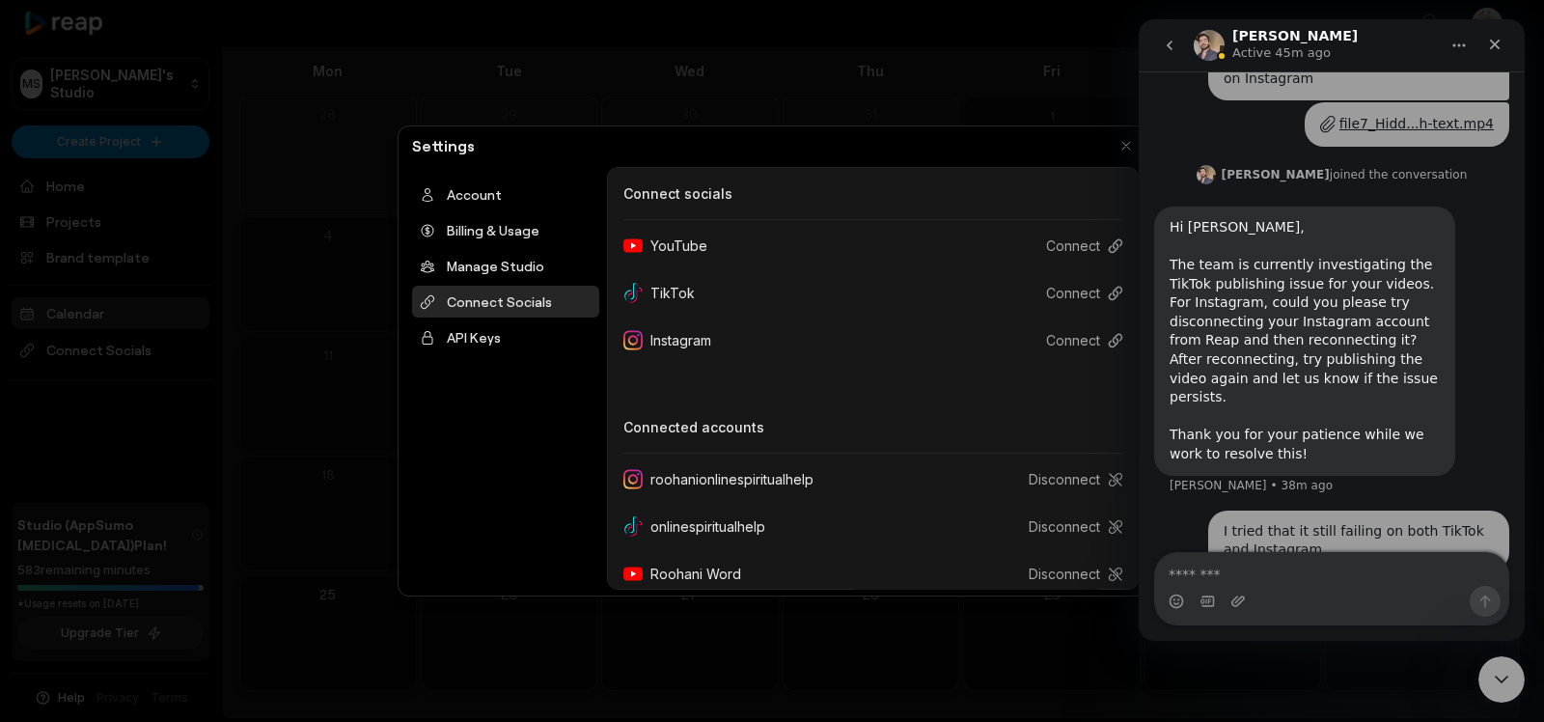
scroll to position [17, 0]
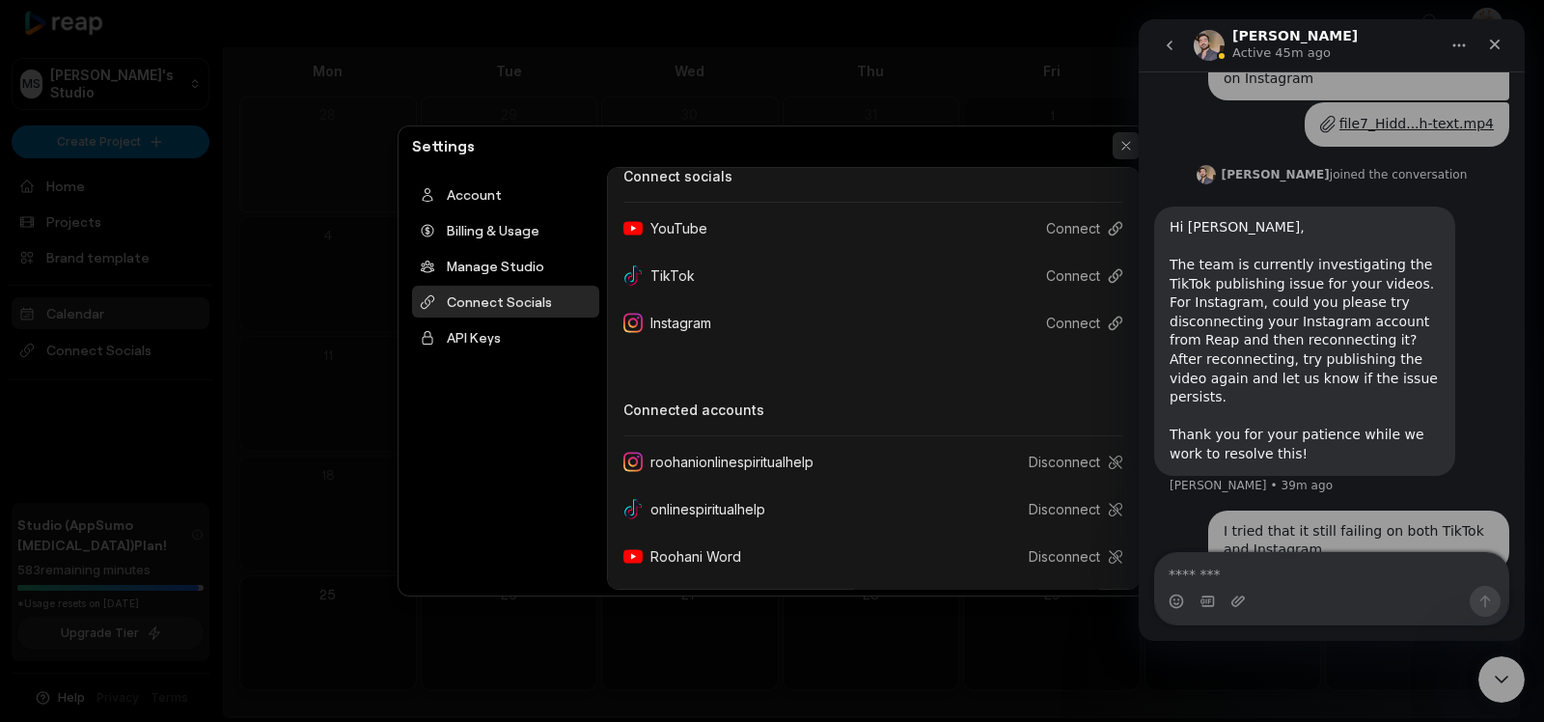
click at [1121, 150] on button "button" at bounding box center [1126, 145] width 27 height 27
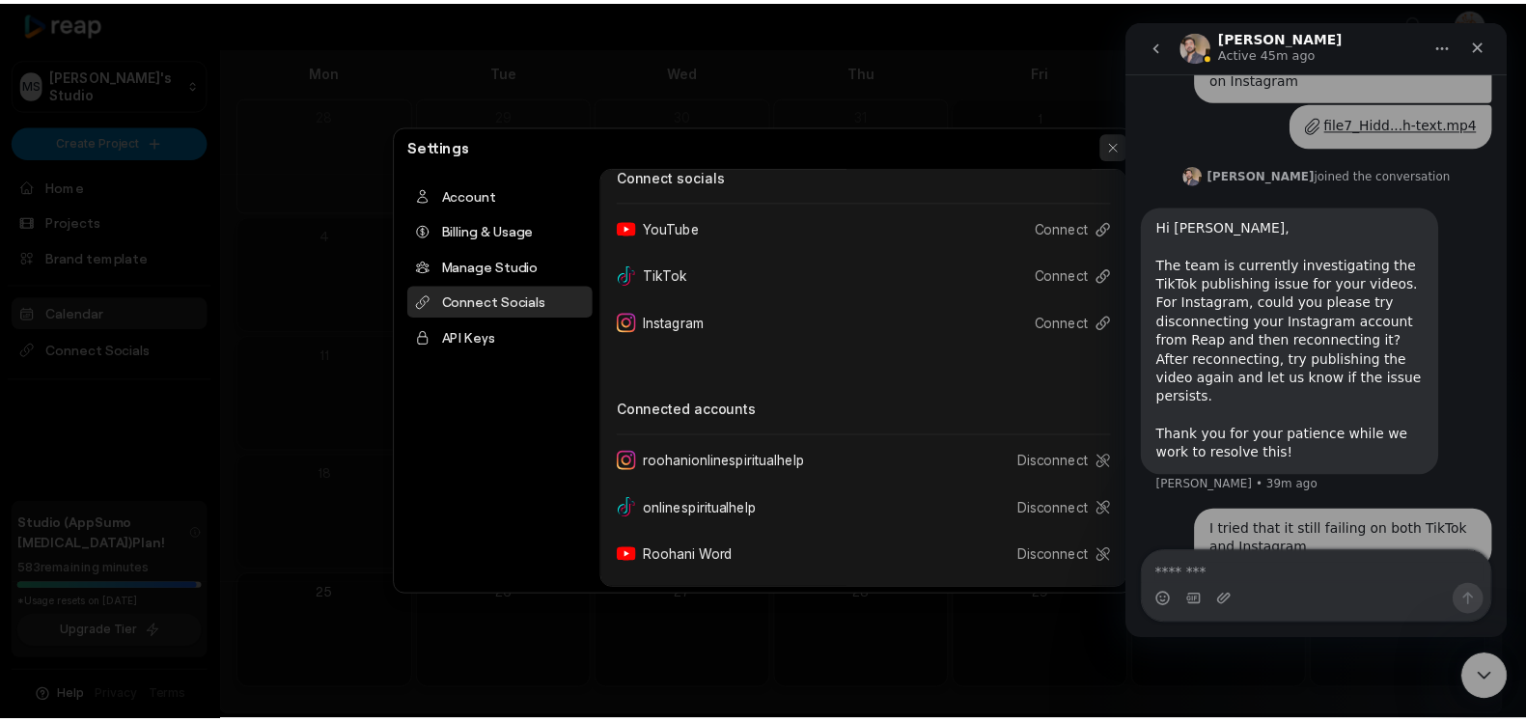
scroll to position [0, 0]
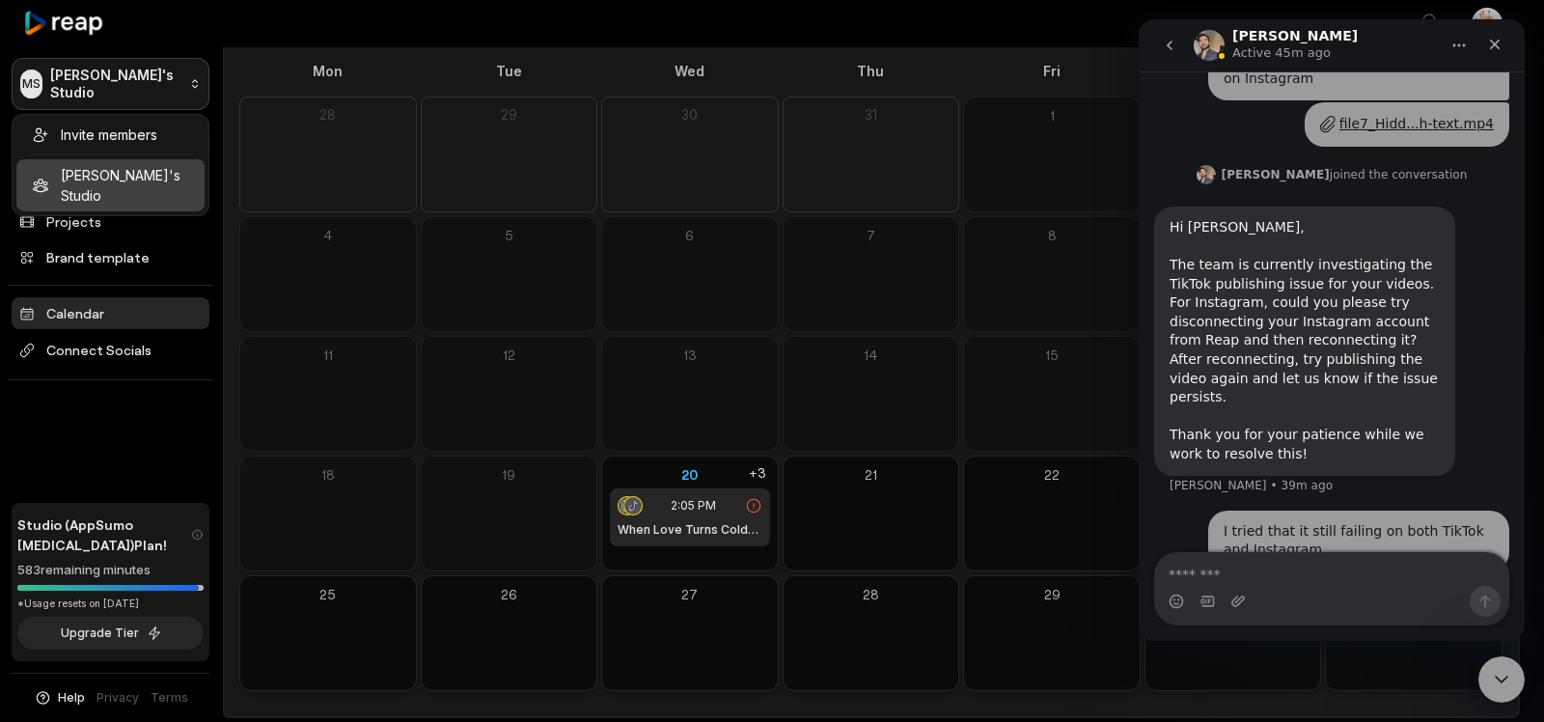
click at [113, 75] on html "MS Mohammed's Studio Create Project Home Projects Brand template Calendar Conne…" at bounding box center [772, 264] width 1544 height 722
click at [116, 81] on html "MS Mohammed's Studio Create Project Home Projects Brand template Calendar Conne…" at bounding box center [772, 264] width 1544 height 722
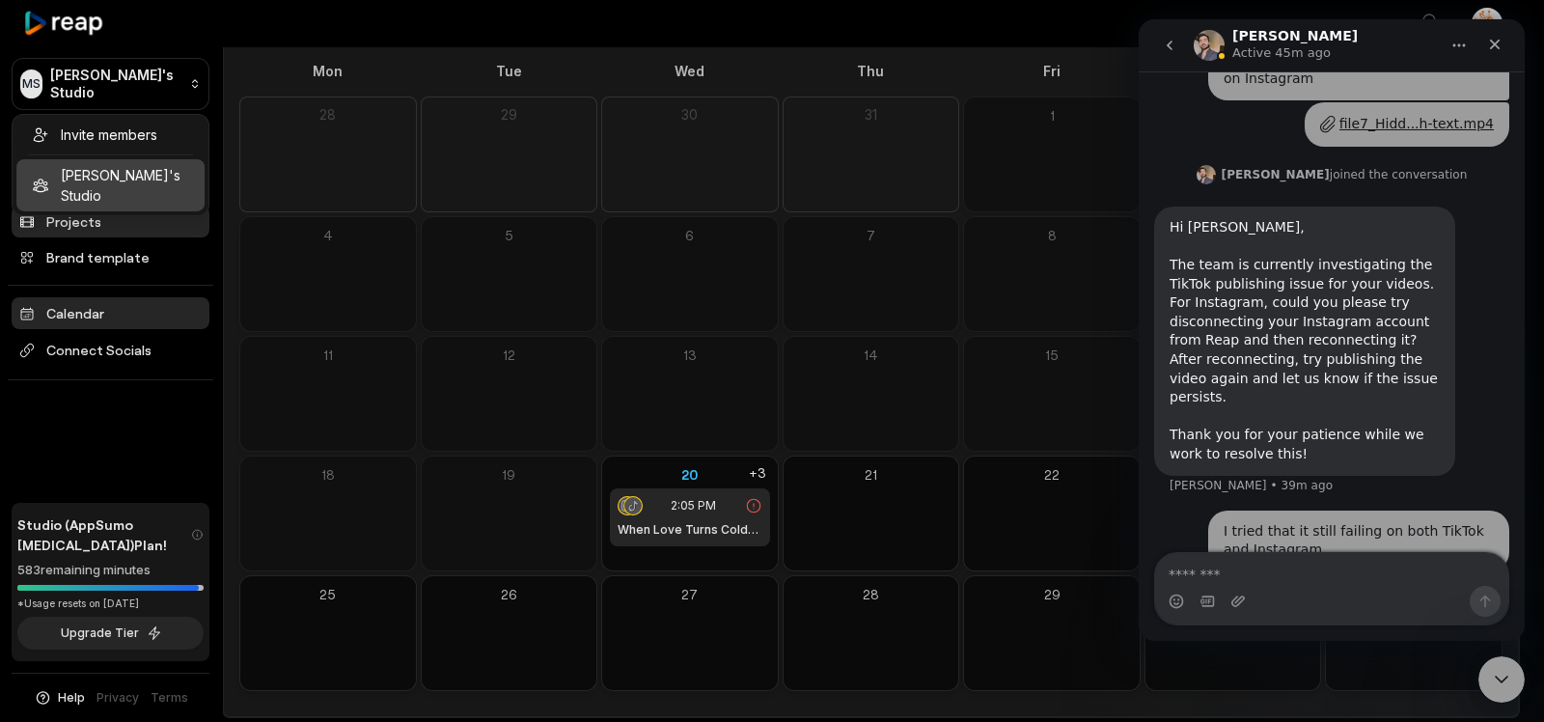
click at [78, 223] on html "MS Mohammed's Studio Create Project Home Projects Brand template Calendar Conne…" at bounding box center [772, 264] width 1544 height 722
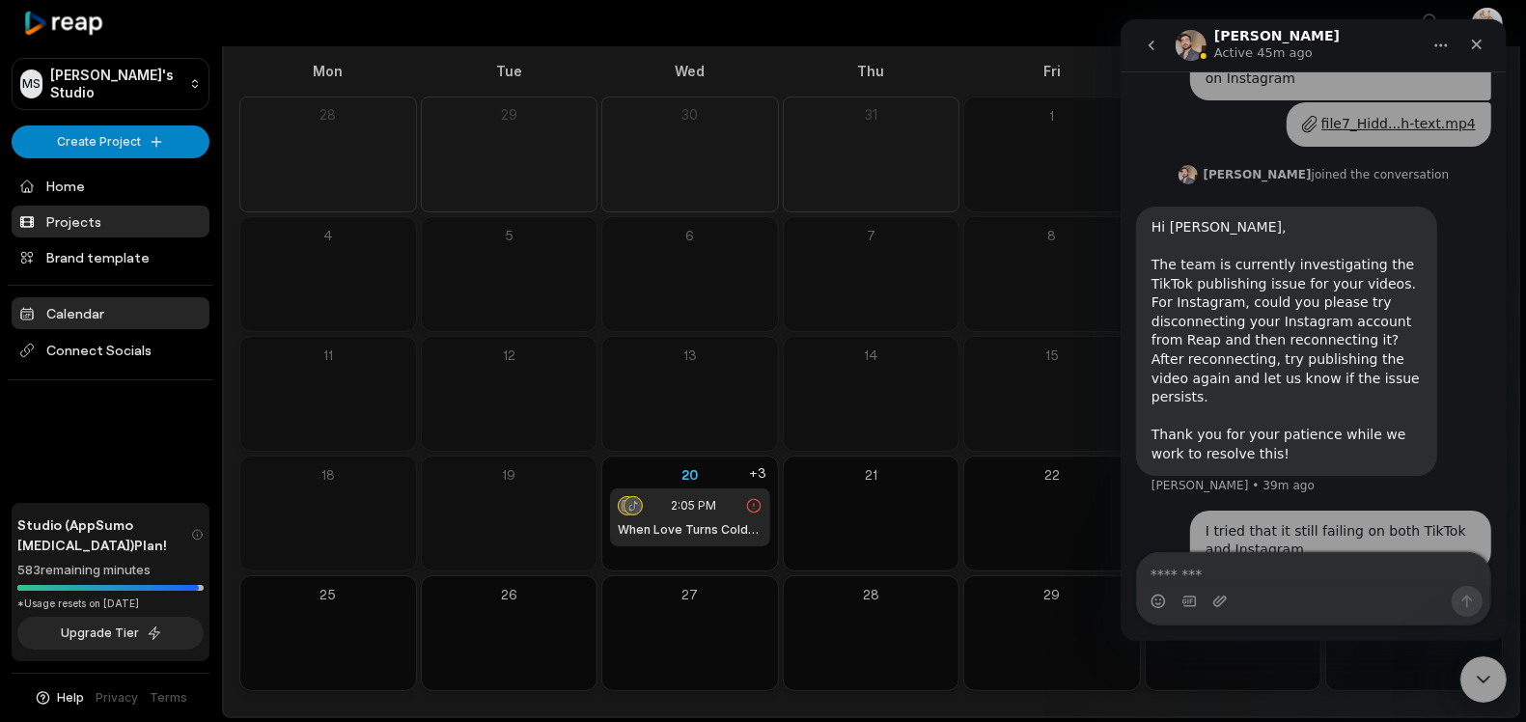
click at [78, 223] on link "Projects" at bounding box center [111, 222] width 198 height 32
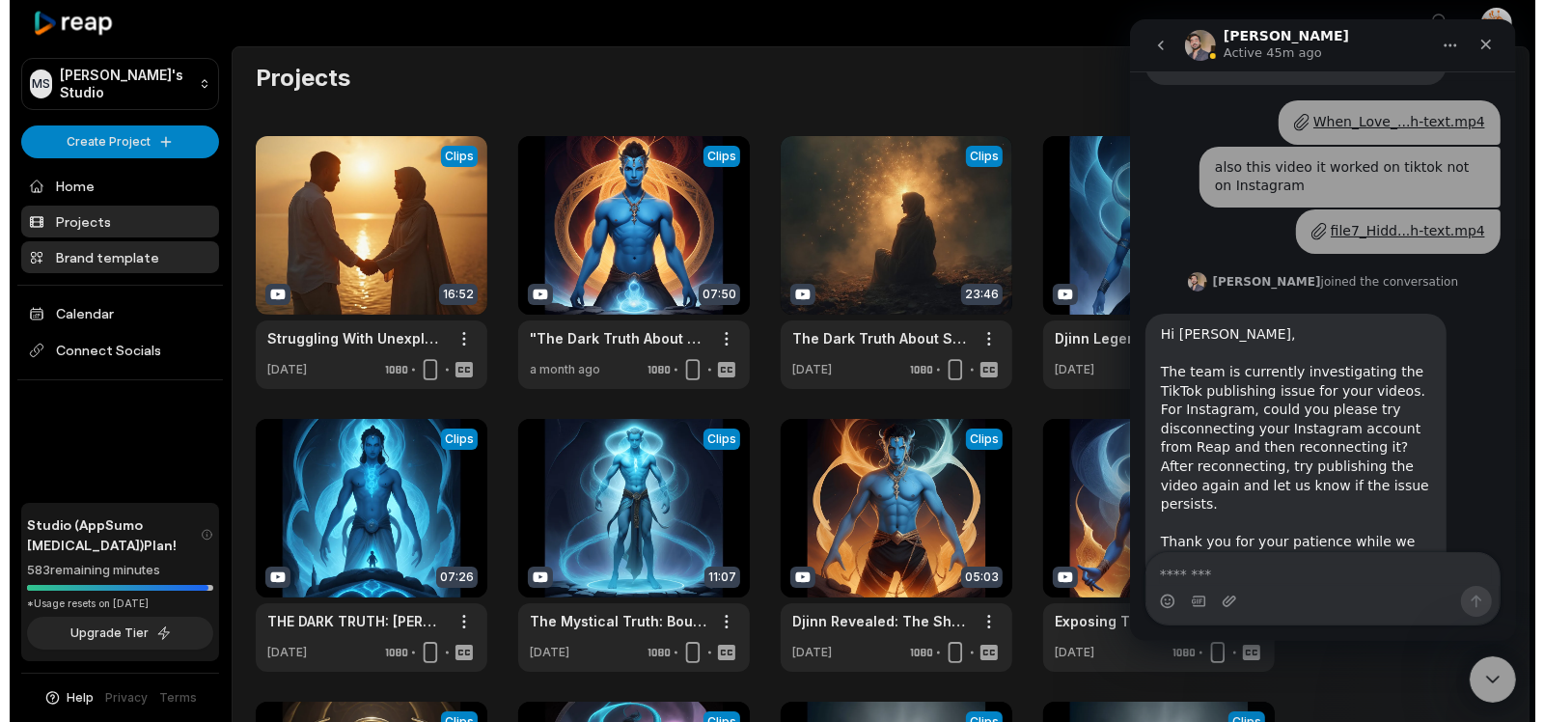
scroll to position [743, 0]
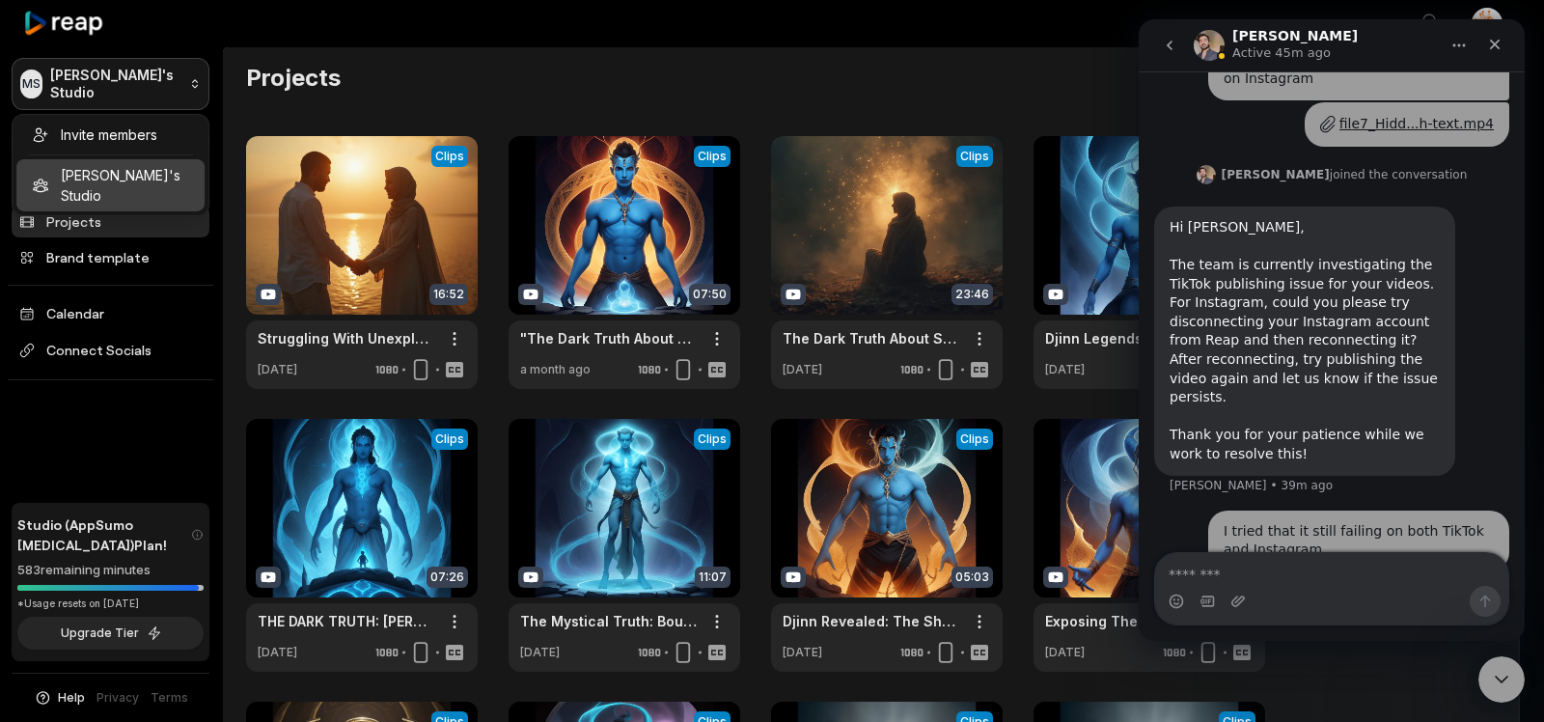
click at [118, 83] on html "MS Mohammed's Studio Create Project Home Projects Brand template Calendar Conne…" at bounding box center [772, 361] width 1544 height 722
click at [180, 88] on html "MS Mohammed's Studio Create Project Home Projects Brand template Calendar Conne…" at bounding box center [772, 361] width 1544 height 722
click at [140, 70] on html "MS Mohammed's Studio Create Project Home Projects Brand template Calendar Conne…" at bounding box center [772, 361] width 1544 height 722
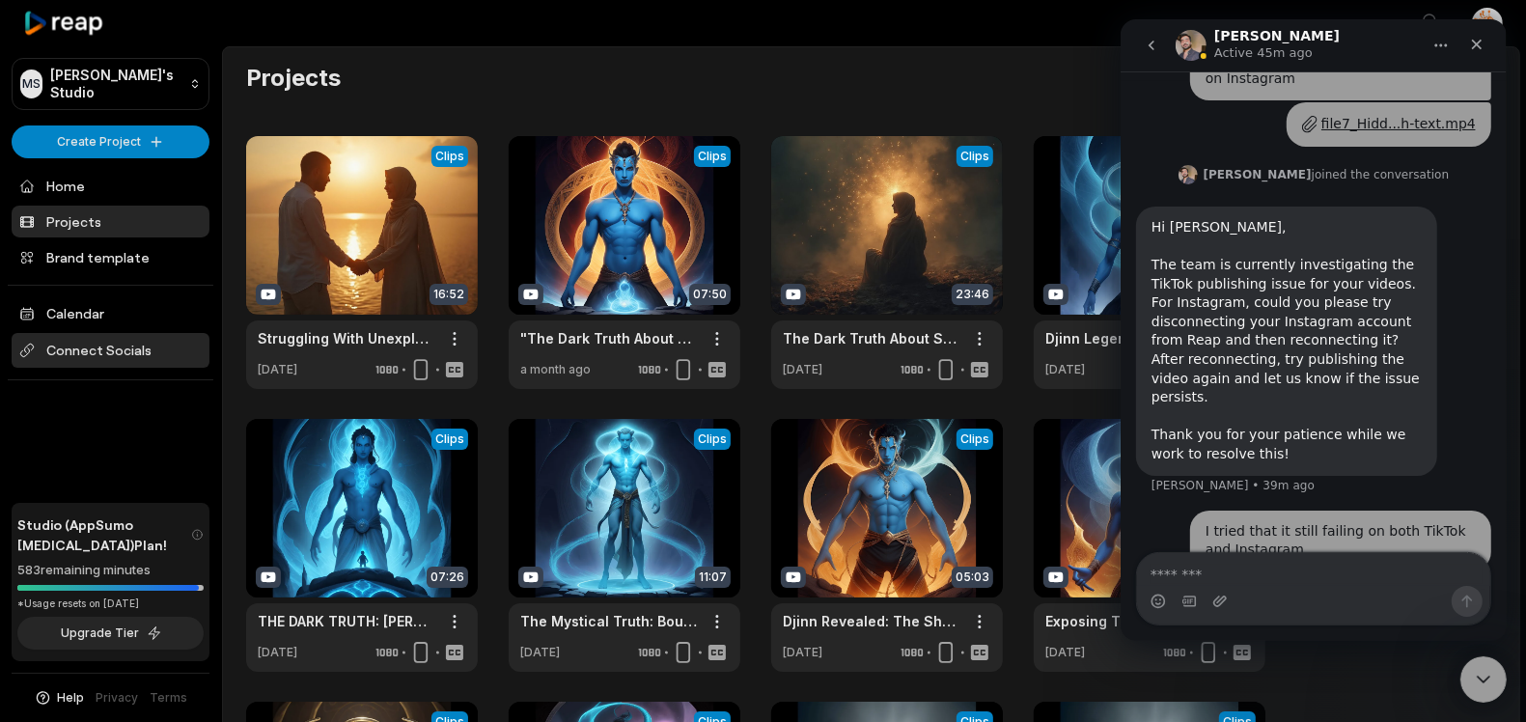
click at [97, 349] on span "Connect Socials" at bounding box center [111, 350] width 198 height 35
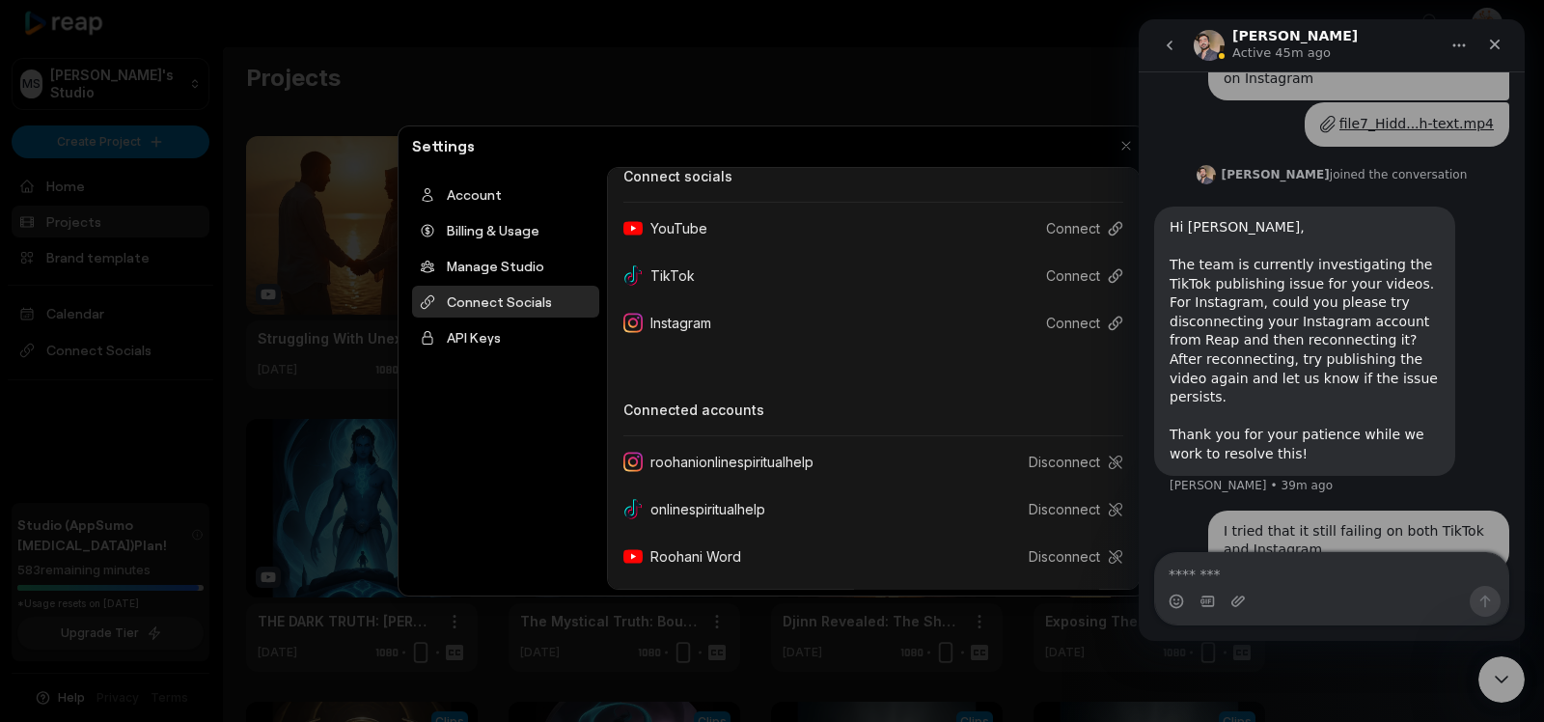
scroll to position [0, 0]
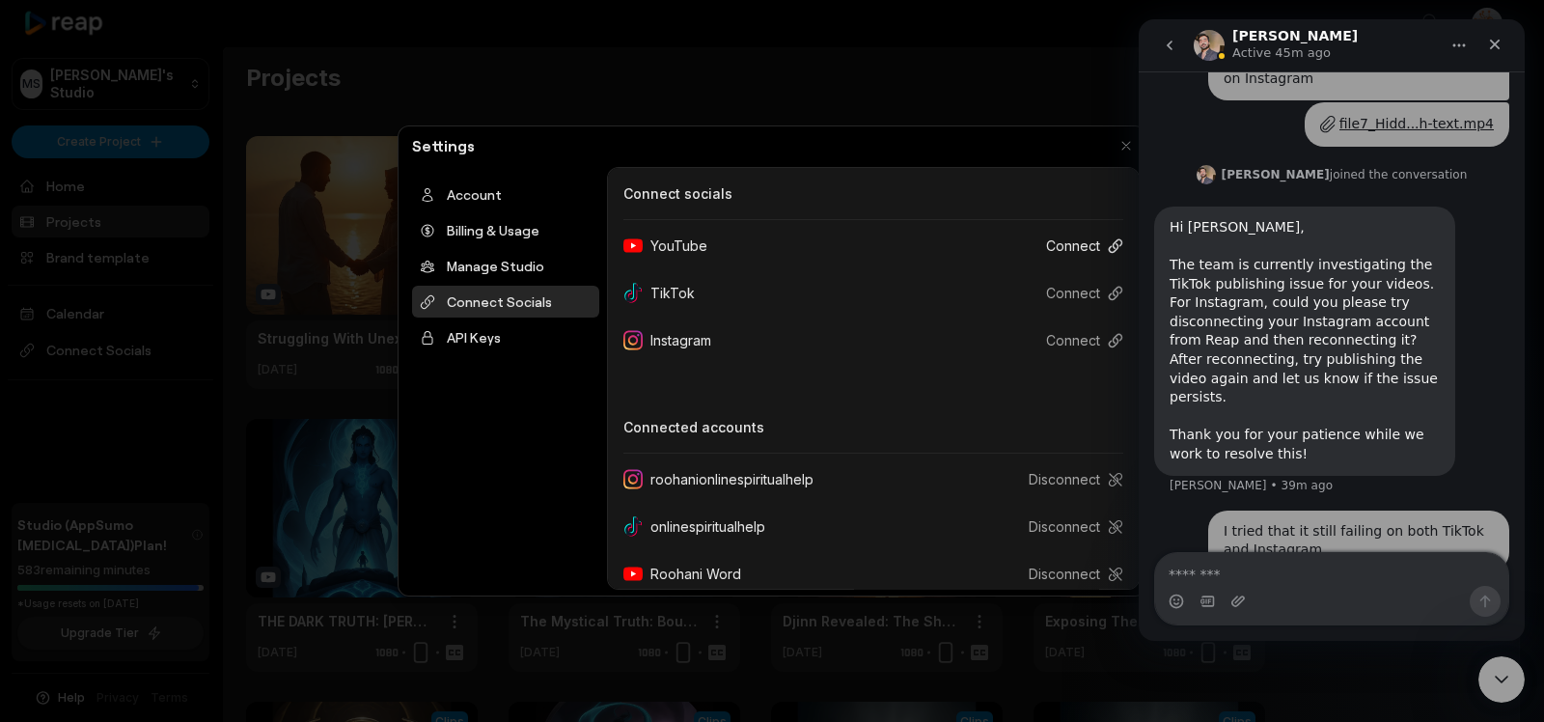
click at [1062, 248] on button "Connect" at bounding box center [1077, 246] width 93 height 36
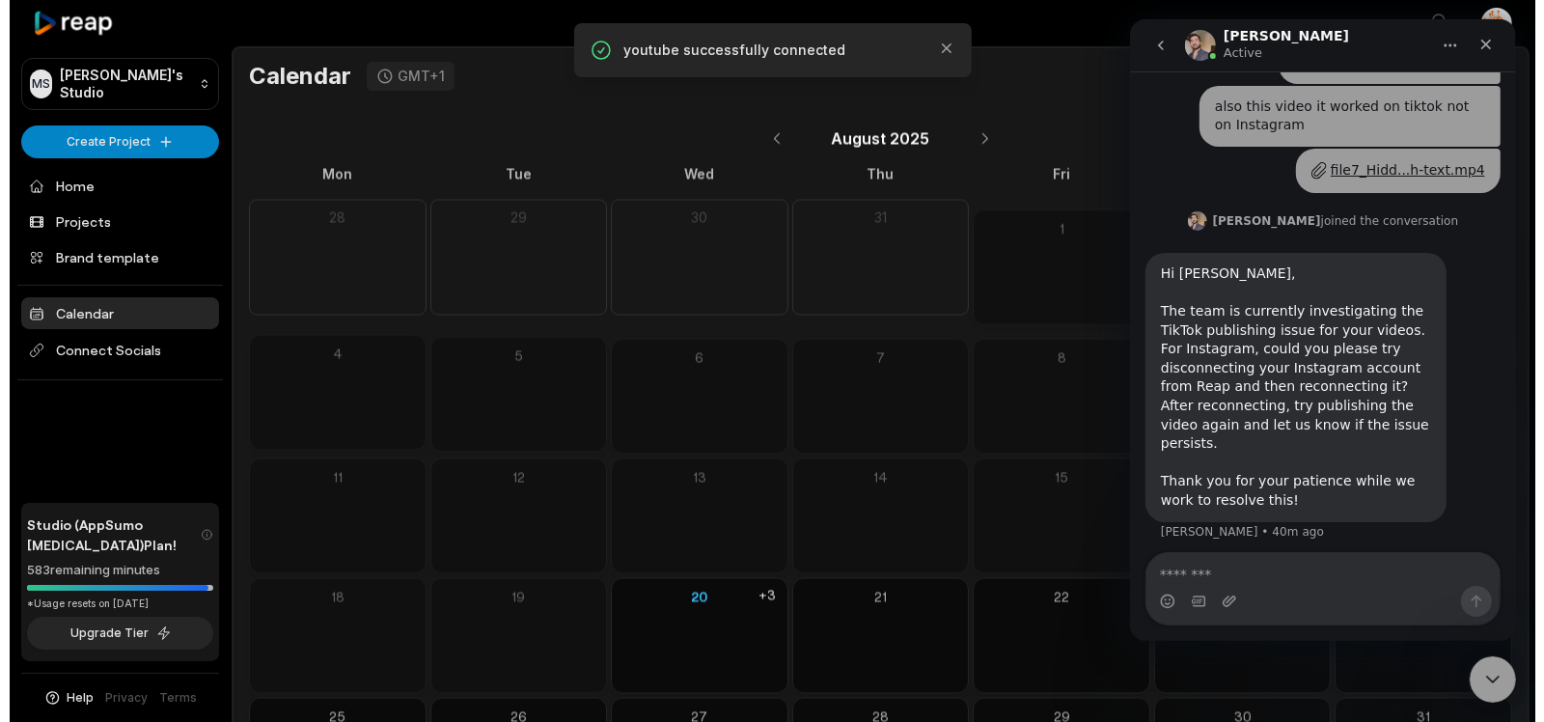
scroll to position [743, 0]
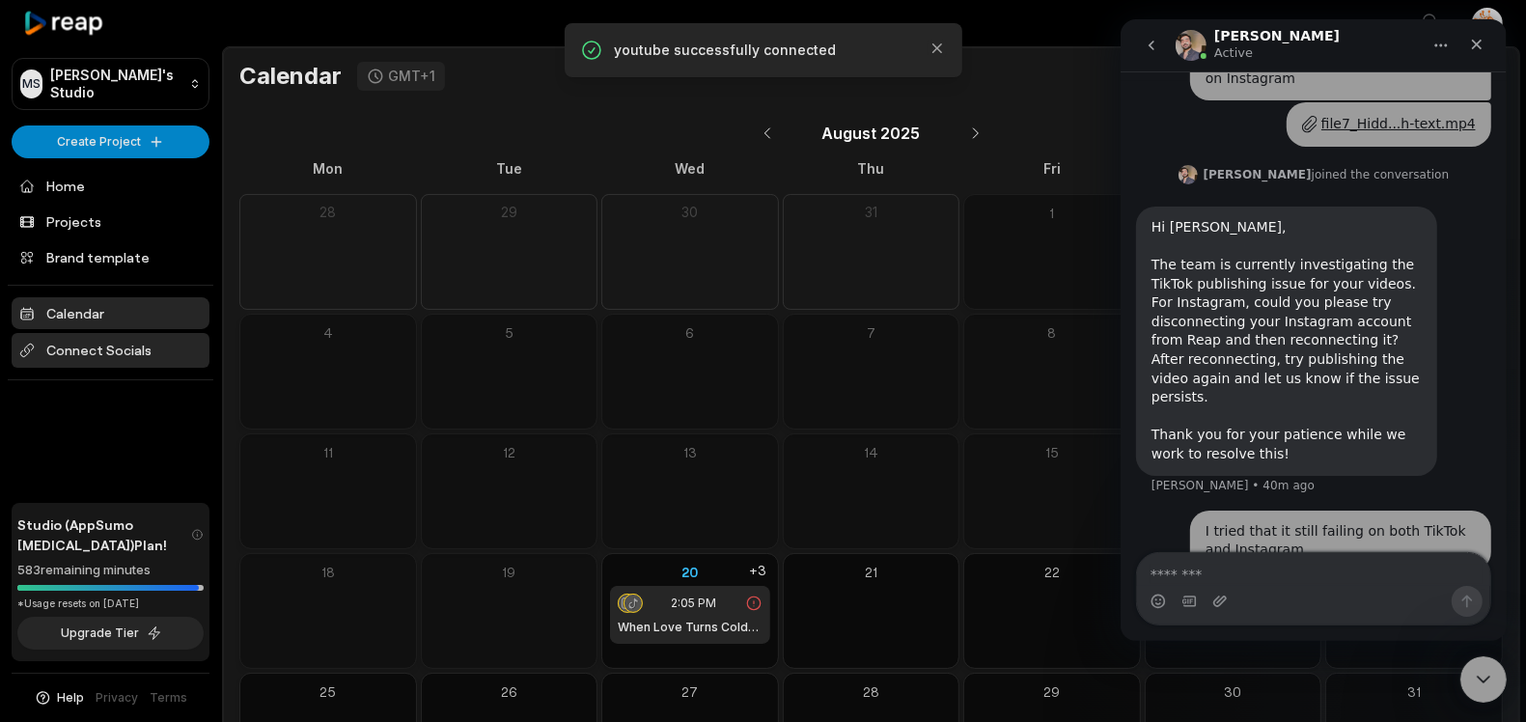
click at [113, 358] on span "Connect Socials" at bounding box center [111, 350] width 198 height 35
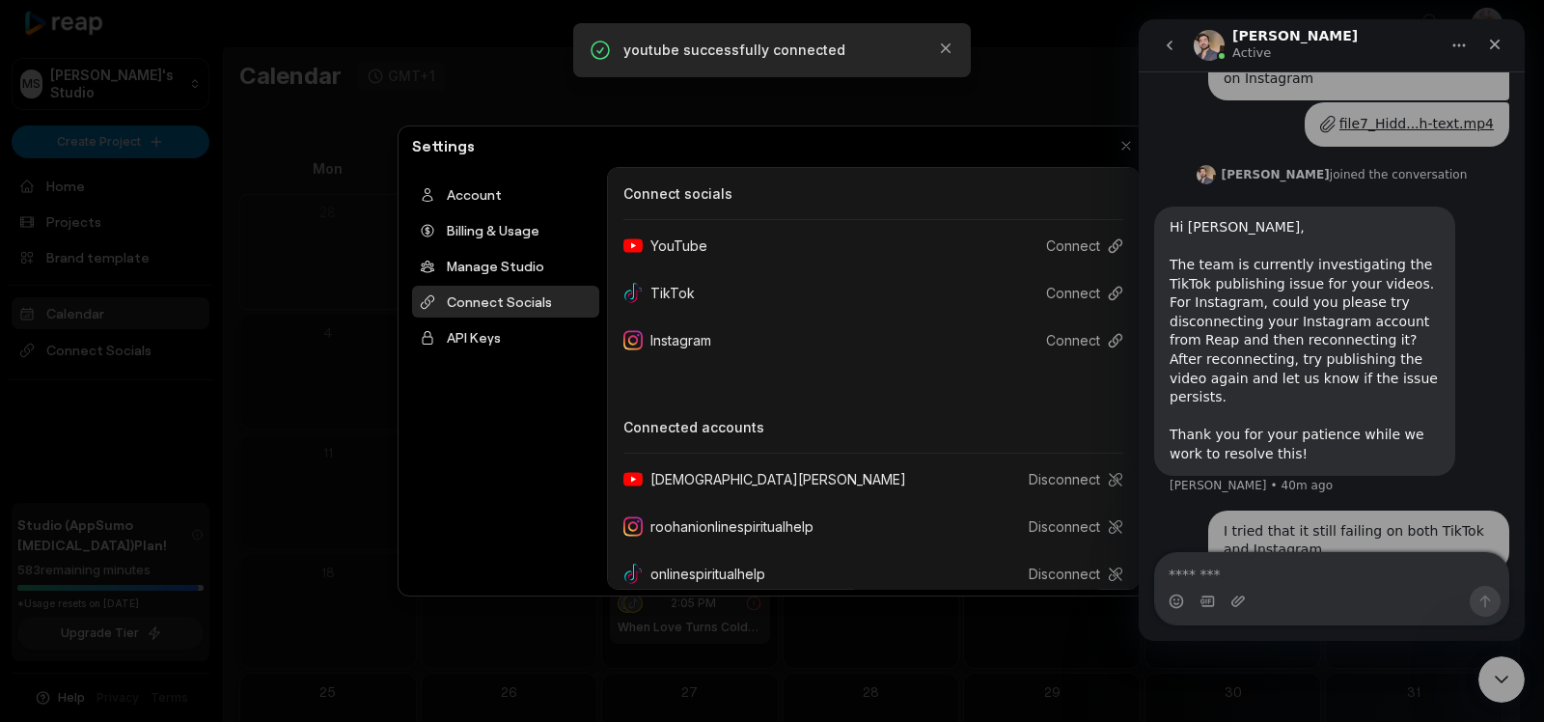
scroll to position [65, 0]
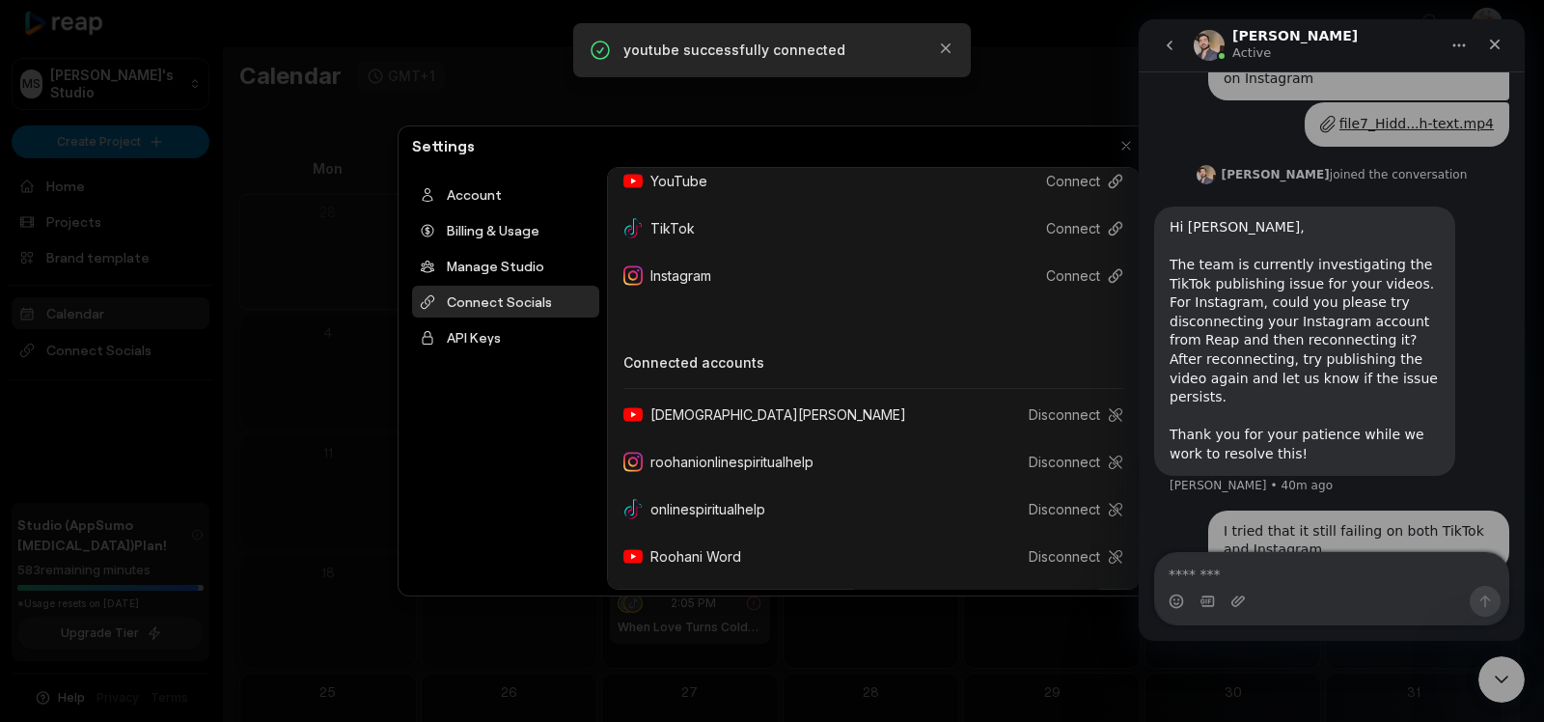
click at [686, 419] on div "[DEMOGRAPHIC_DATA][PERSON_NAME]" at bounding box center [772, 415] width 298 height 36
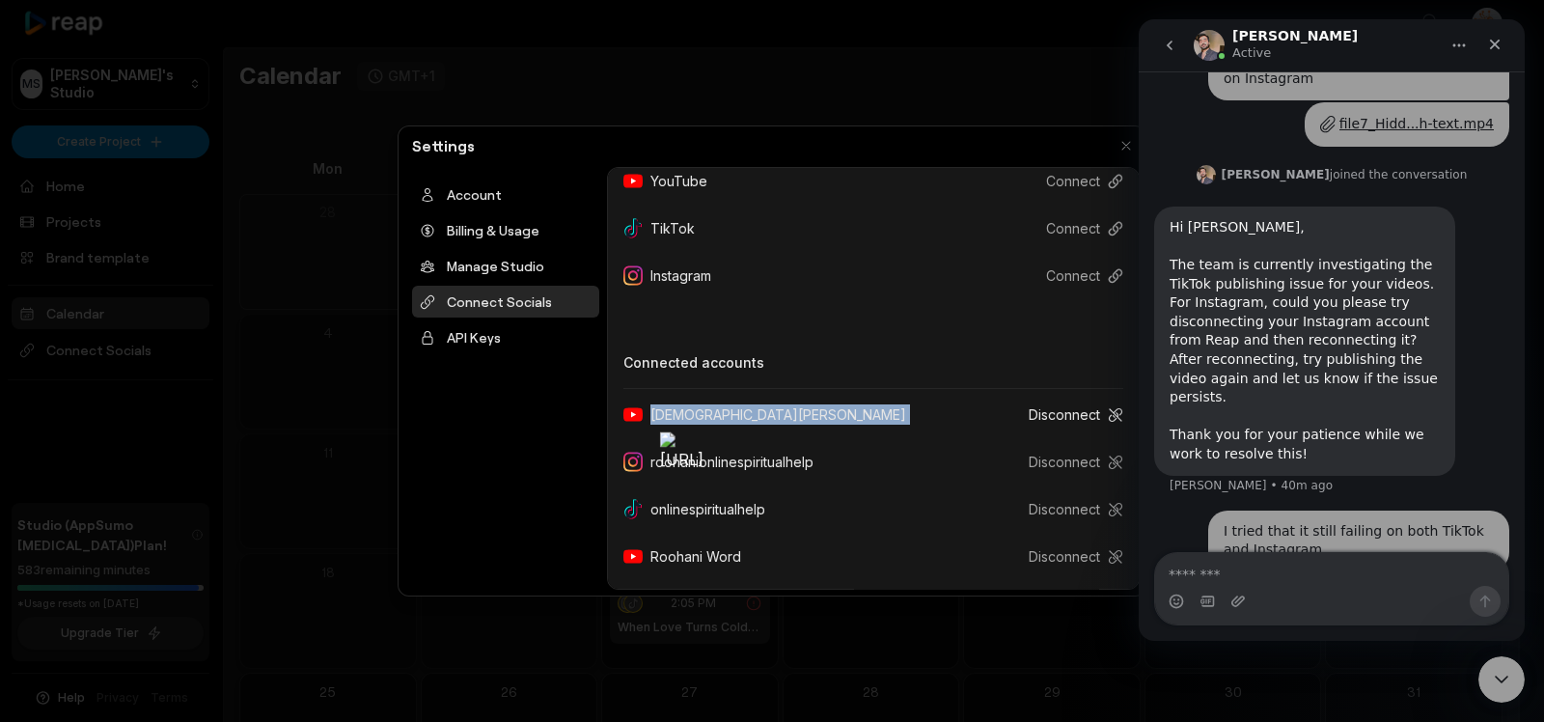
click at [1035, 412] on button "Disconnect" at bounding box center [1068, 415] width 110 height 36
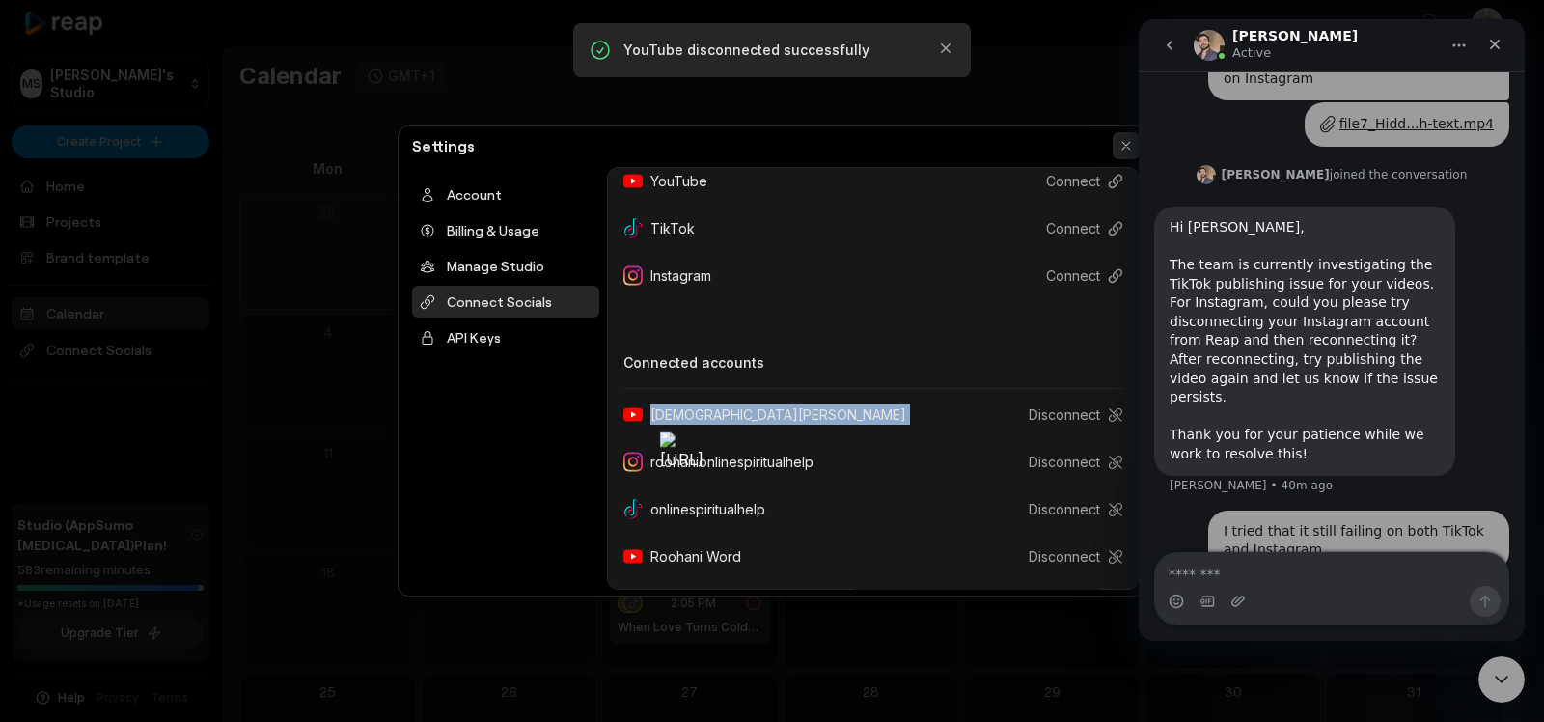
click at [1128, 142] on button "button" at bounding box center [1126, 145] width 27 height 27
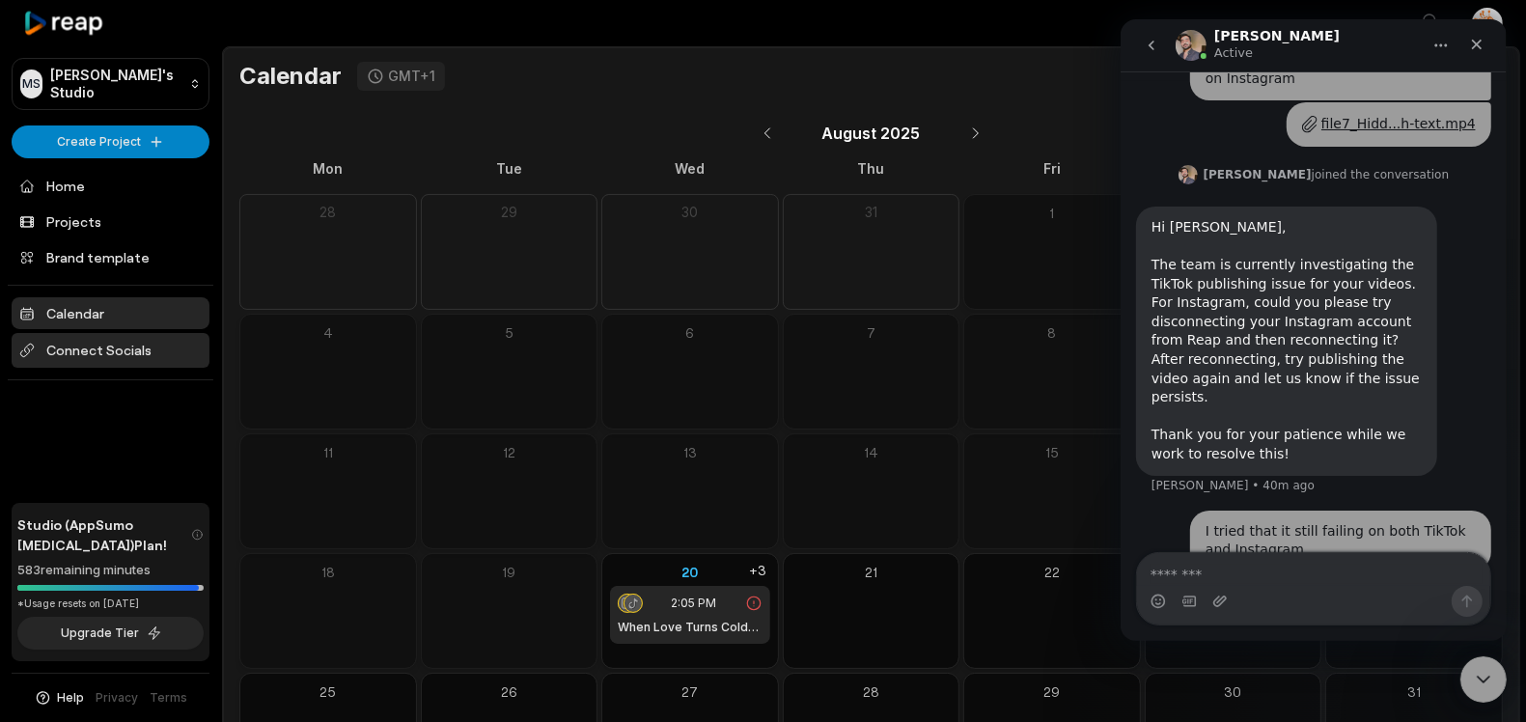
click at [102, 354] on span "Connect Socials" at bounding box center [111, 350] width 198 height 35
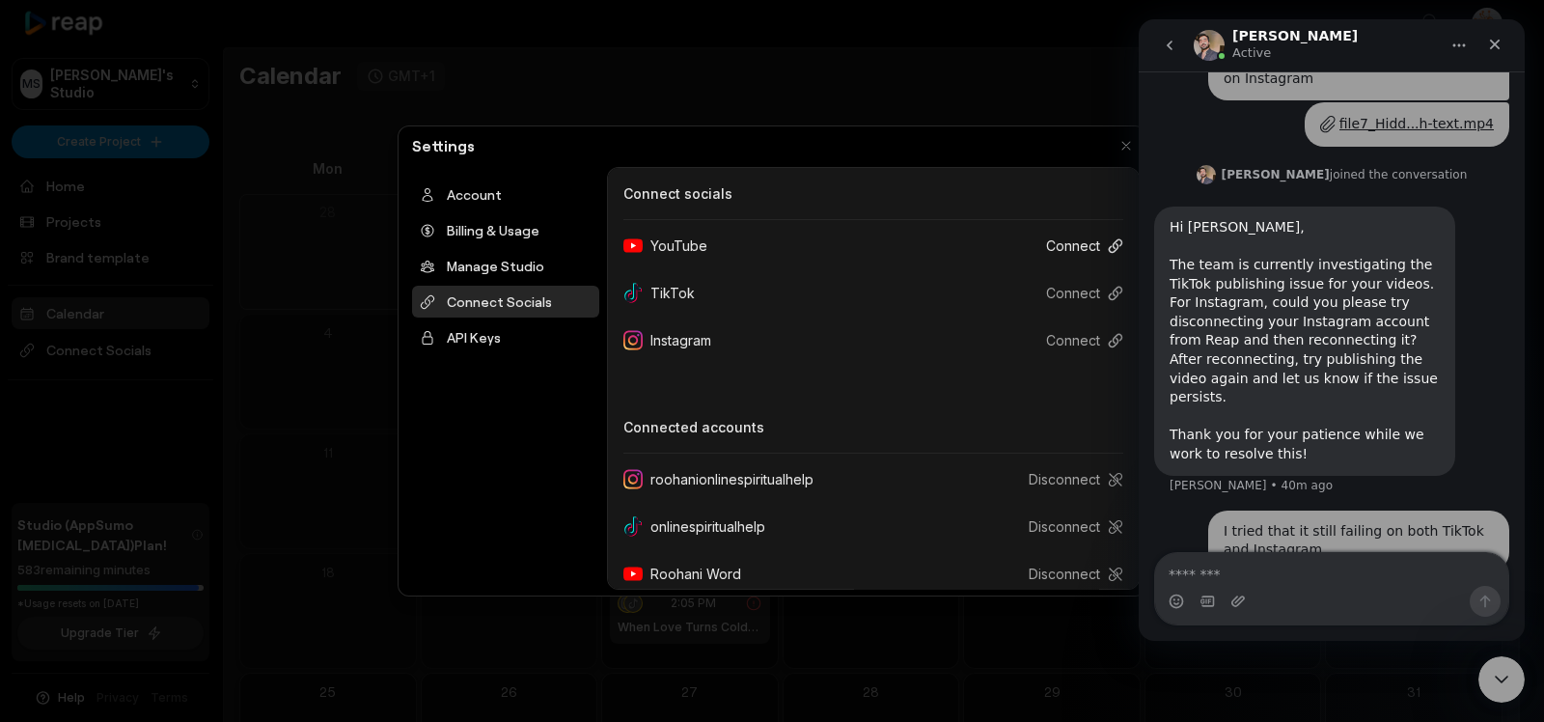
click at [1067, 249] on button "Connect" at bounding box center [1077, 246] width 93 height 36
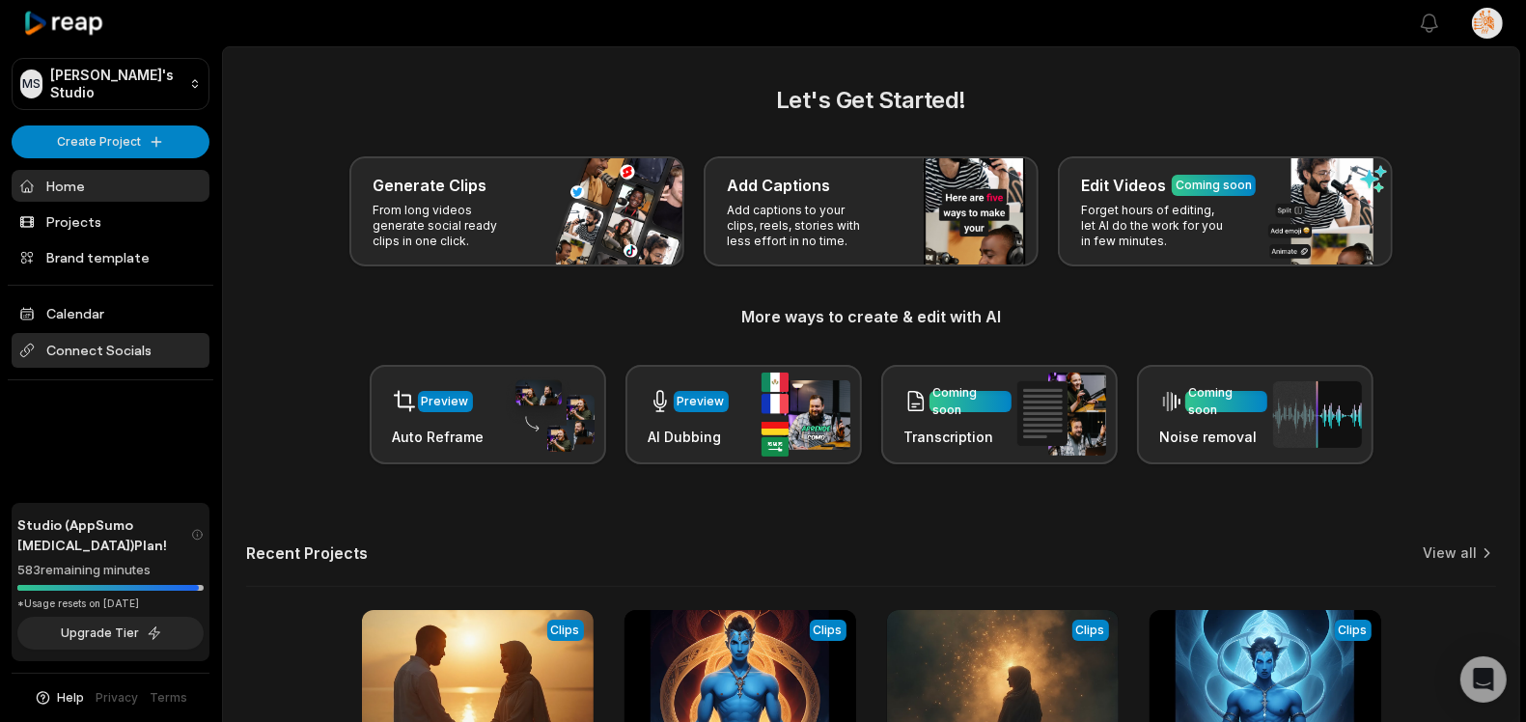
click at [69, 351] on span "Connect Socials" at bounding box center [111, 350] width 198 height 35
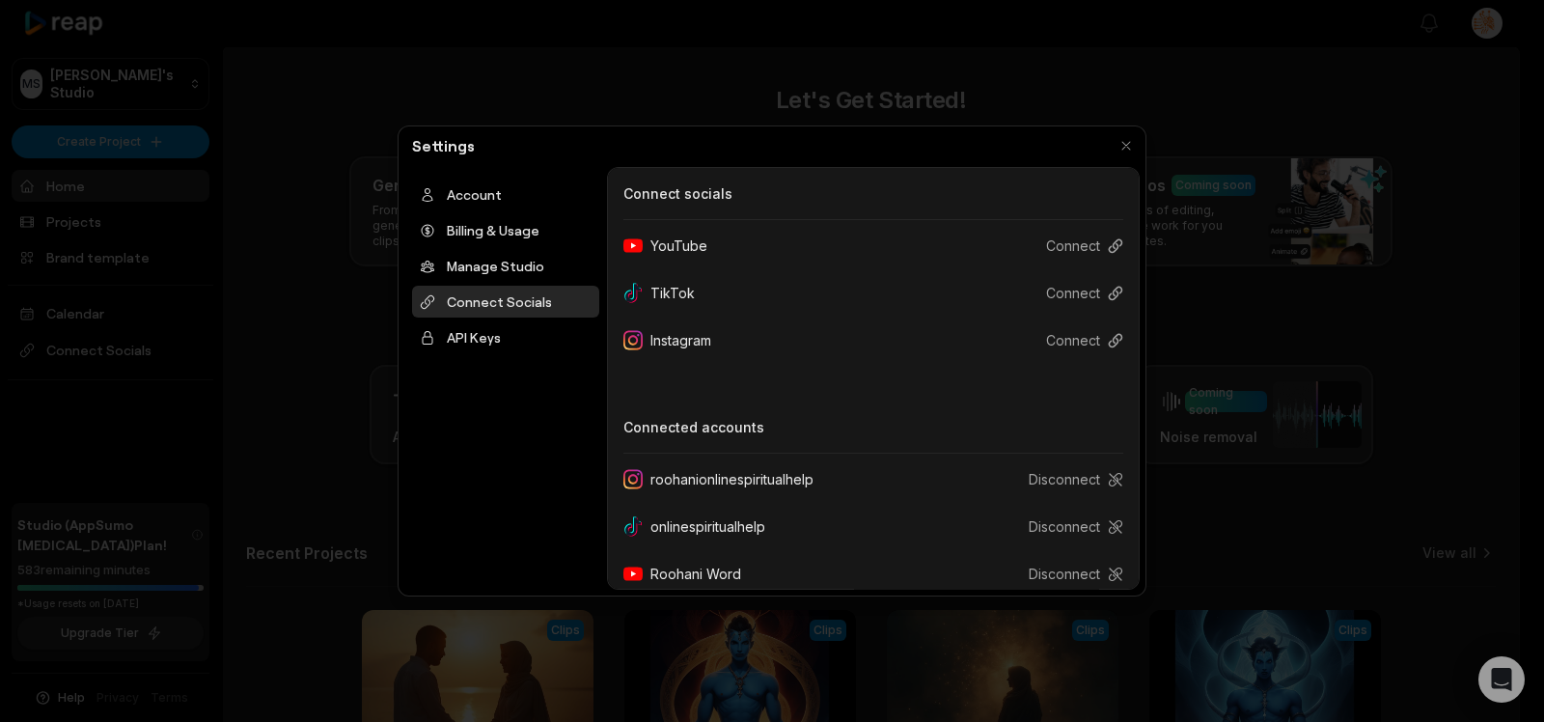
scroll to position [17, 0]
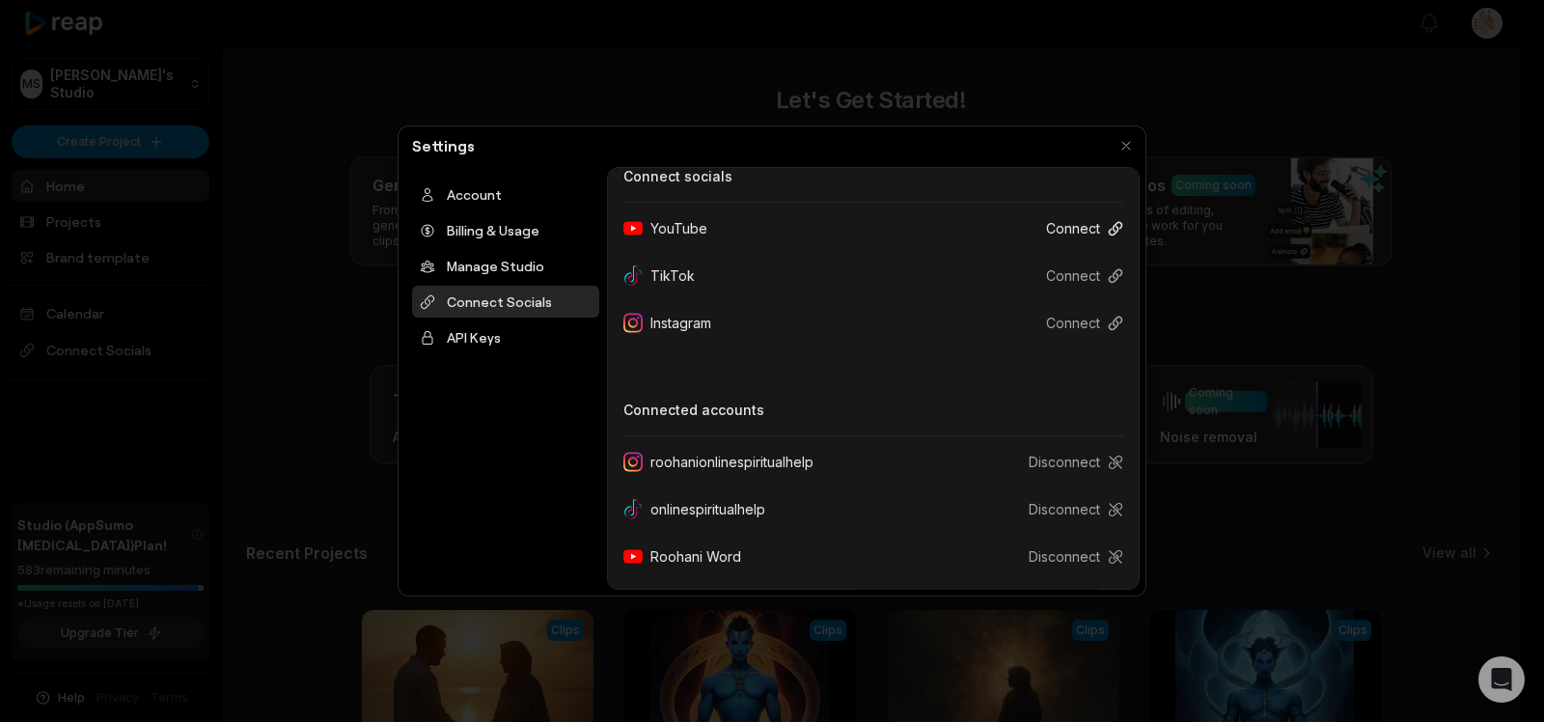
click at [1057, 227] on button "Connect" at bounding box center [1077, 228] width 93 height 36
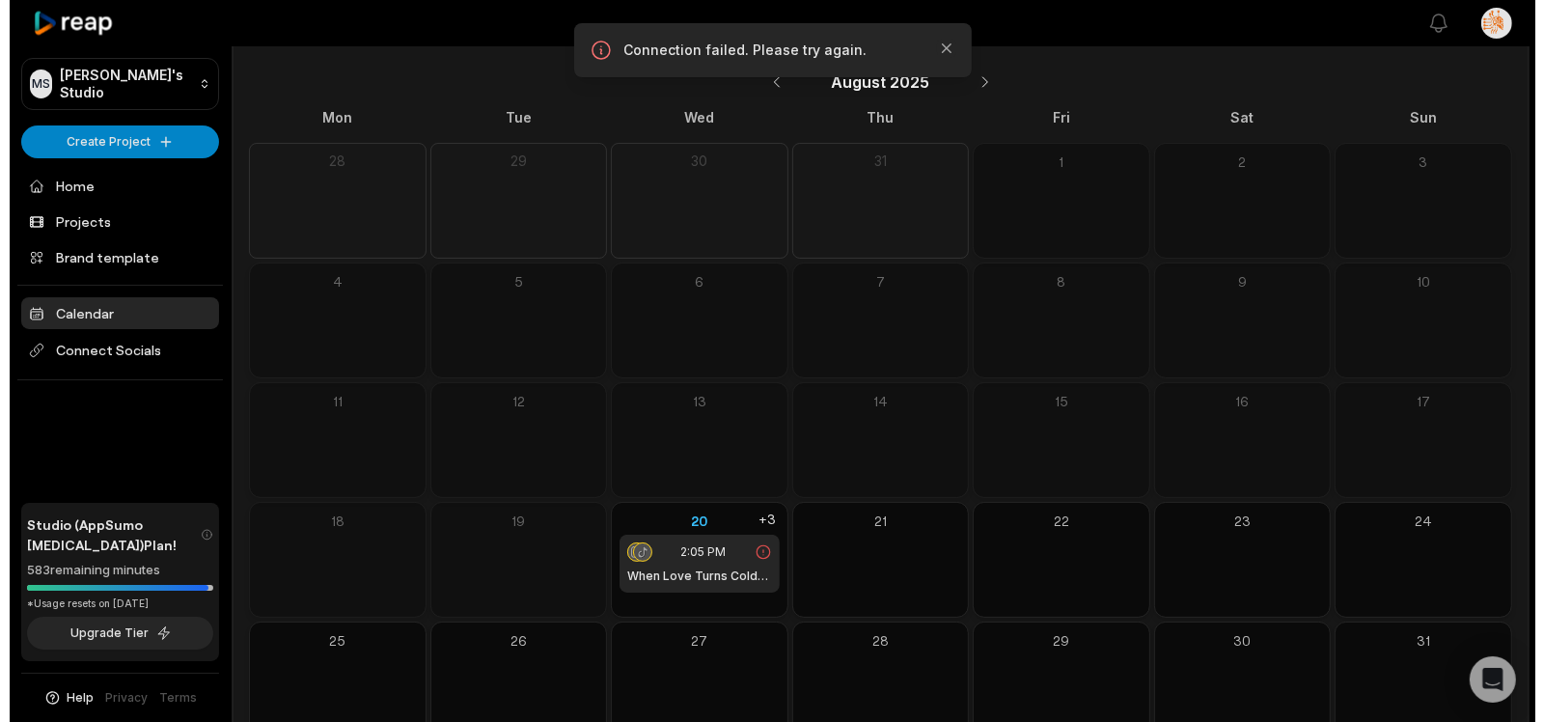
scroll to position [97, 0]
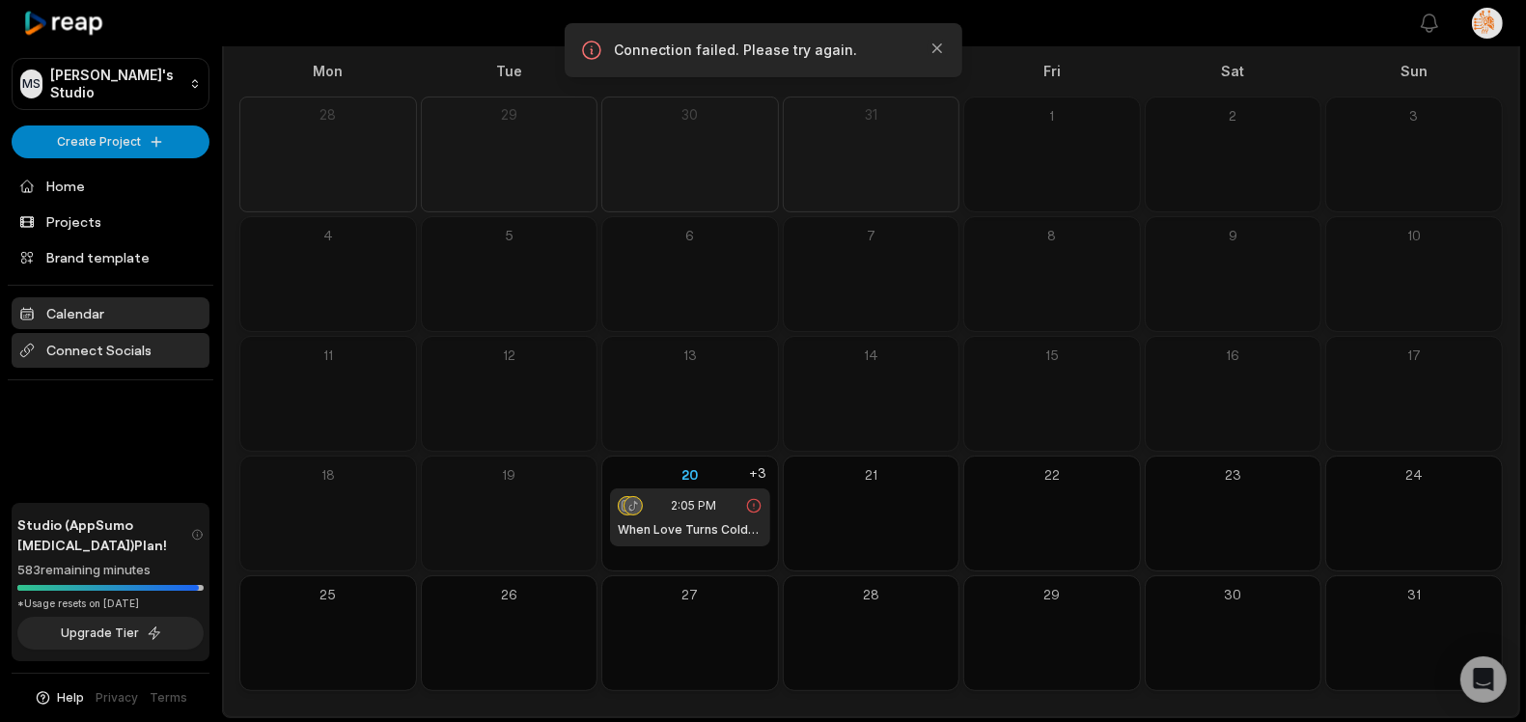
click at [95, 353] on span "Connect Socials" at bounding box center [111, 350] width 198 height 35
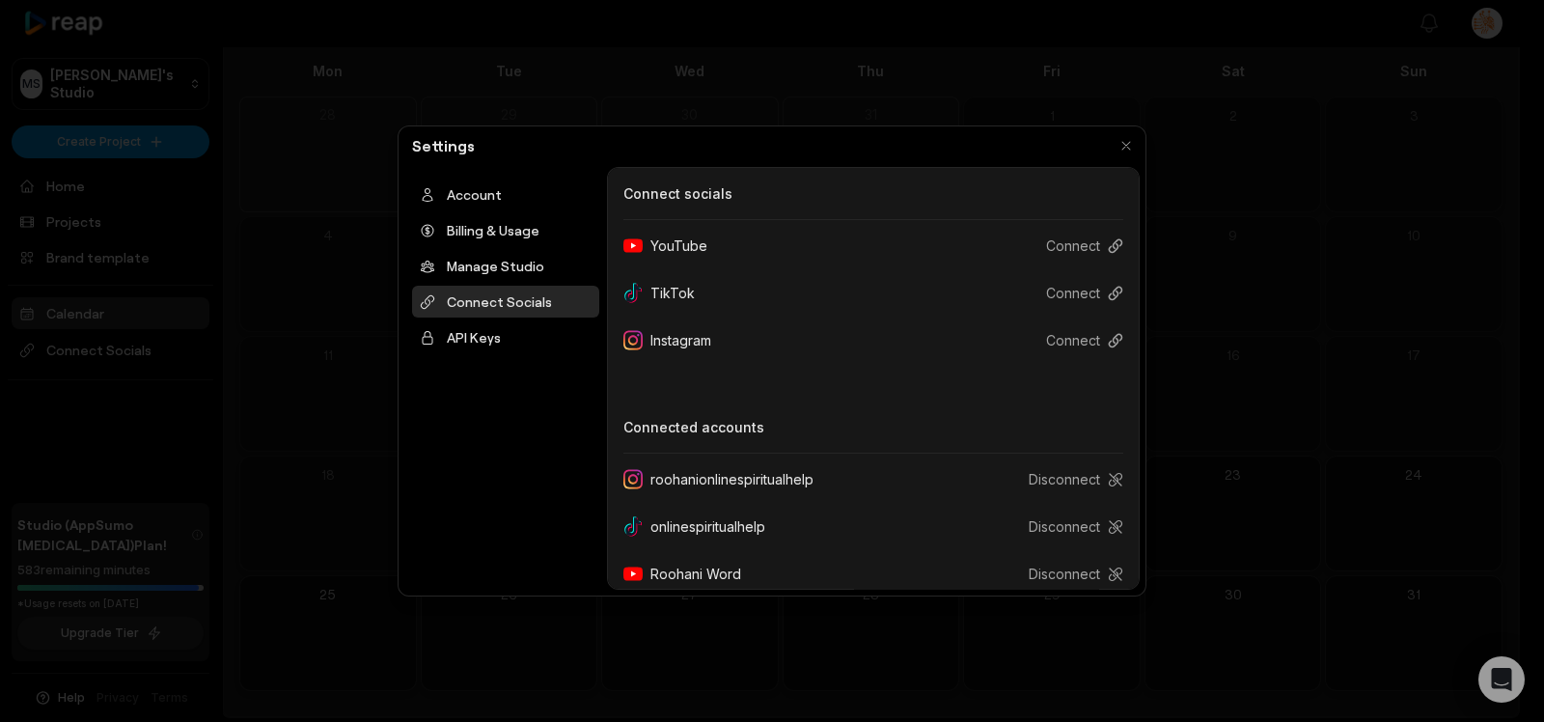
scroll to position [17, 0]
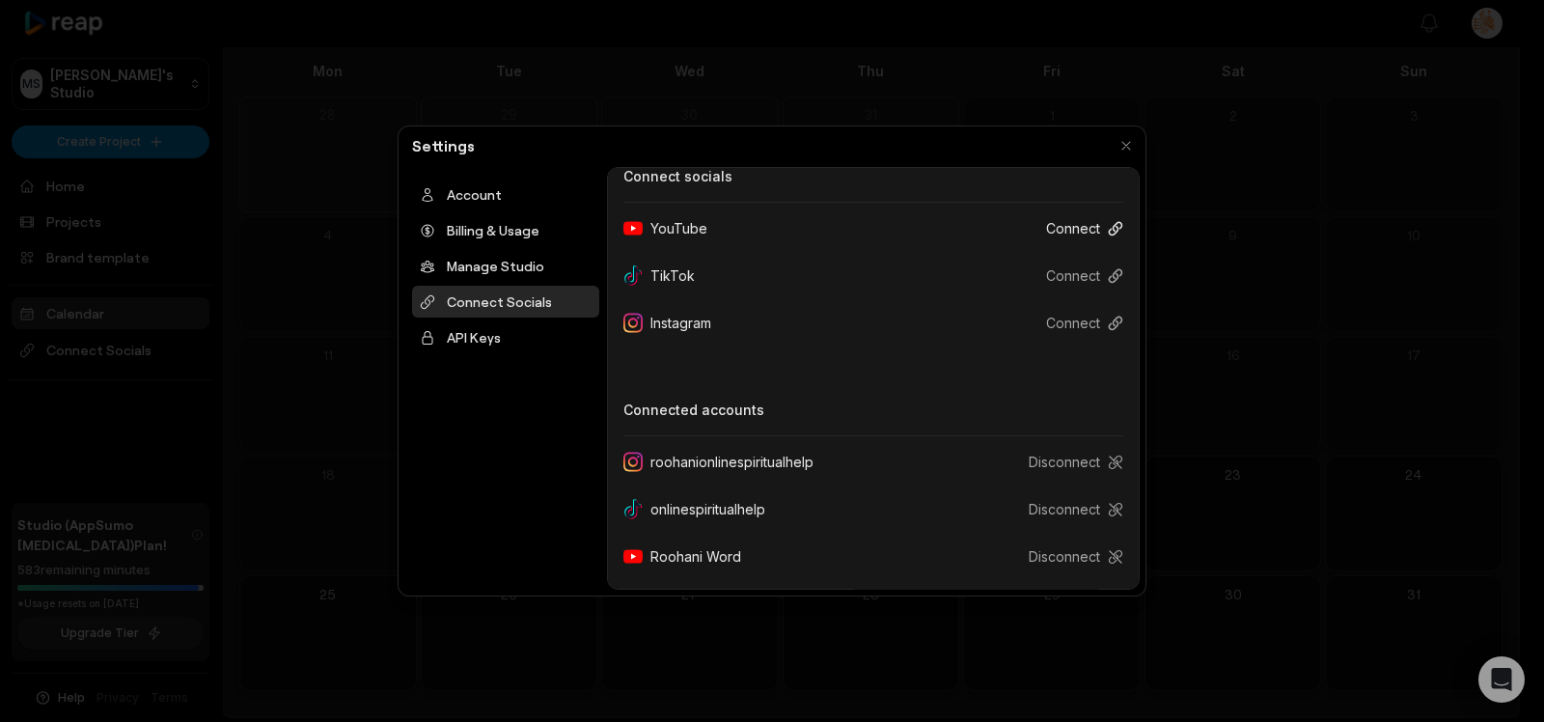
click at [1054, 231] on button "Connect" at bounding box center [1077, 228] width 93 height 36
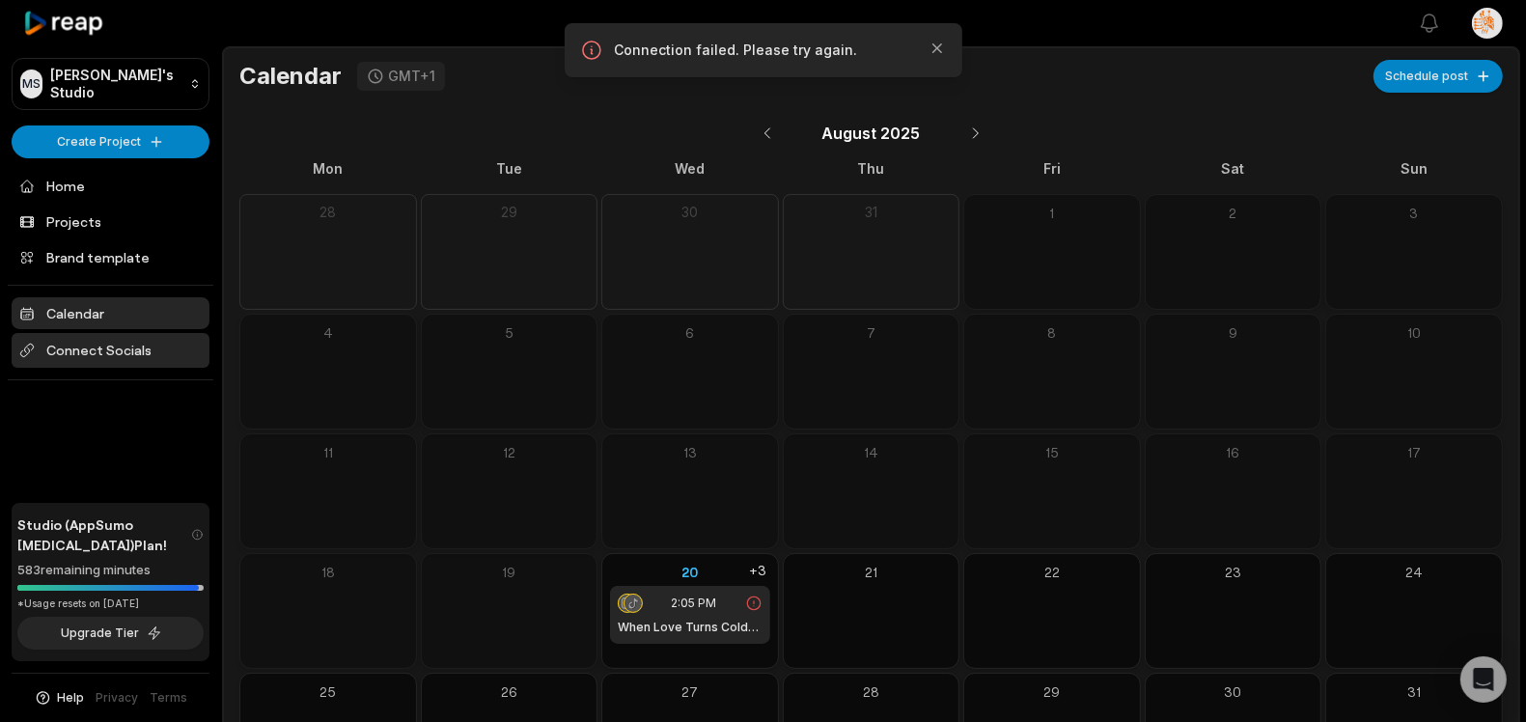
click at [112, 350] on span "Connect Socials" at bounding box center [111, 350] width 198 height 35
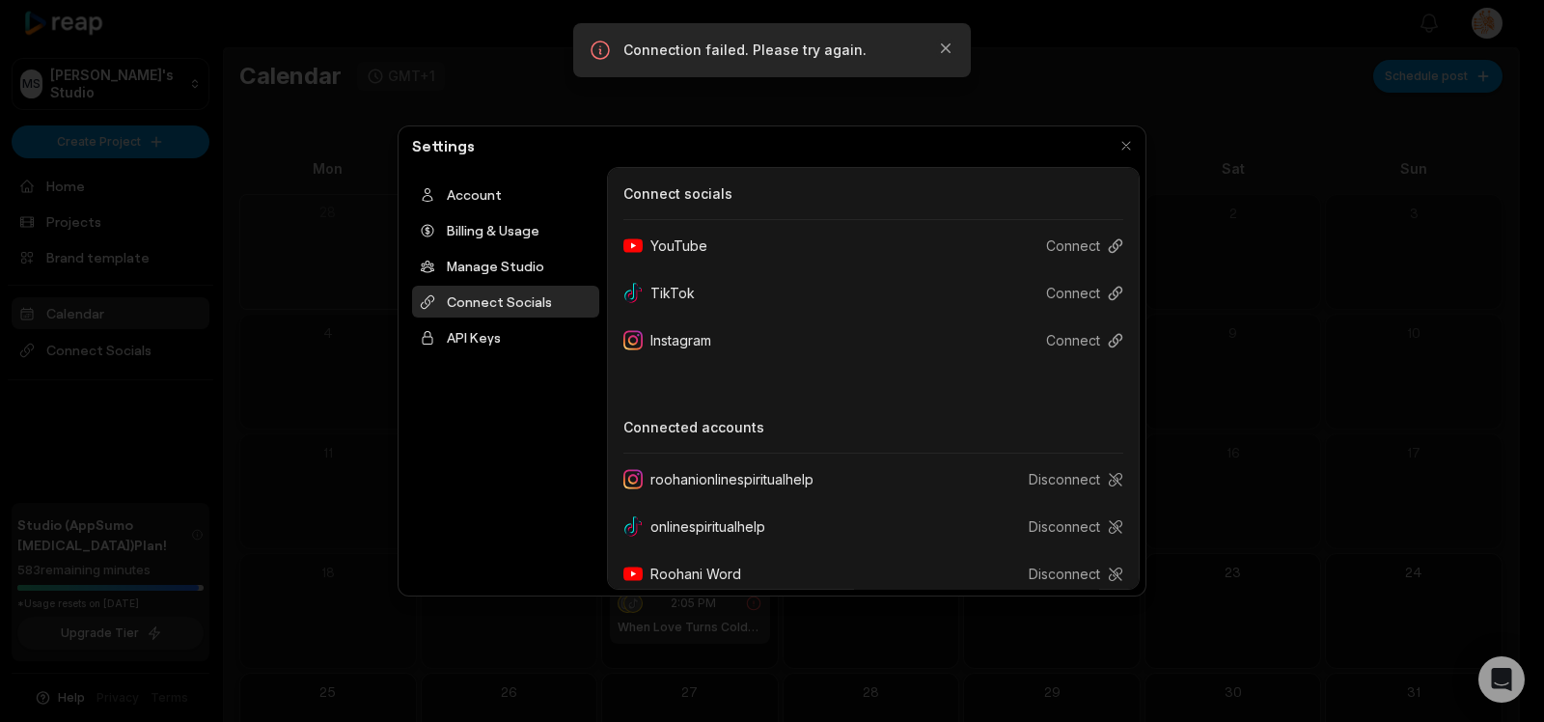
scroll to position [17, 0]
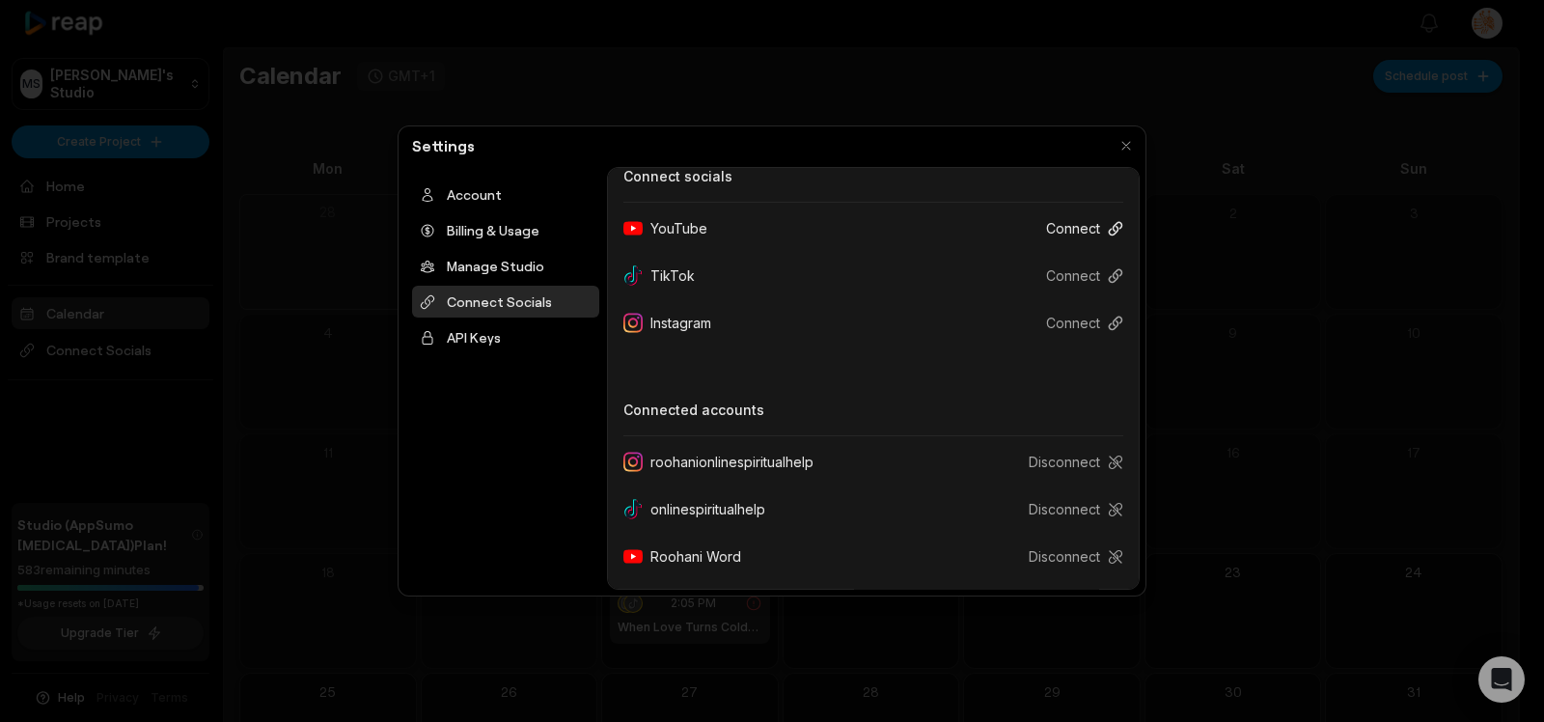
click at [1056, 224] on button "Connect" at bounding box center [1077, 228] width 93 height 36
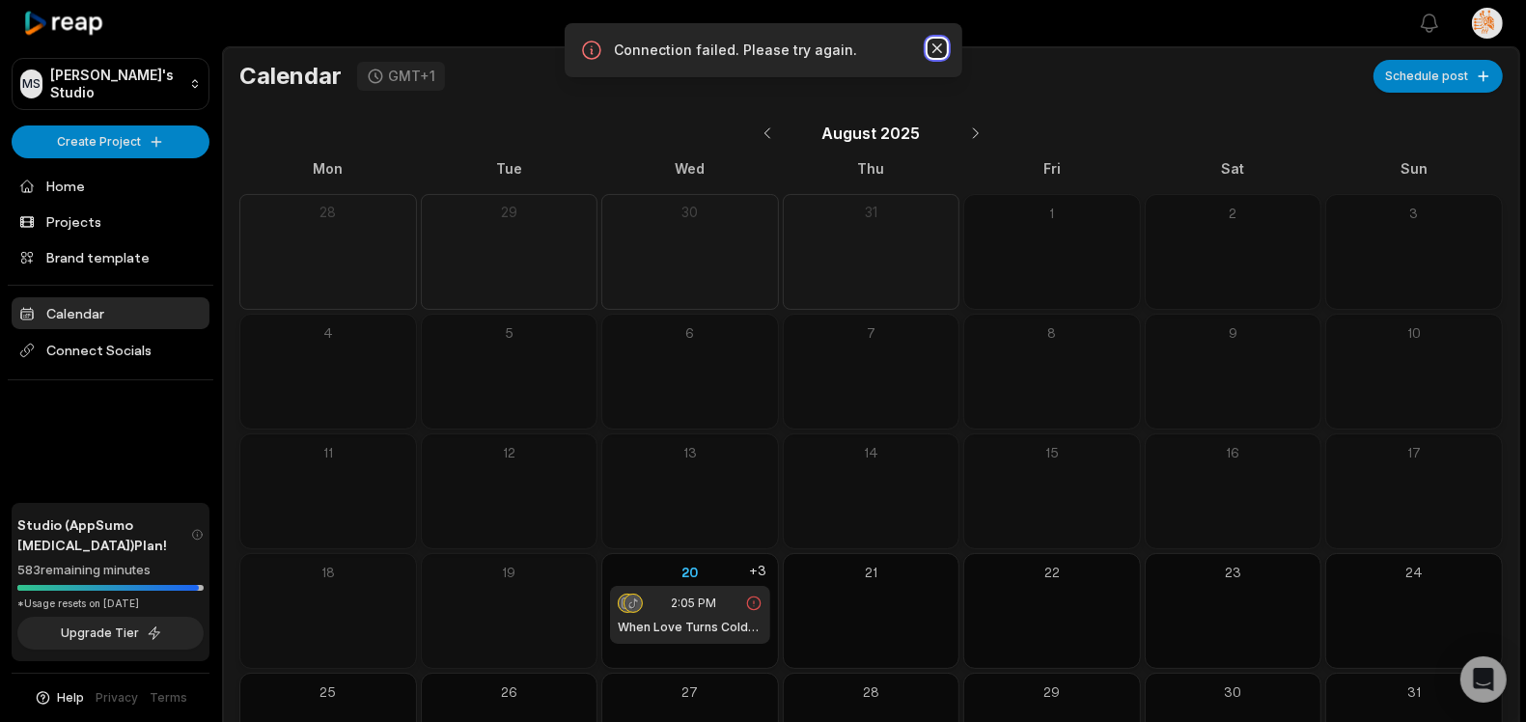
click at [936, 44] on icon "button" at bounding box center [936, 48] width 19 height 19
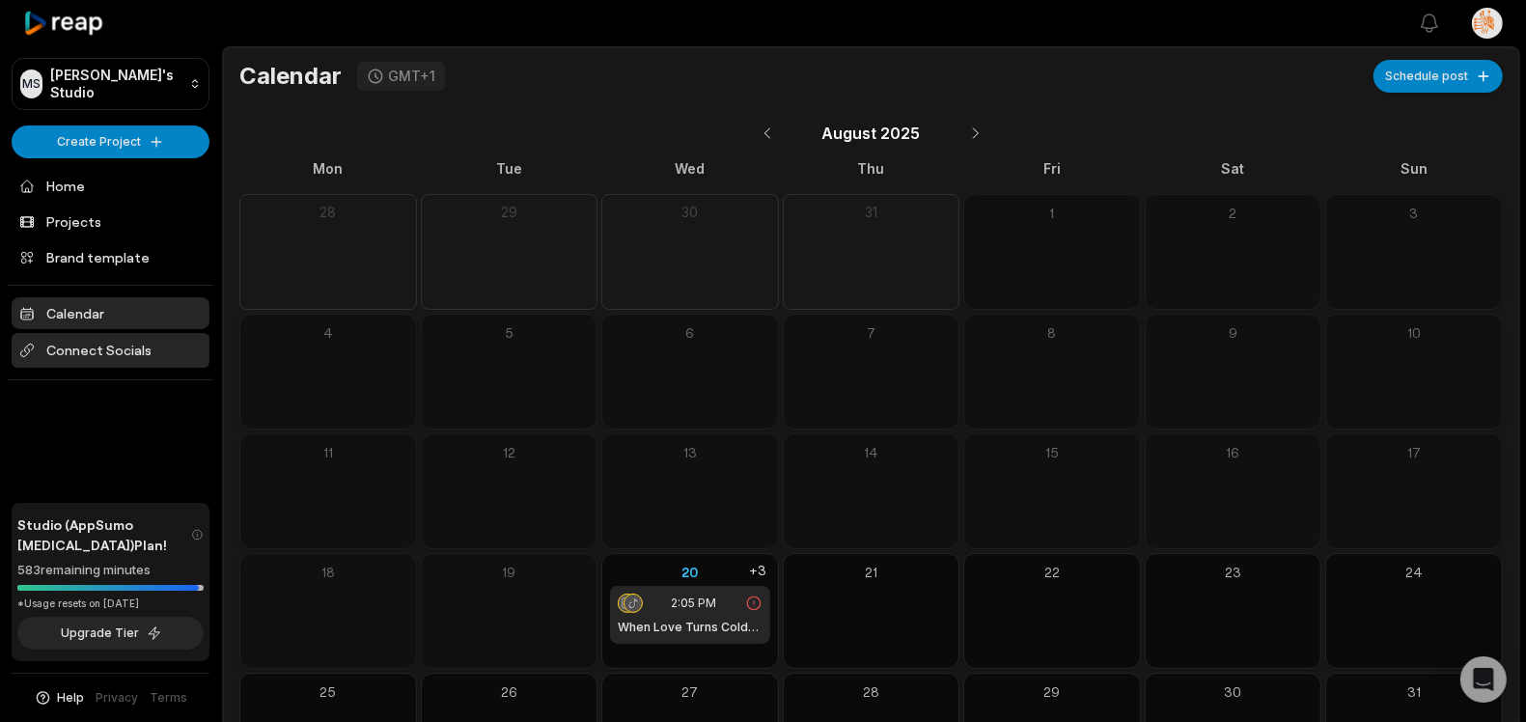
click at [108, 352] on span "Connect Socials" at bounding box center [111, 350] width 198 height 35
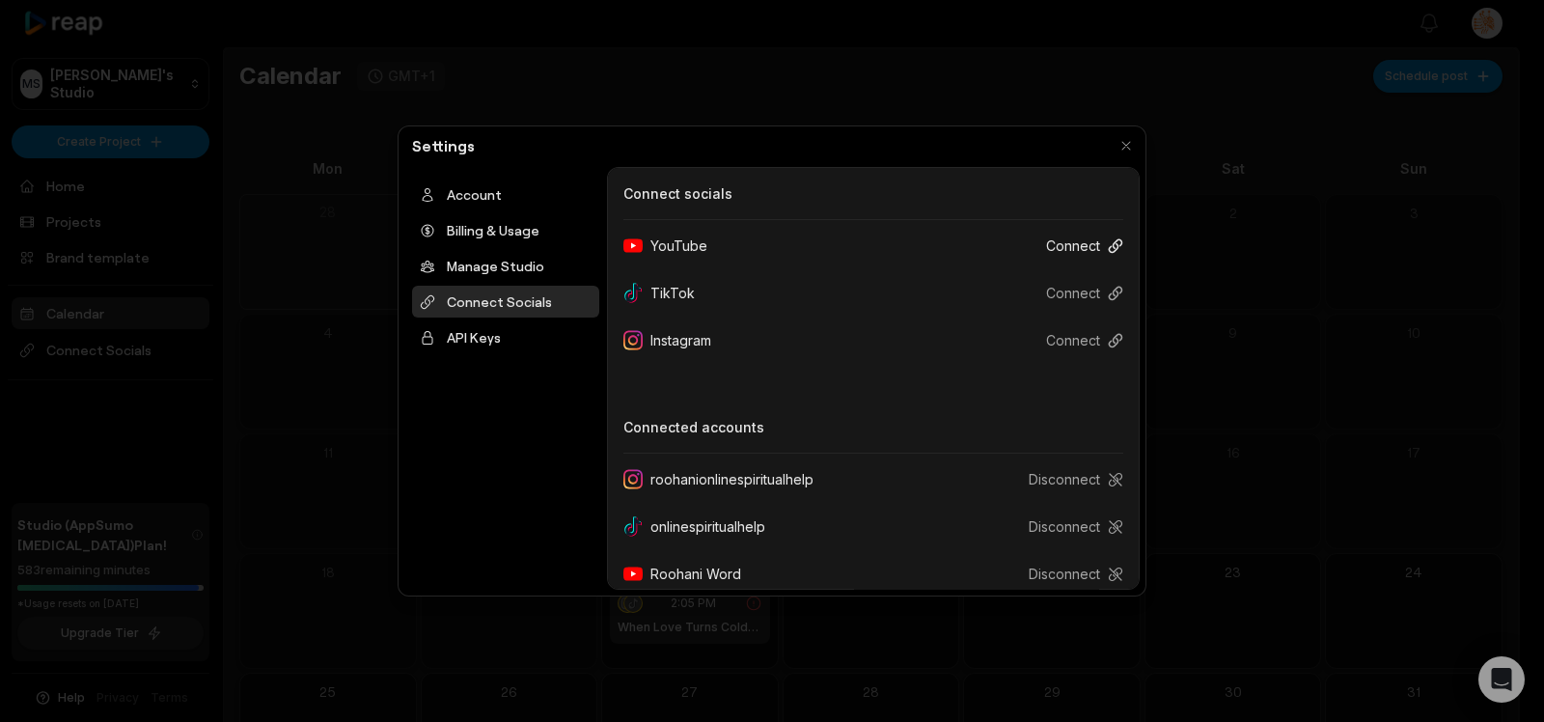
click at [1074, 243] on button "Connect" at bounding box center [1077, 246] width 93 height 36
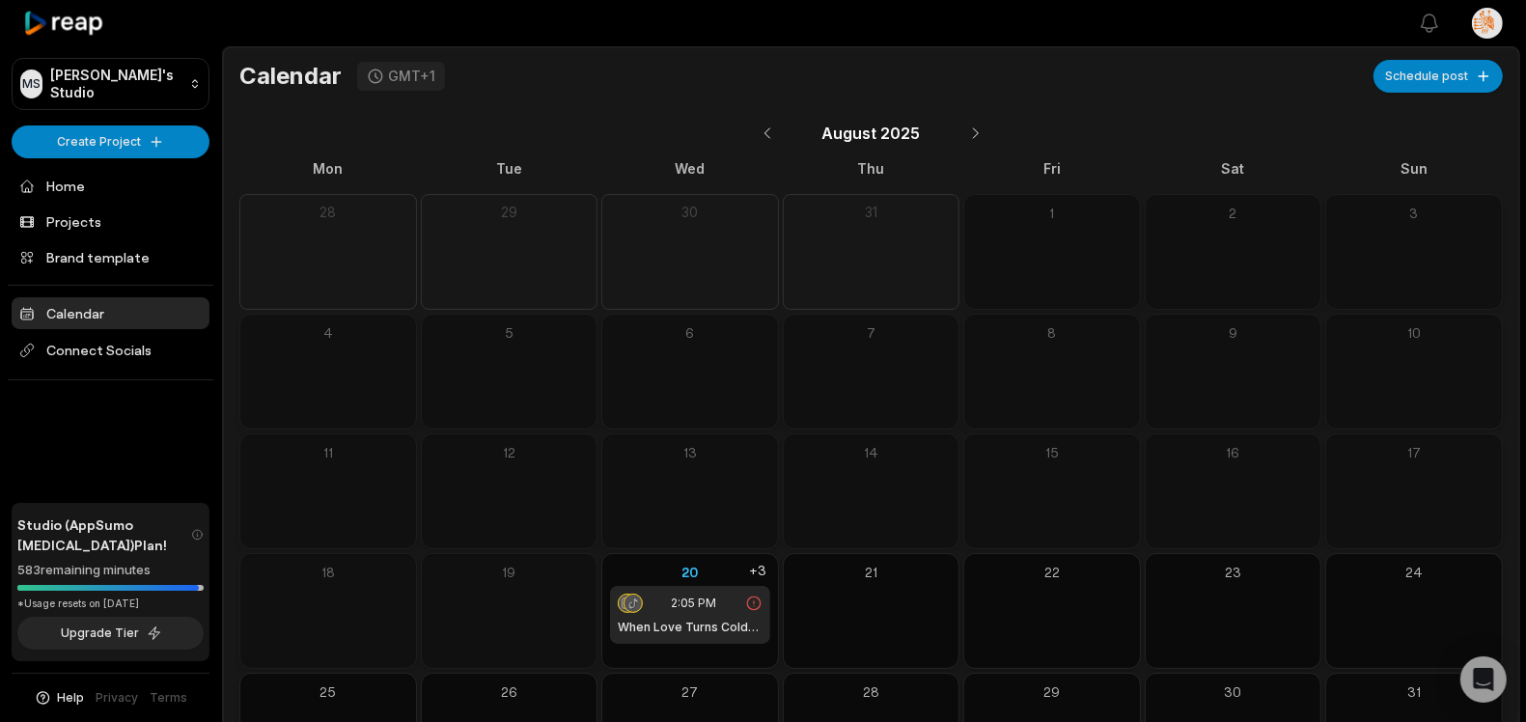
click at [138, 320] on link "Calendar" at bounding box center [111, 313] width 198 height 32
click at [113, 353] on span "Connect Socials" at bounding box center [111, 350] width 198 height 35
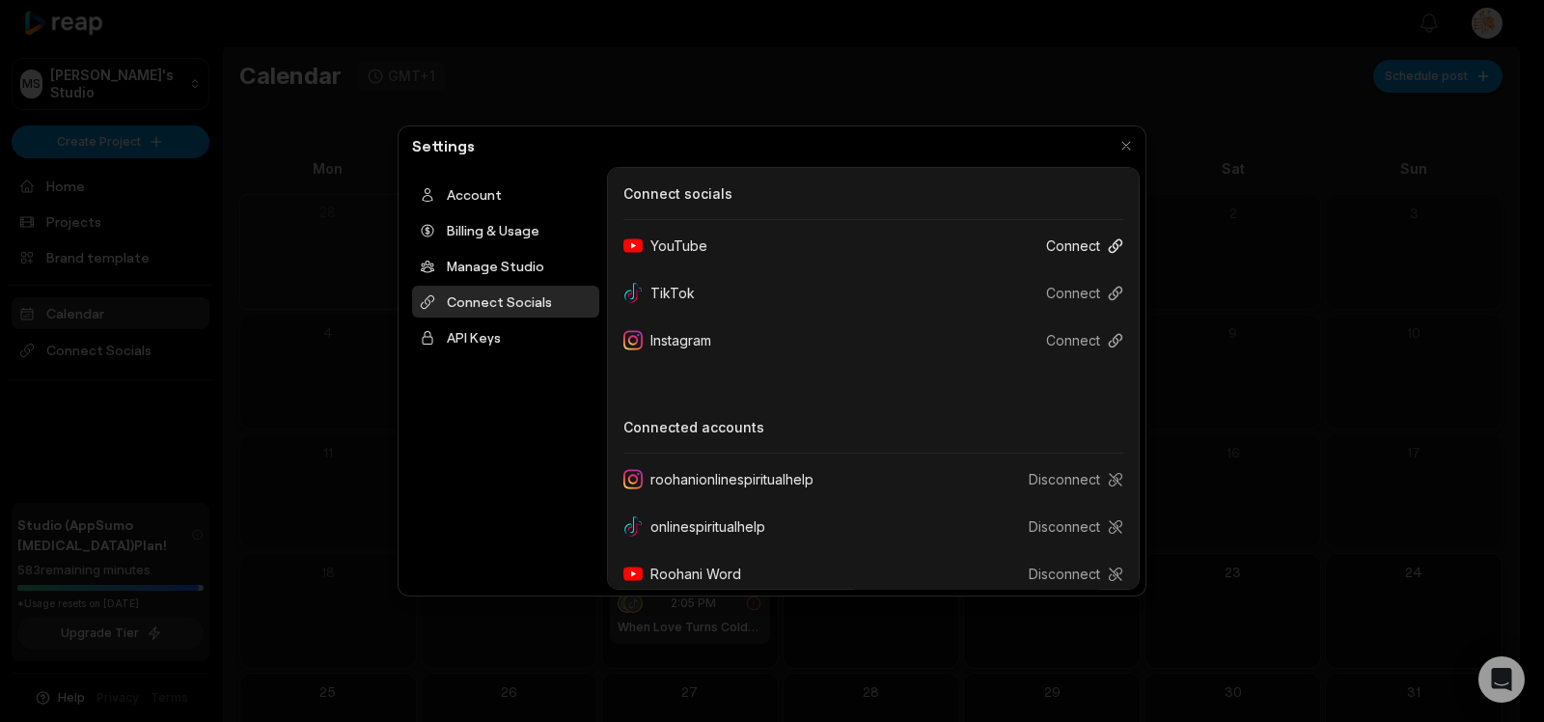
click at [1066, 252] on button "Connect" at bounding box center [1077, 246] width 93 height 36
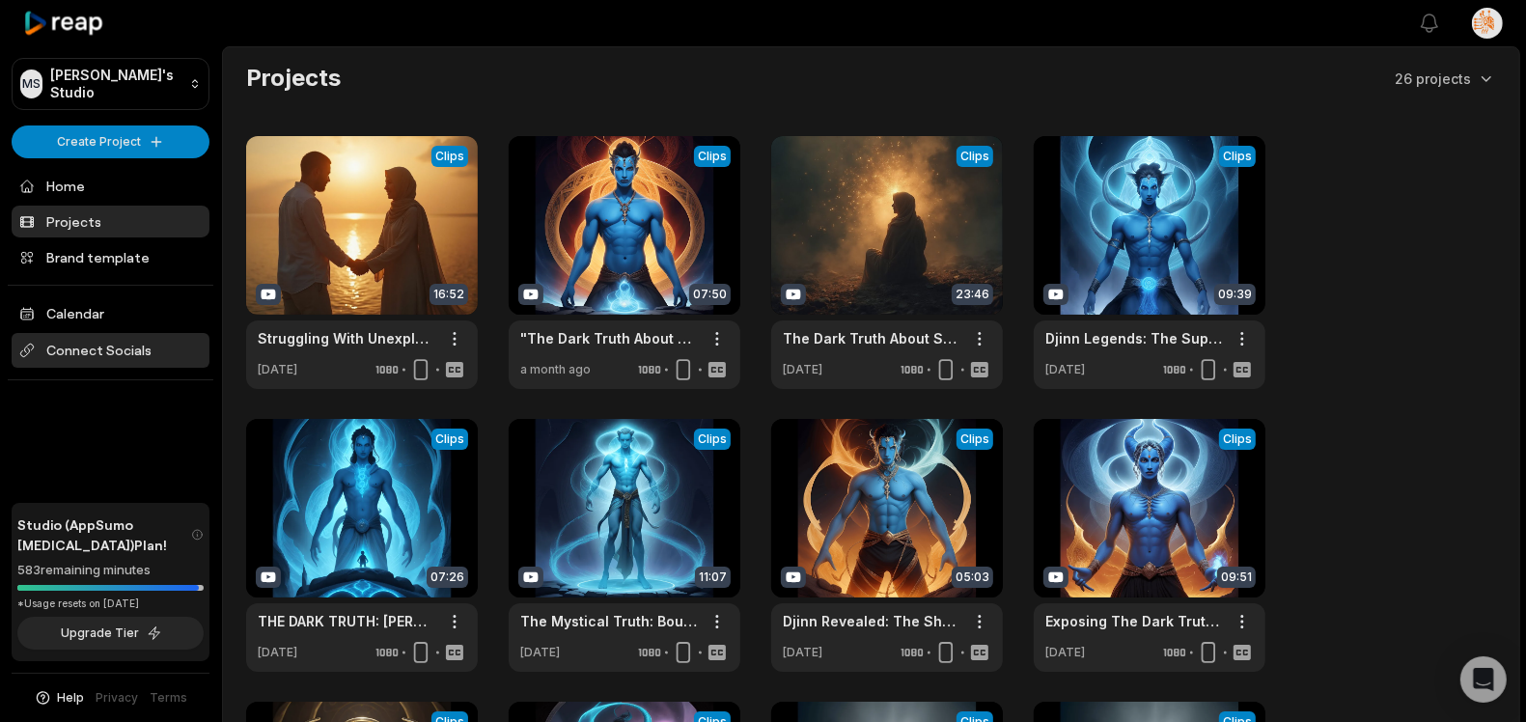
click at [117, 353] on span "Connect Socials" at bounding box center [111, 350] width 198 height 35
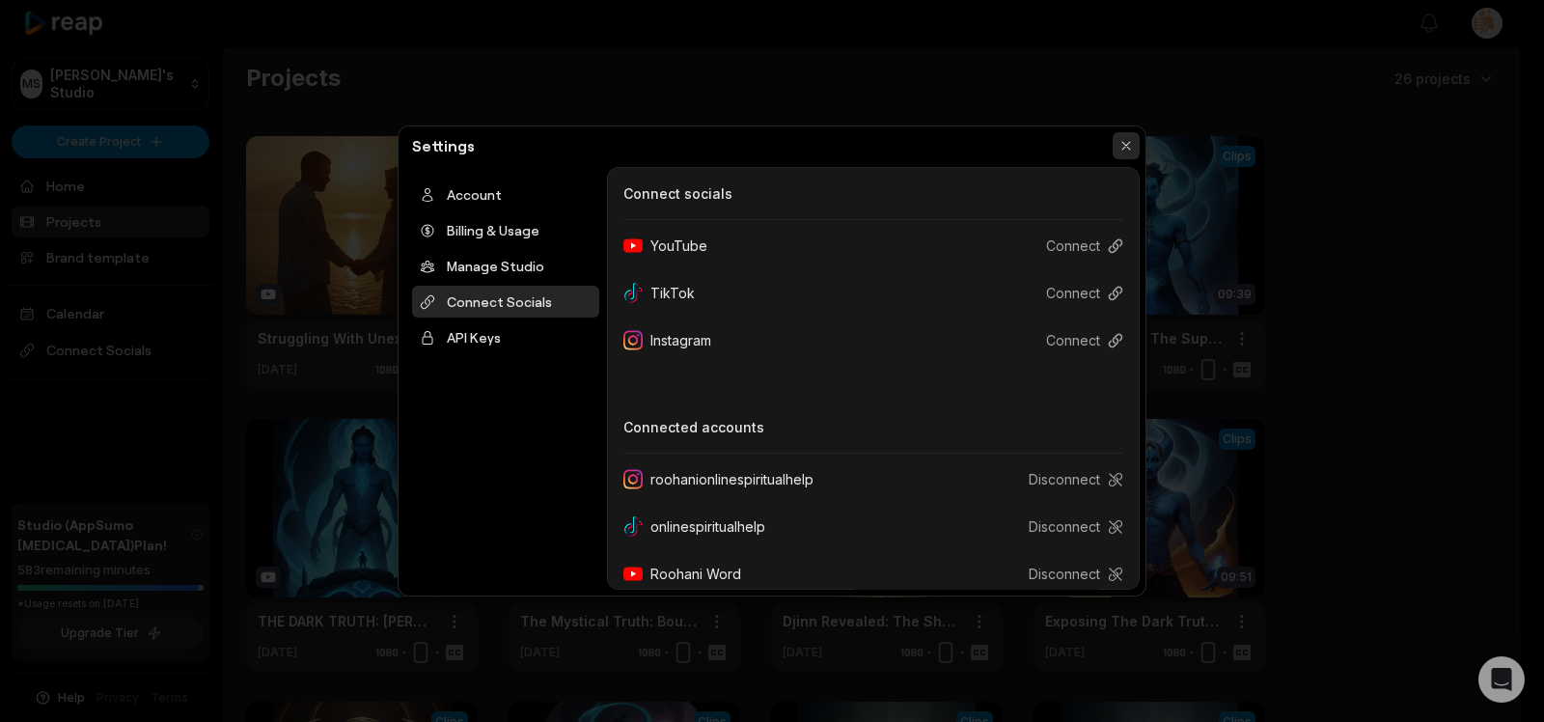
click at [1126, 139] on button "button" at bounding box center [1126, 145] width 27 height 27
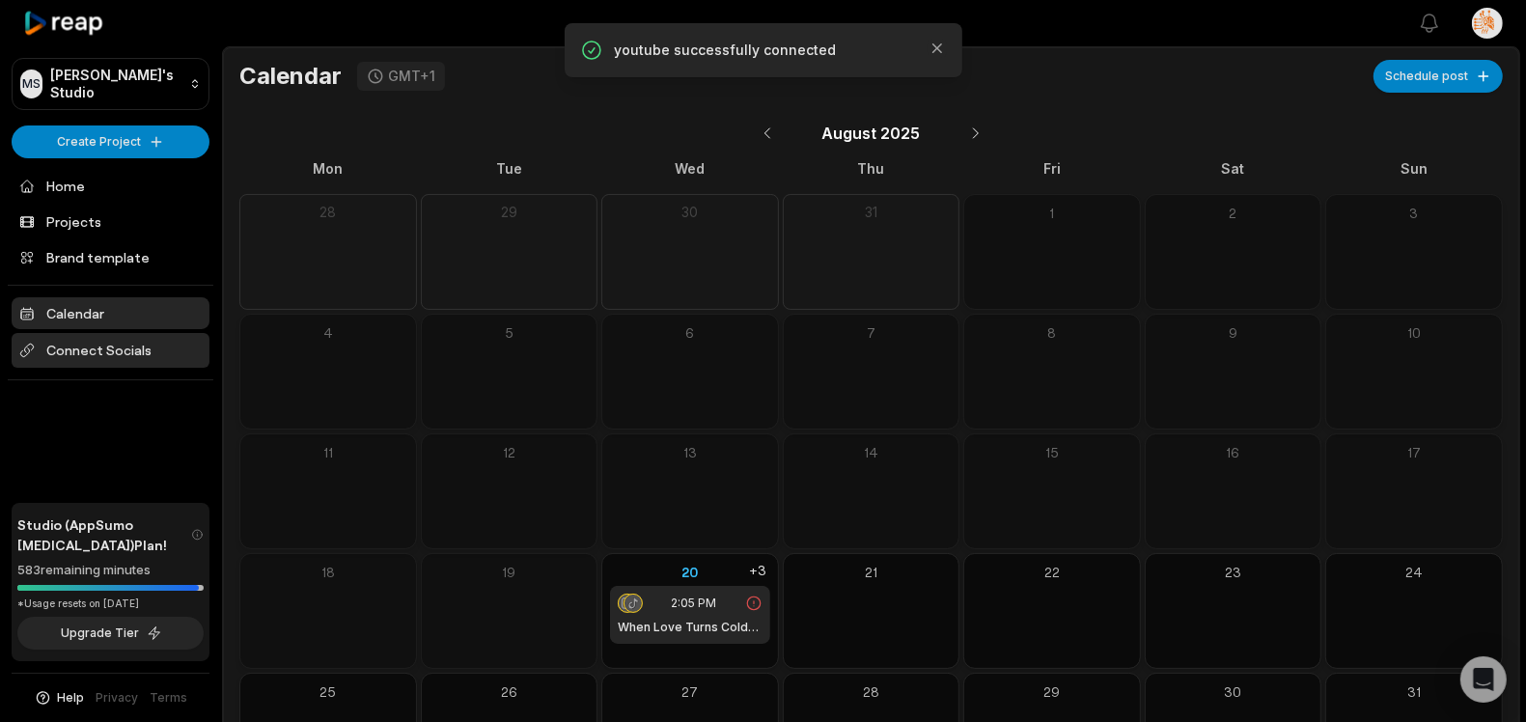
click at [97, 355] on span "Connect Socials" at bounding box center [111, 350] width 198 height 35
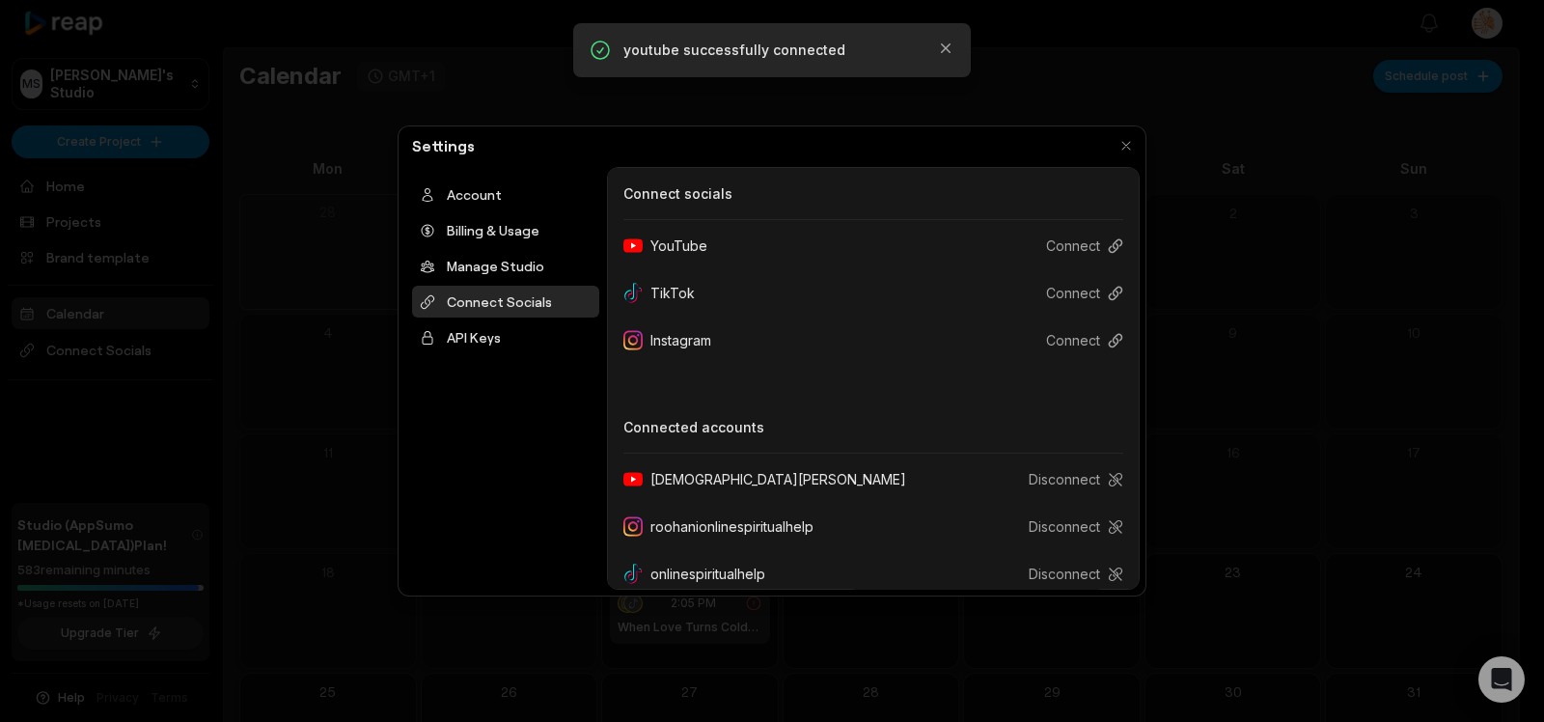
scroll to position [65, 0]
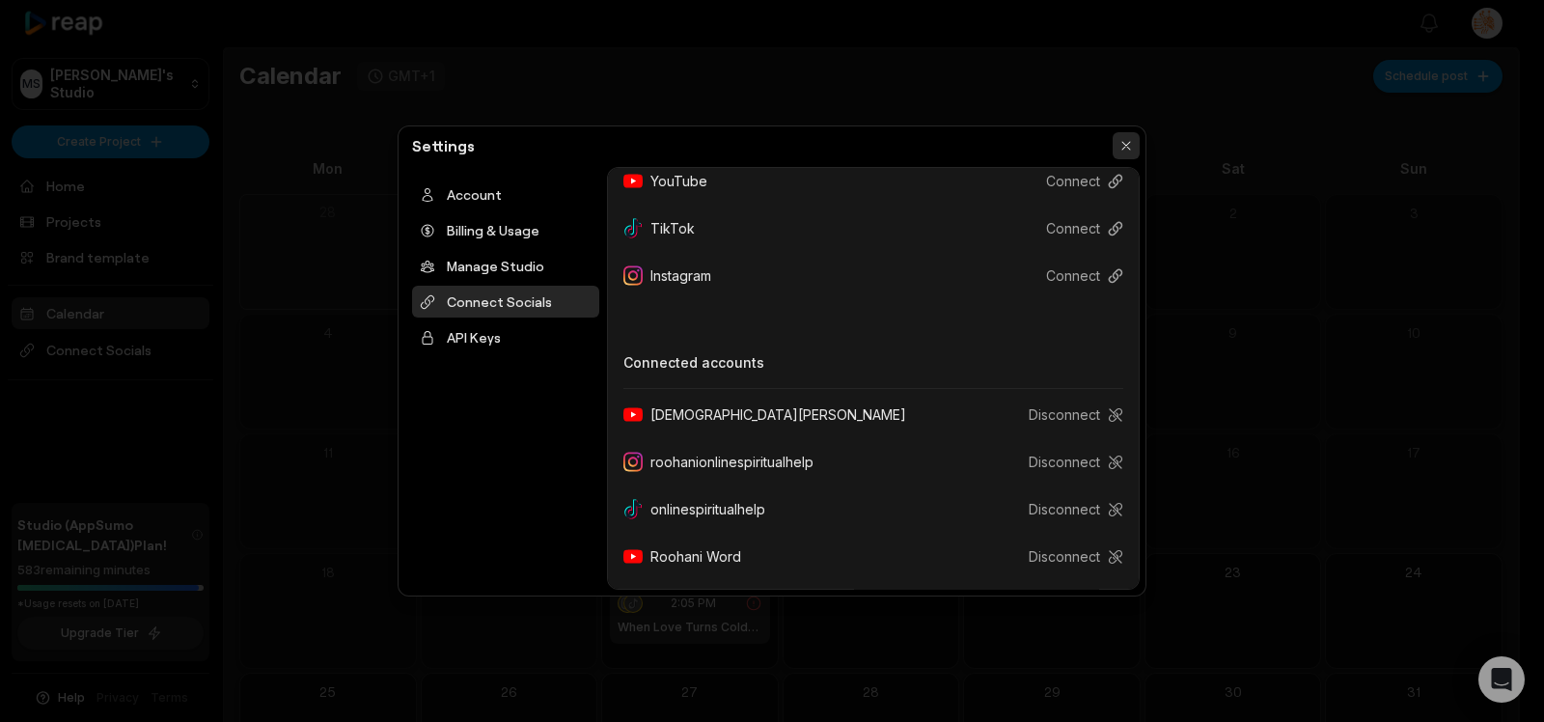
click at [1126, 145] on button "button" at bounding box center [1126, 145] width 27 height 27
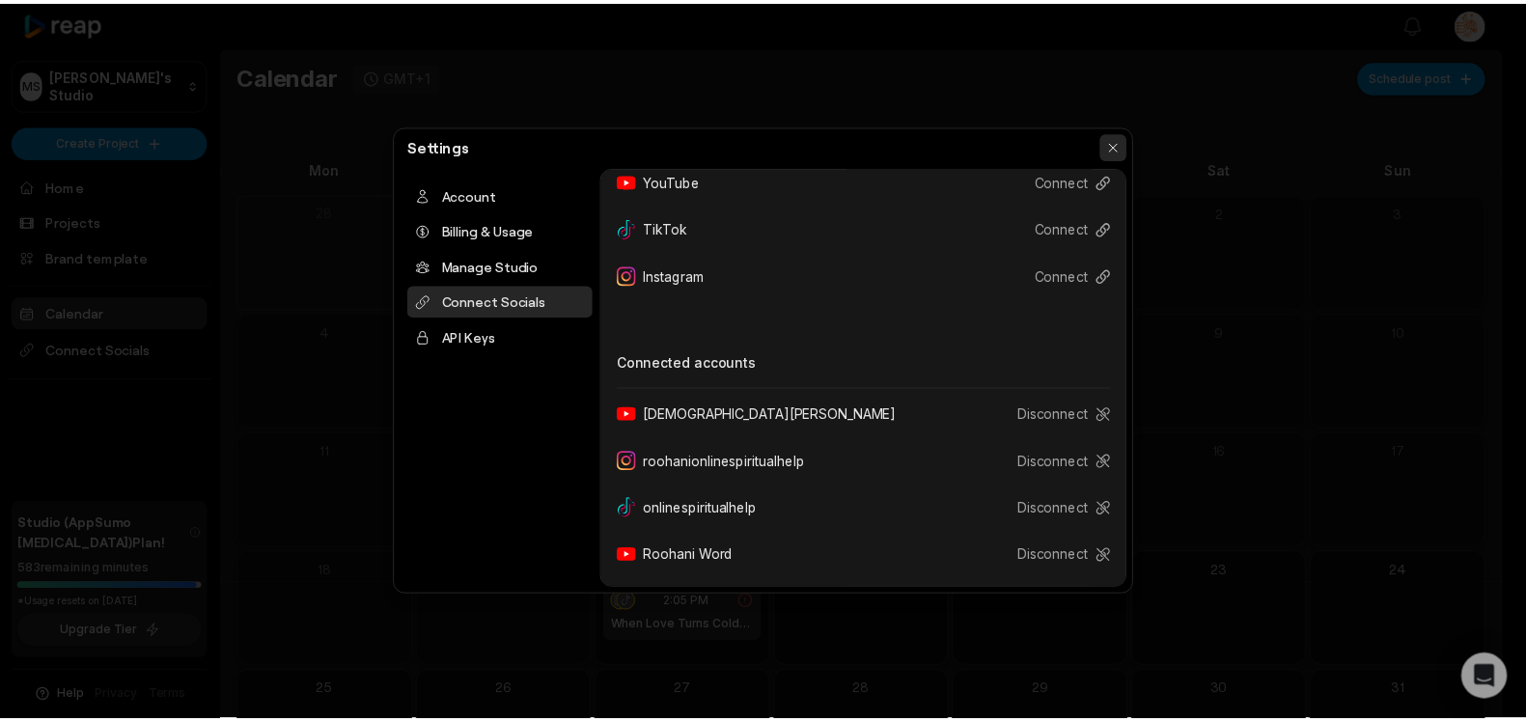
scroll to position [0, 0]
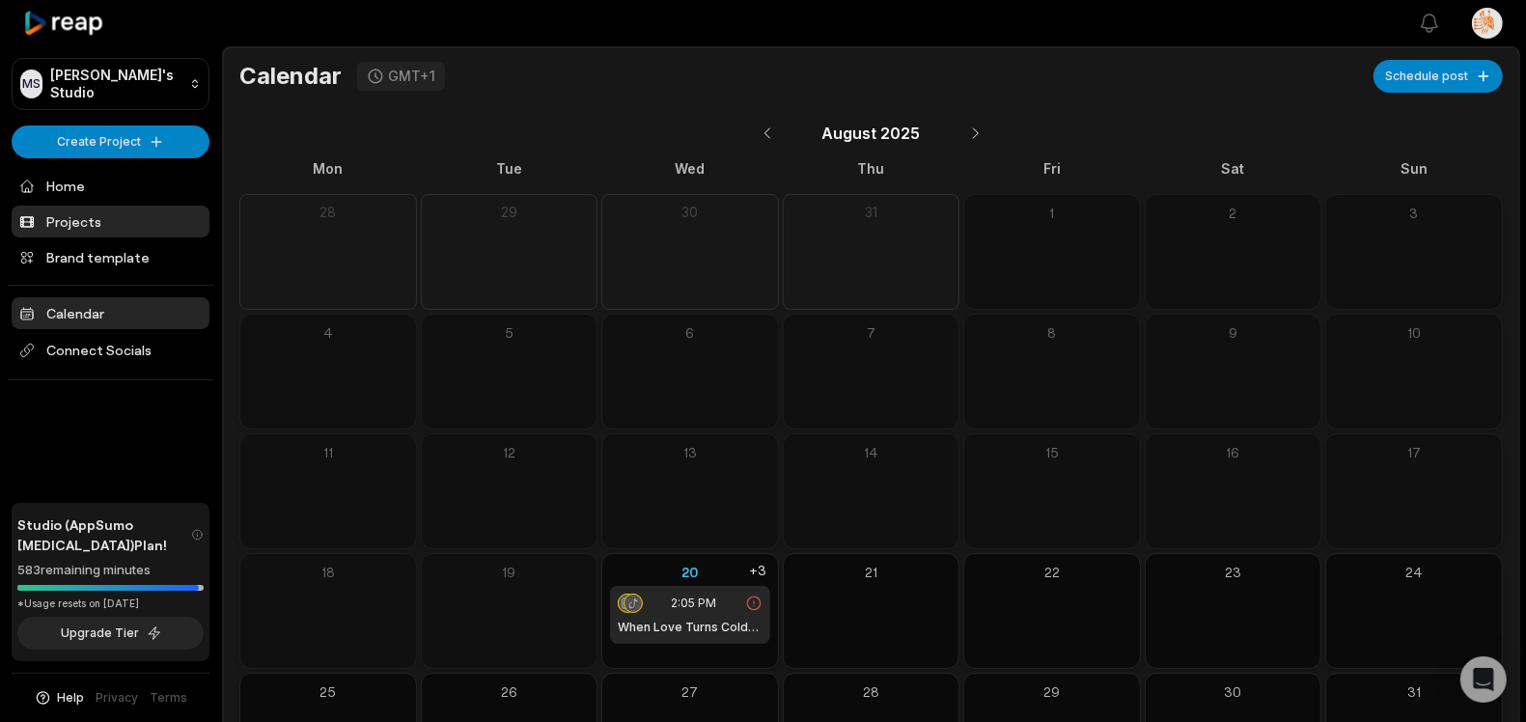
click at [156, 218] on link "Projects" at bounding box center [111, 222] width 198 height 32
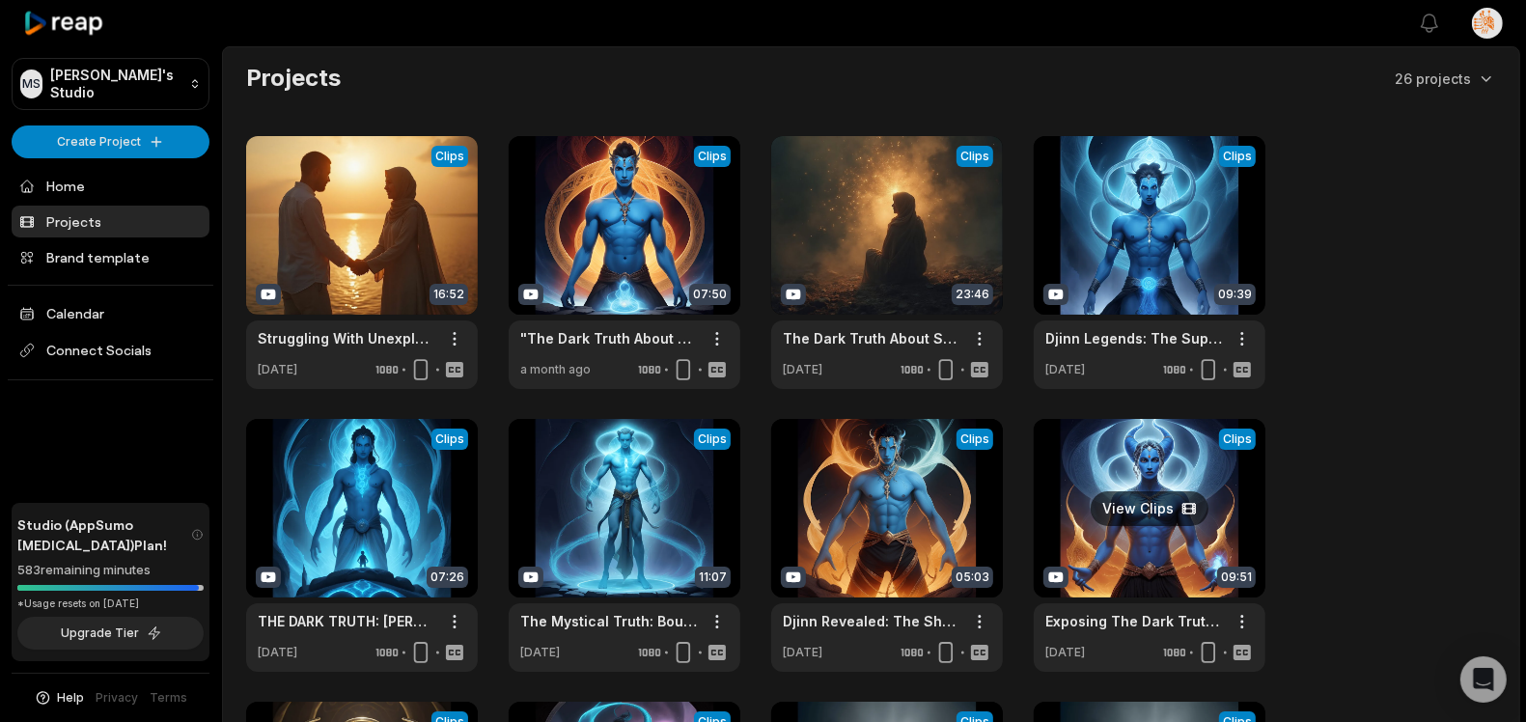
click at [1154, 455] on link at bounding box center [1150, 545] width 232 height 253
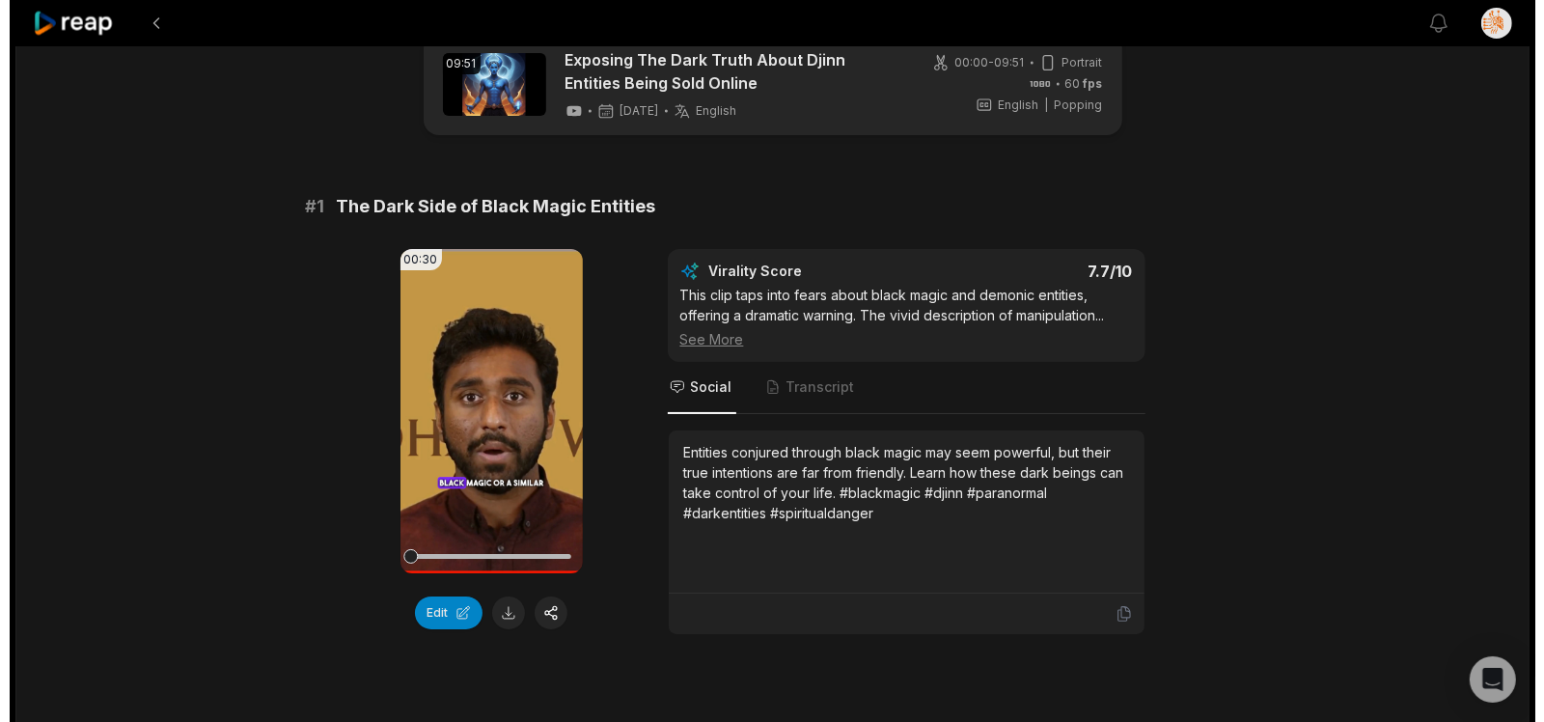
scroll to position [3, 0]
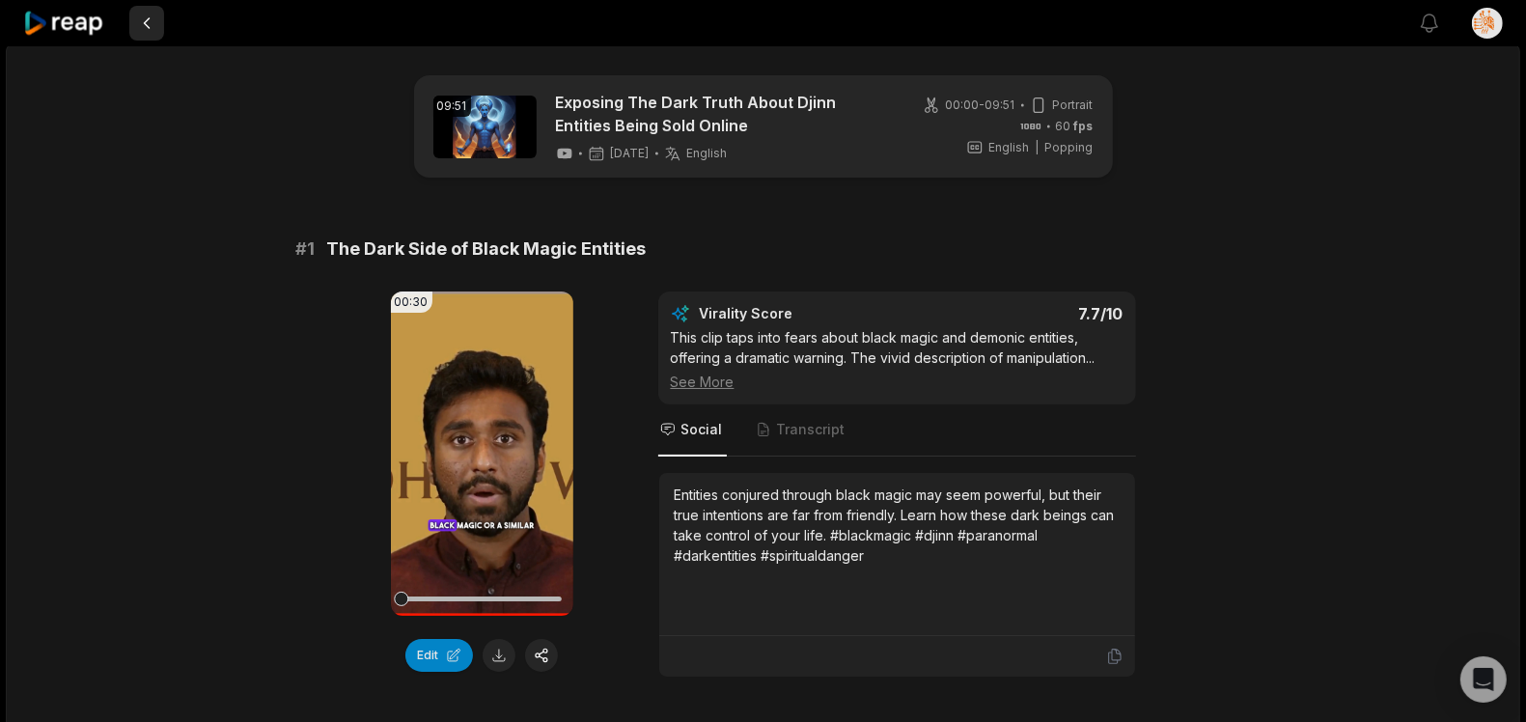
click at [139, 24] on button at bounding box center [146, 23] width 35 height 35
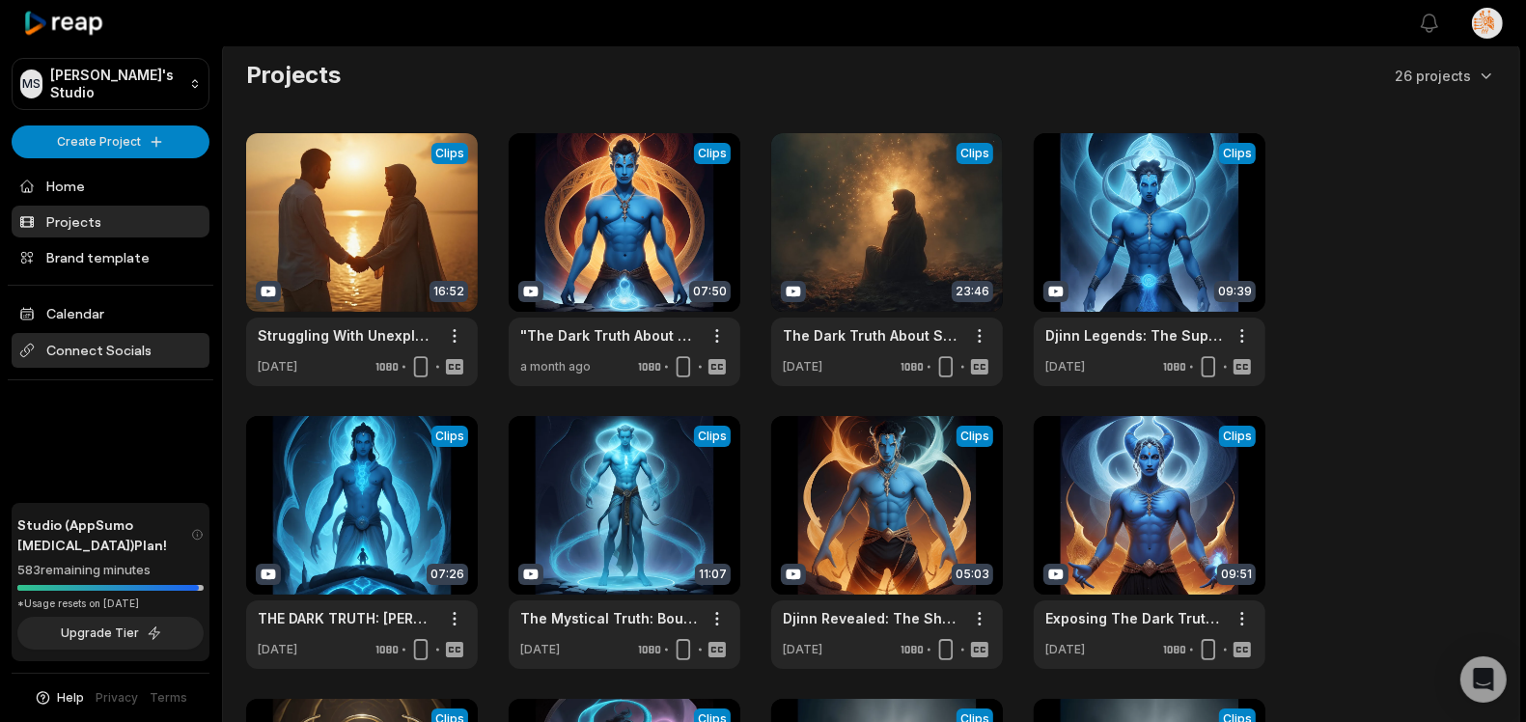
click at [115, 356] on span "Connect Socials" at bounding box center [111, 350] width 198 height 35
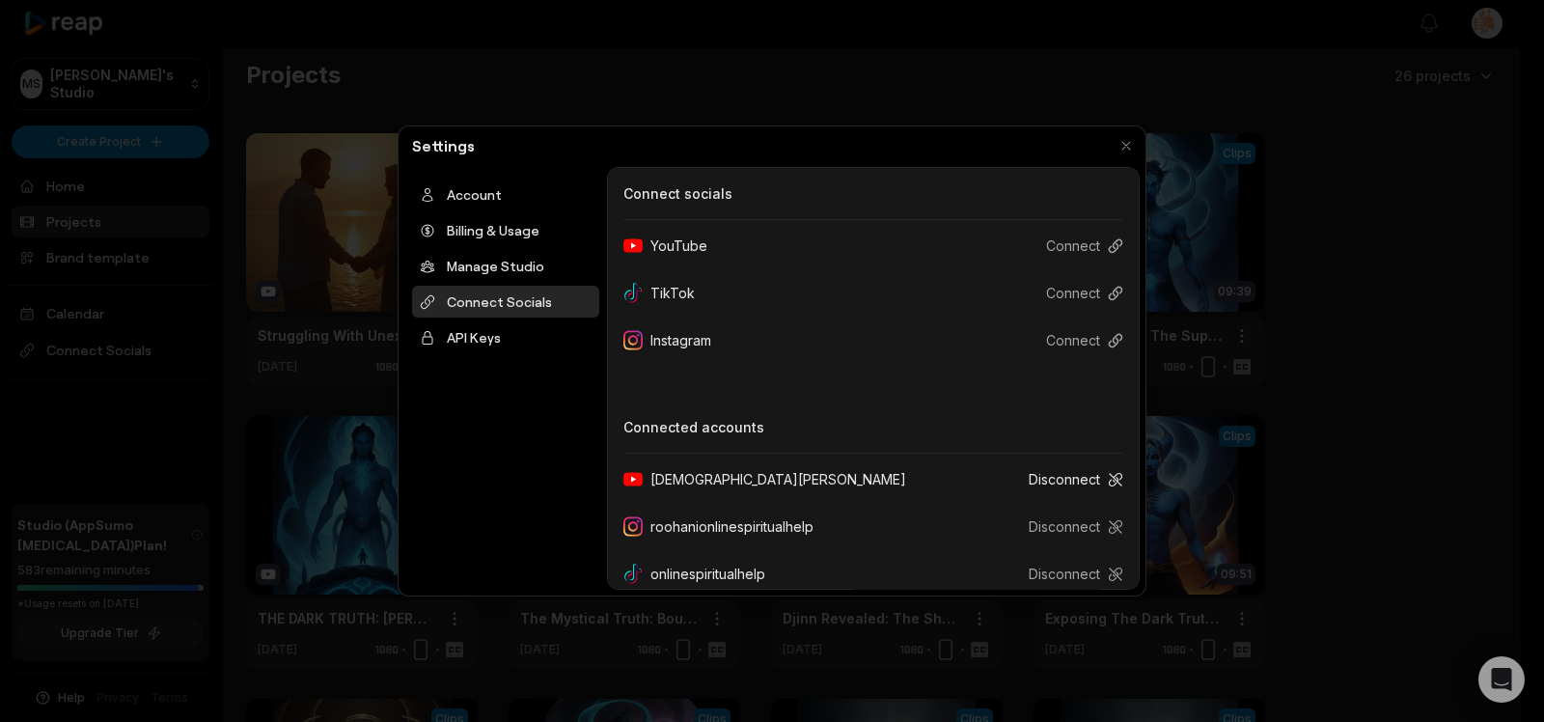
click at [1071, 479] on button "Disconnect" at bounding box center [1068, 479] width 110 height 36
click at [1125, 145] on button "button" at bounding box center [1126, 145] width 27 height 27
